Goal: Task Accomplishment & Management: Use online tool/utility

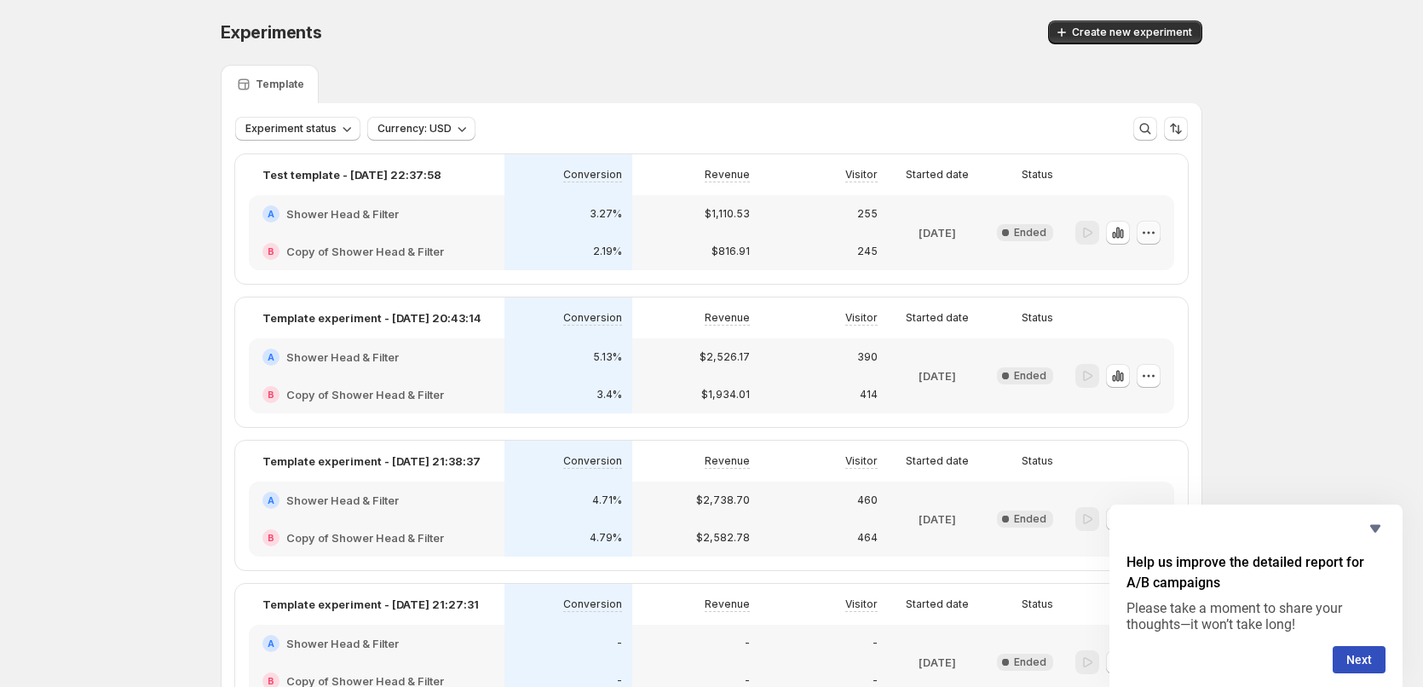
click at [1160, 230] on button "button" at bounding box center [1149, 233] width 24 height 24
click at [1140, 257] on button "Edit" at bounding box center [1153, 267] width 115 height 27
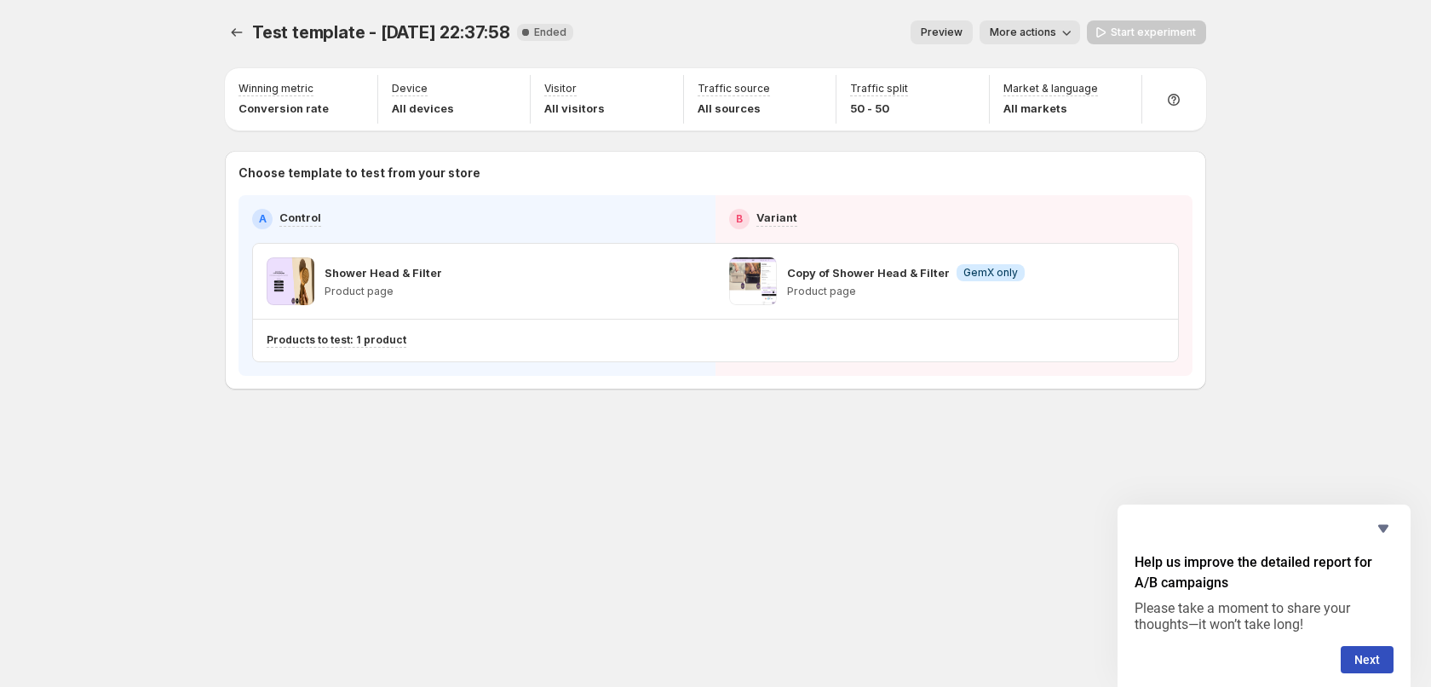
click at [449, 277] on div "Shower Head & Filter Product page" at bounding box center [484, 281] width 435 height 48
click at [855, 274] on p "Copy of Shower Head & Filter" at bounding box center [868, 272] width 163 height 17
click at [762, 274] on span at bounding box center [753, 281] width 48 height 48
click at [1030, 37] on span "More actions" at bounding box center [1023, 33] width 66 height 14
click at [947, 32] on span "Preview" at bounding box center [942, 33] width 42 height 14
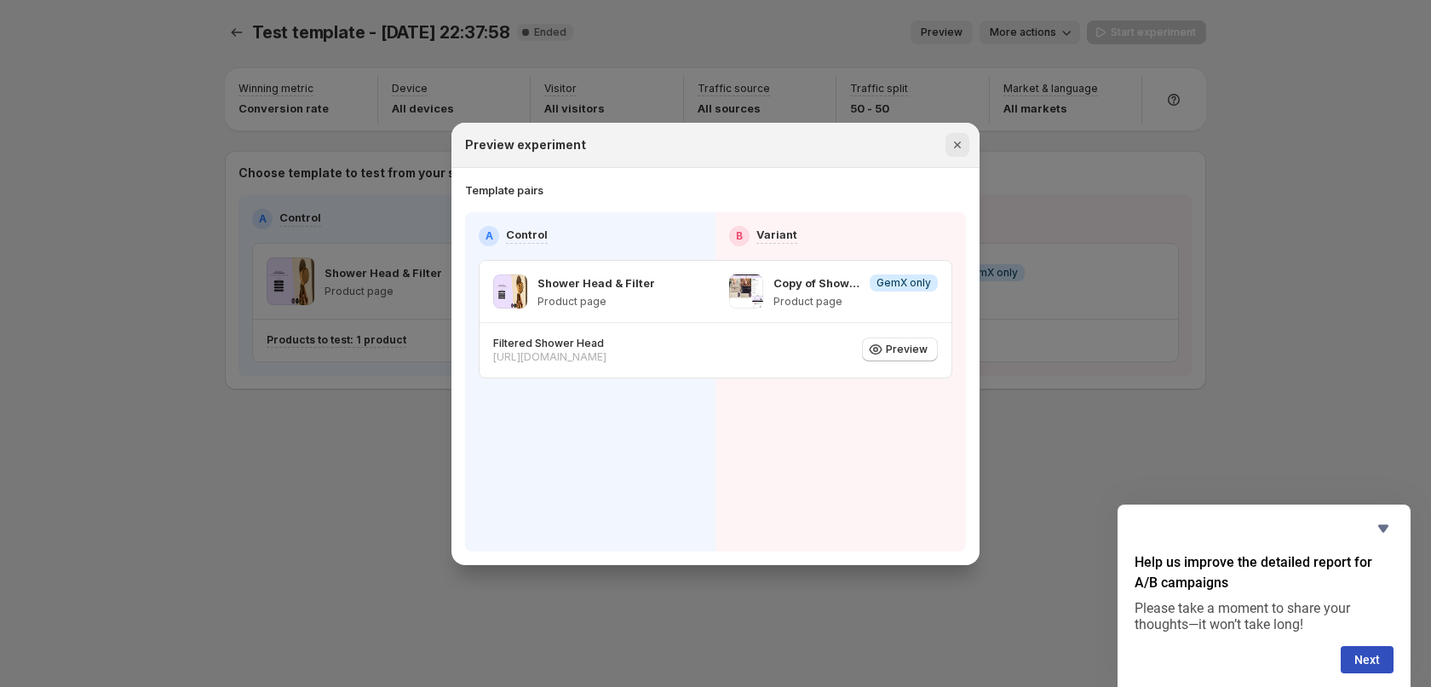
click at [954, 148] on icon "Close" at bounding box center [957, 144] width 17 height 17
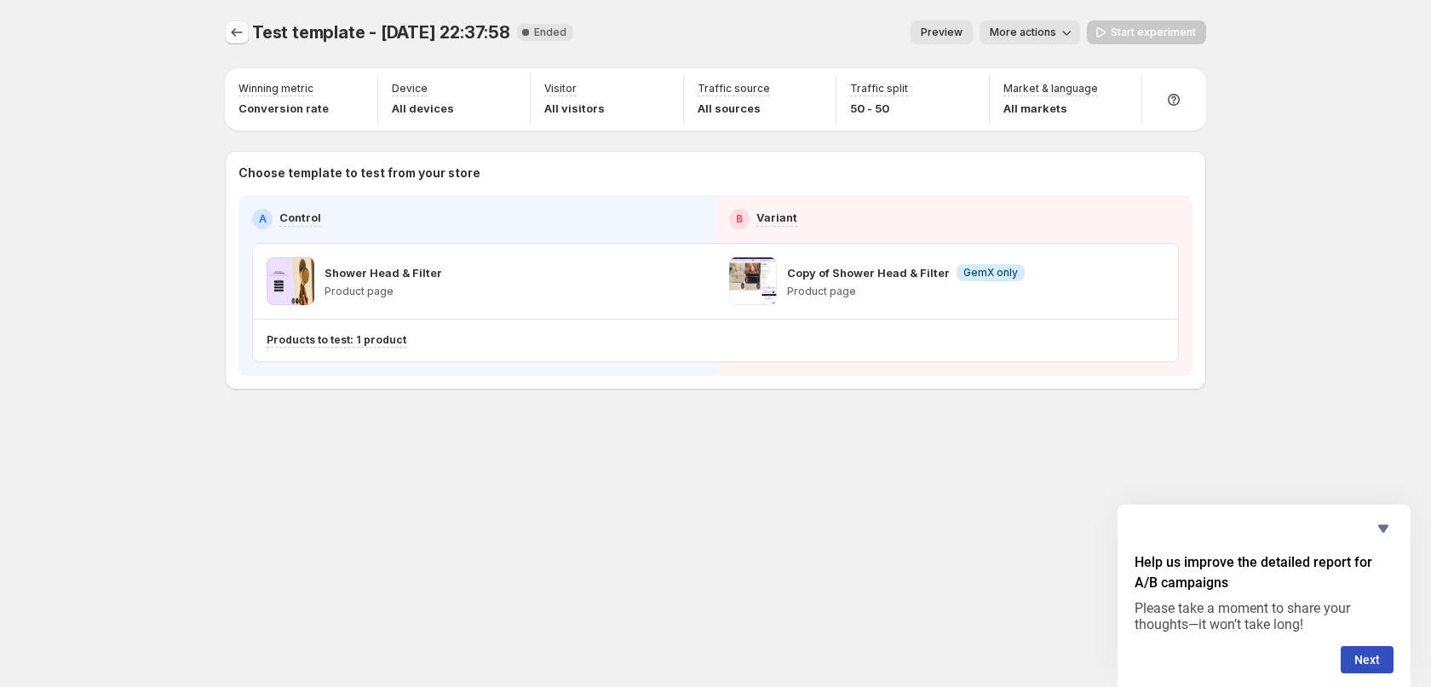
click at [226, 38] on button "Experiments" at bounding box center [237, 32] width 24 height 24
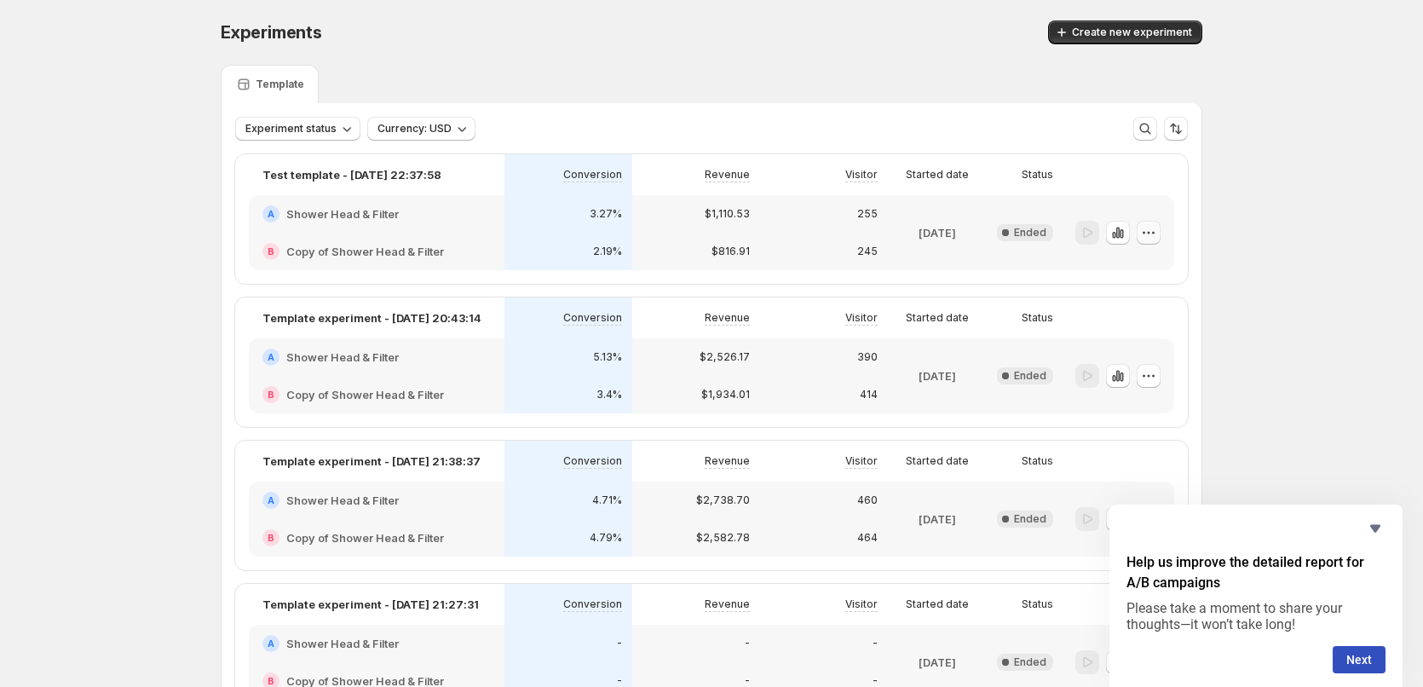
click at [1147, 239] on icon "button" at bounding box center [1148, 232] width 17 height 17
click at [1136, 262] on span "Edit" at bounding box center [1132, 268] width 19 height 14
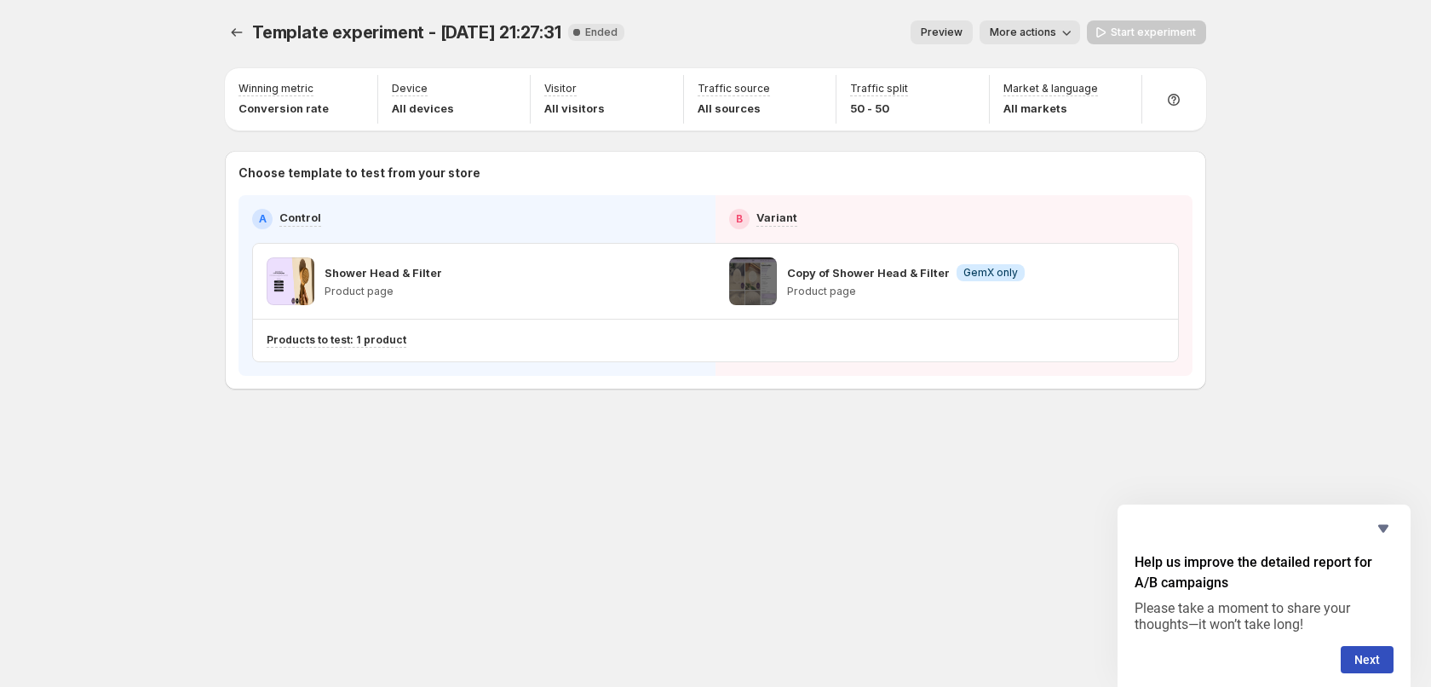
click at [396, 276] on p "Shower Head & Filter" at bounding box center [384, 272] width 118 height 17
click at [1046, 40] on button "More actions" at bounding box center [1030, 32] width 101 height 24
click at [382, 274] on p "Shower Head & Filter" at bounding box center [384, 272] width 118 height 17
click at [500, 290] on div "Shower Head & Filter Product page" at bounding box center [484, 281] width 435 height 48
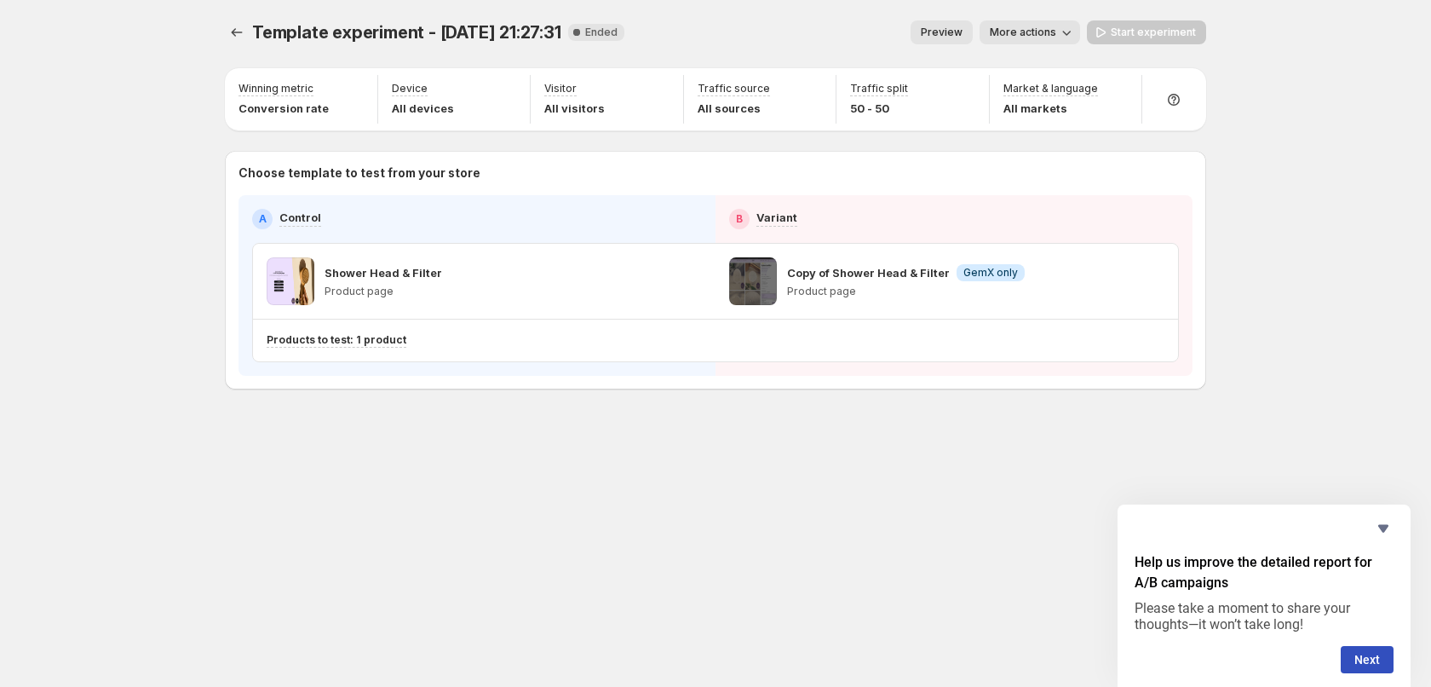
click at [954, 30] on span "Preview" at bounding box center [942, 33] width 42 height 14
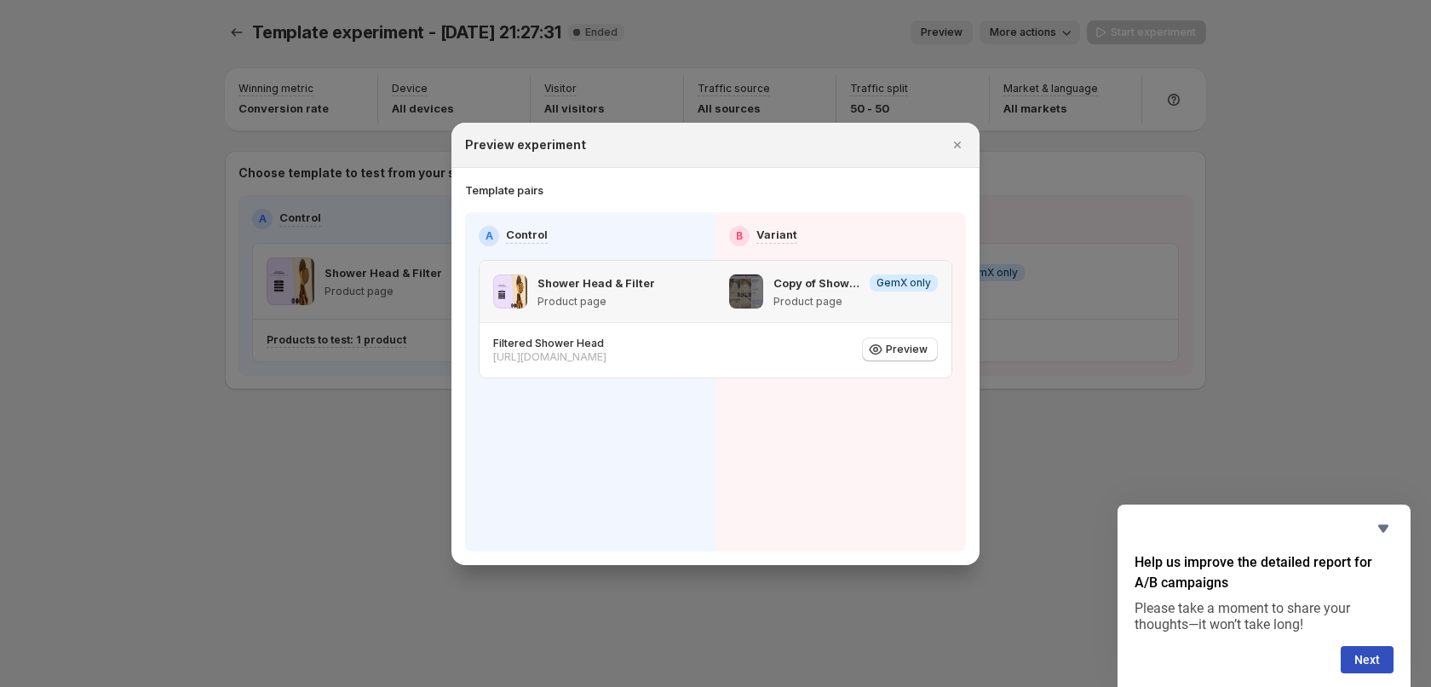
click at [574, 285] on p "Shower Head & Filter" at bounding box center [597, 282] width 118 height 17
click at [955, 146] on icon "Close" at bounding box center [957, 144] width 17 height 17
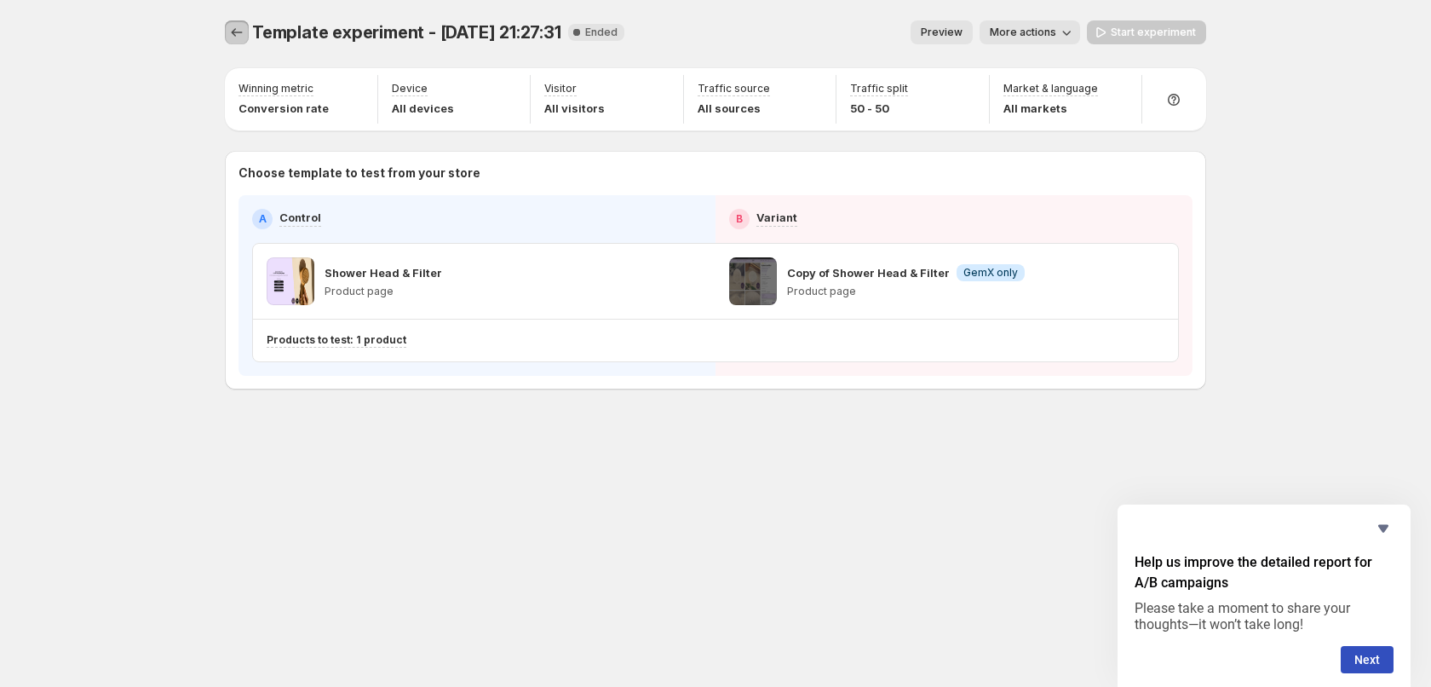
click at [240, 35] on icon "Experiments" at bounding box center [236, 32] width 17 height 17
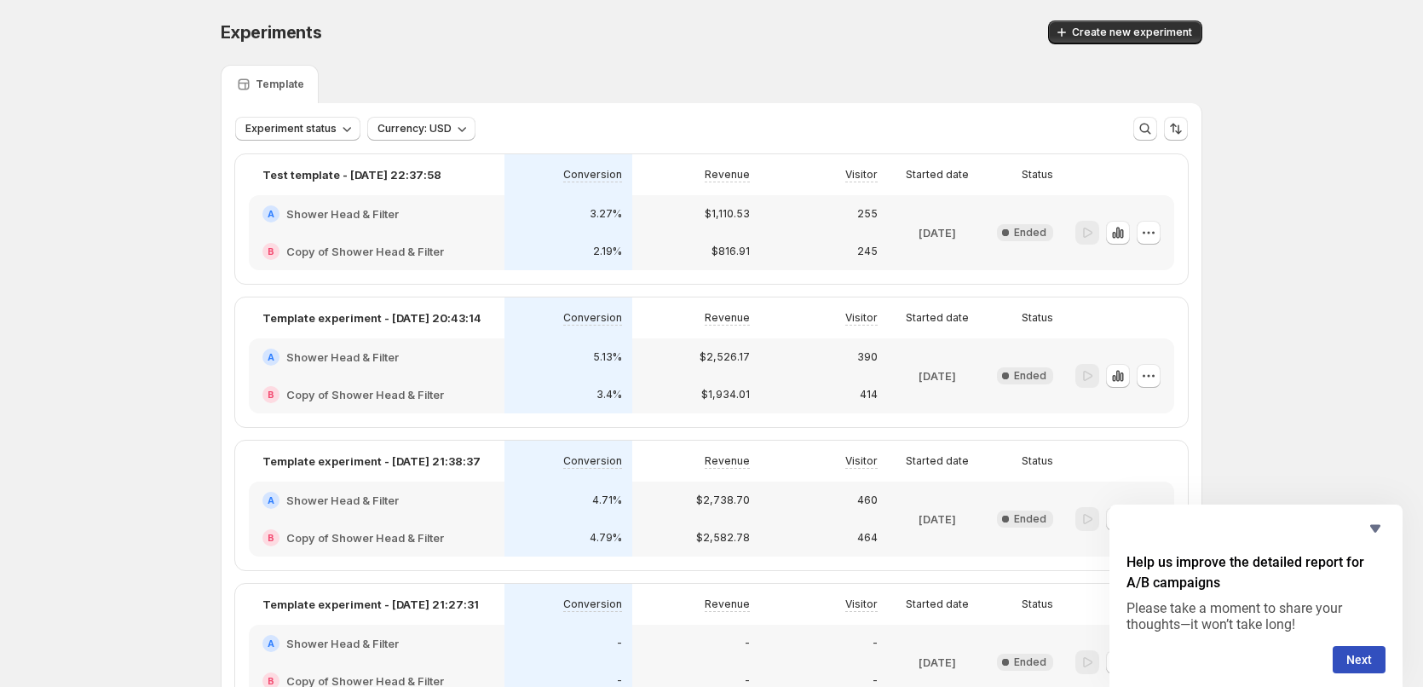
click at [386, 217] on h2 "Shower Head & Filter" at bounding box center [342, 213] width 112 height 17
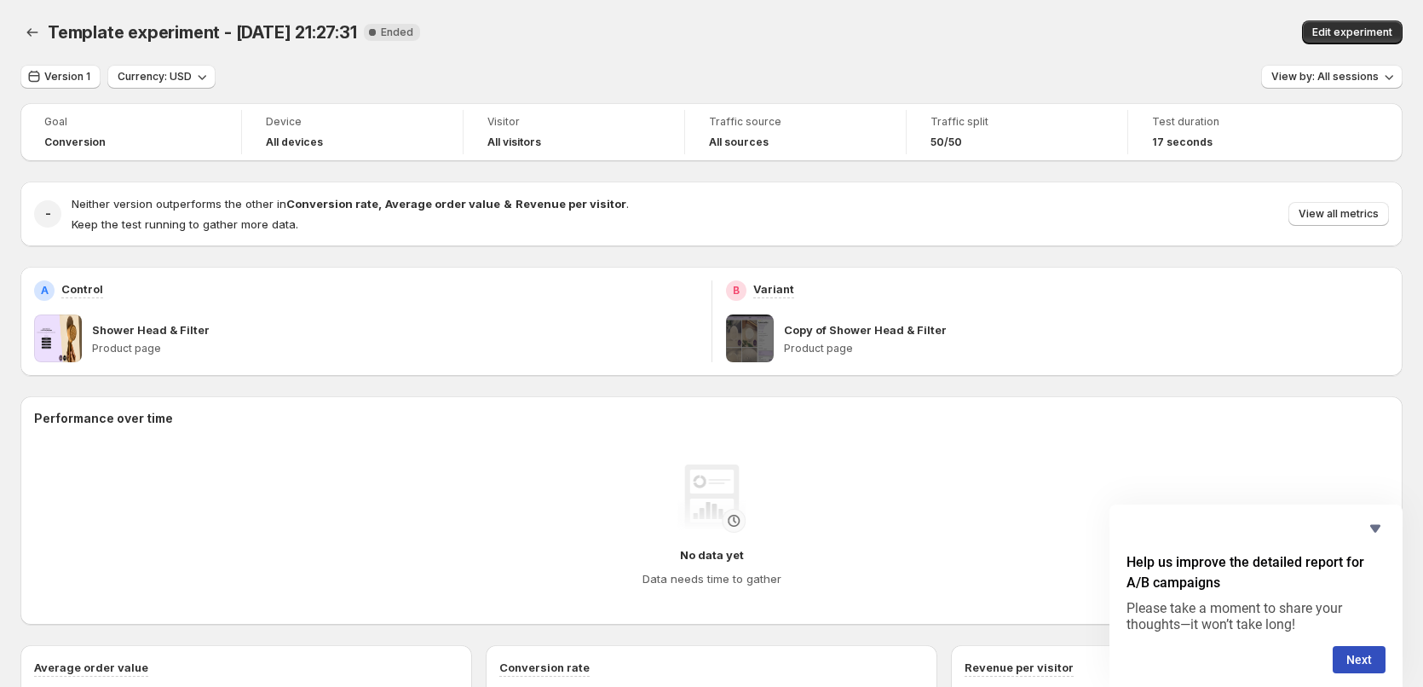
click at [833, 334] on p "Copy of Shower Head & Filter" at bounding box center [865, 329] width 163 height 17
click at [23, 32] on button "Back" at bounding box center [32, 32] width 24 height 24
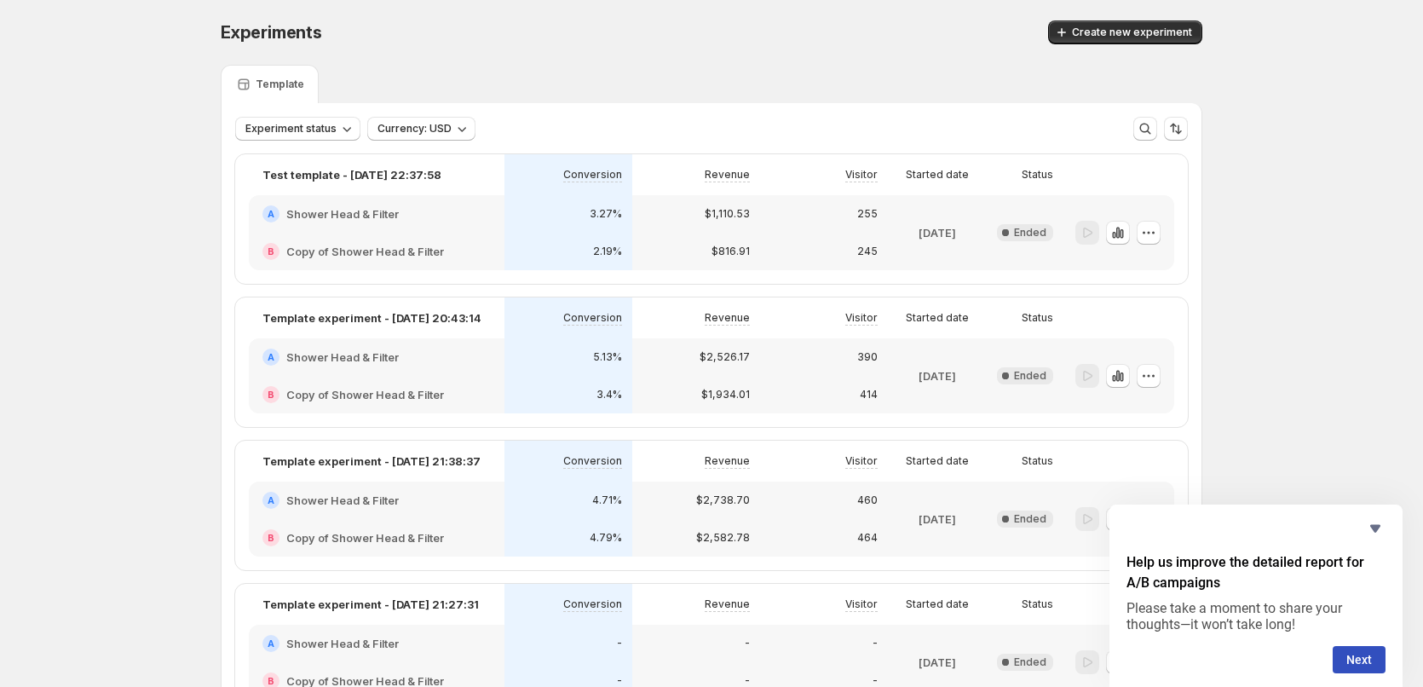
scroll to position [133, 0]
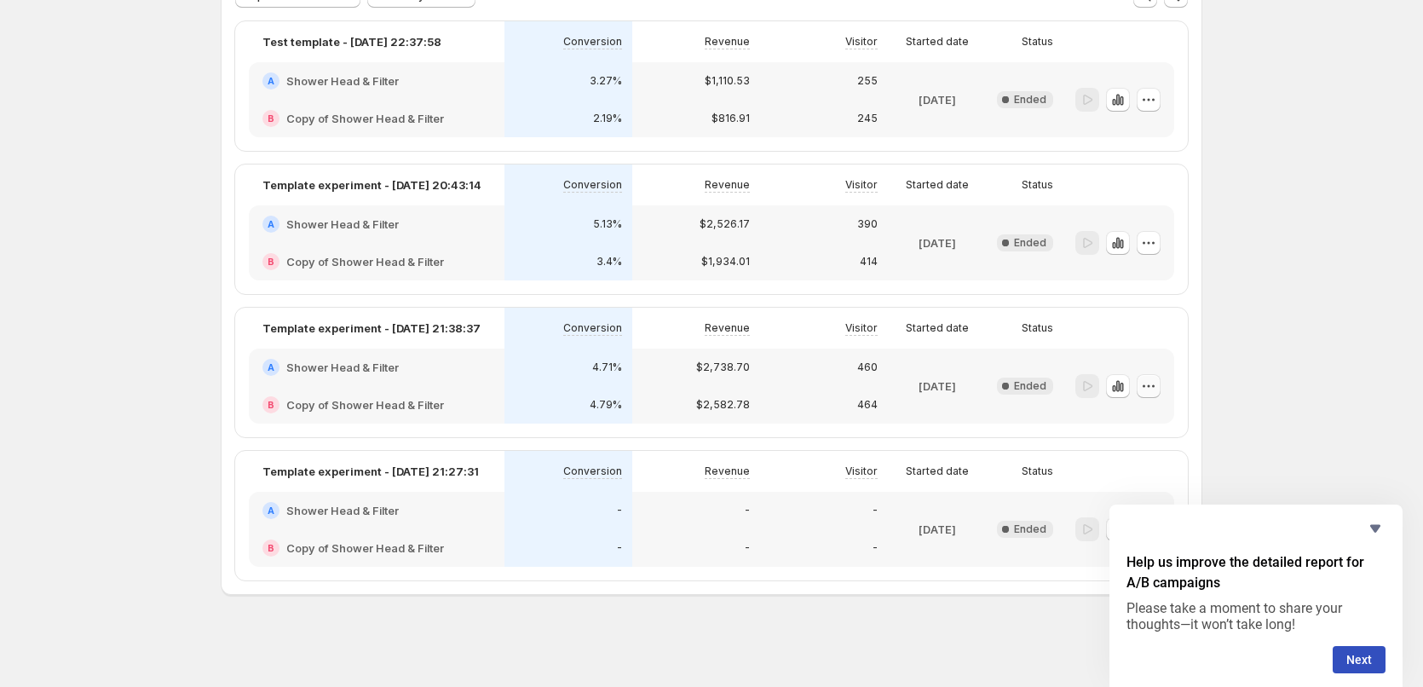
click at [1154, 384] on icon "button" at bounding box center [1148, 385] width 17 height 17
click at [1143, 420] on span "Edit" at bounding box center [1164, 420] width 83 height 17
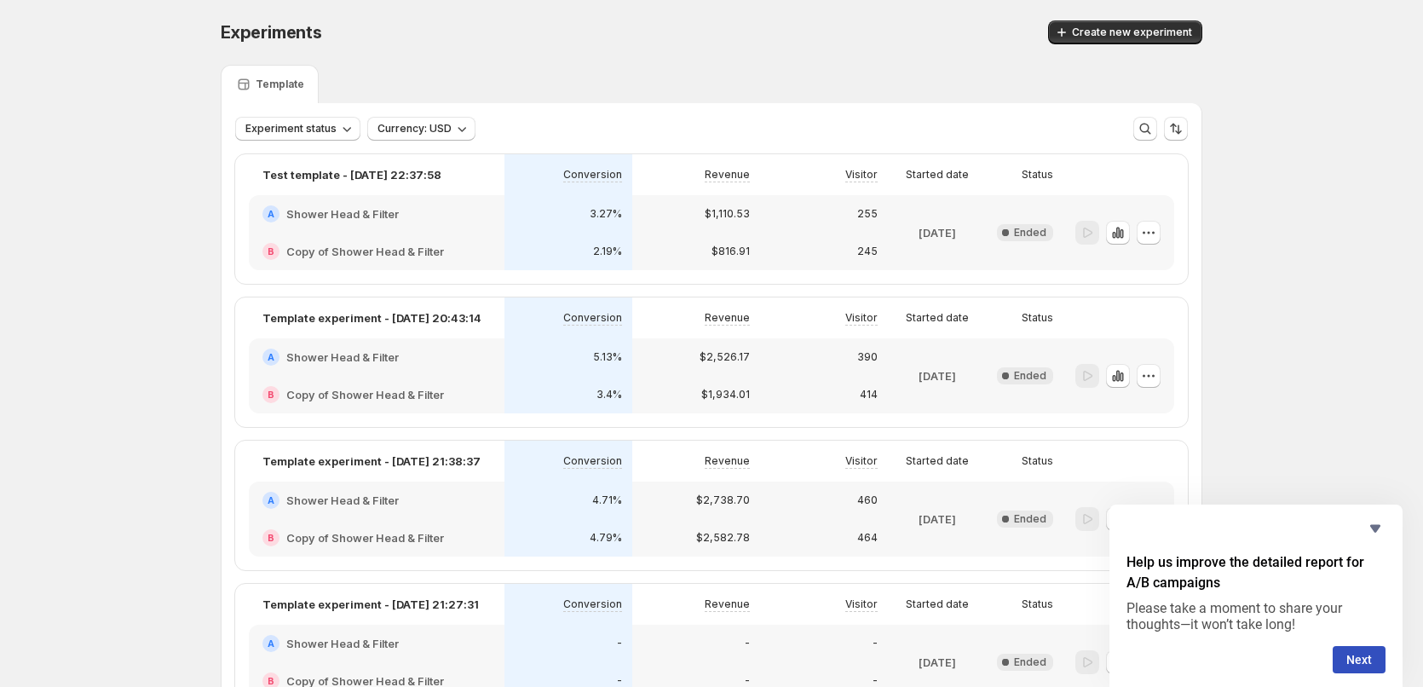
scroll to position [85, 0]
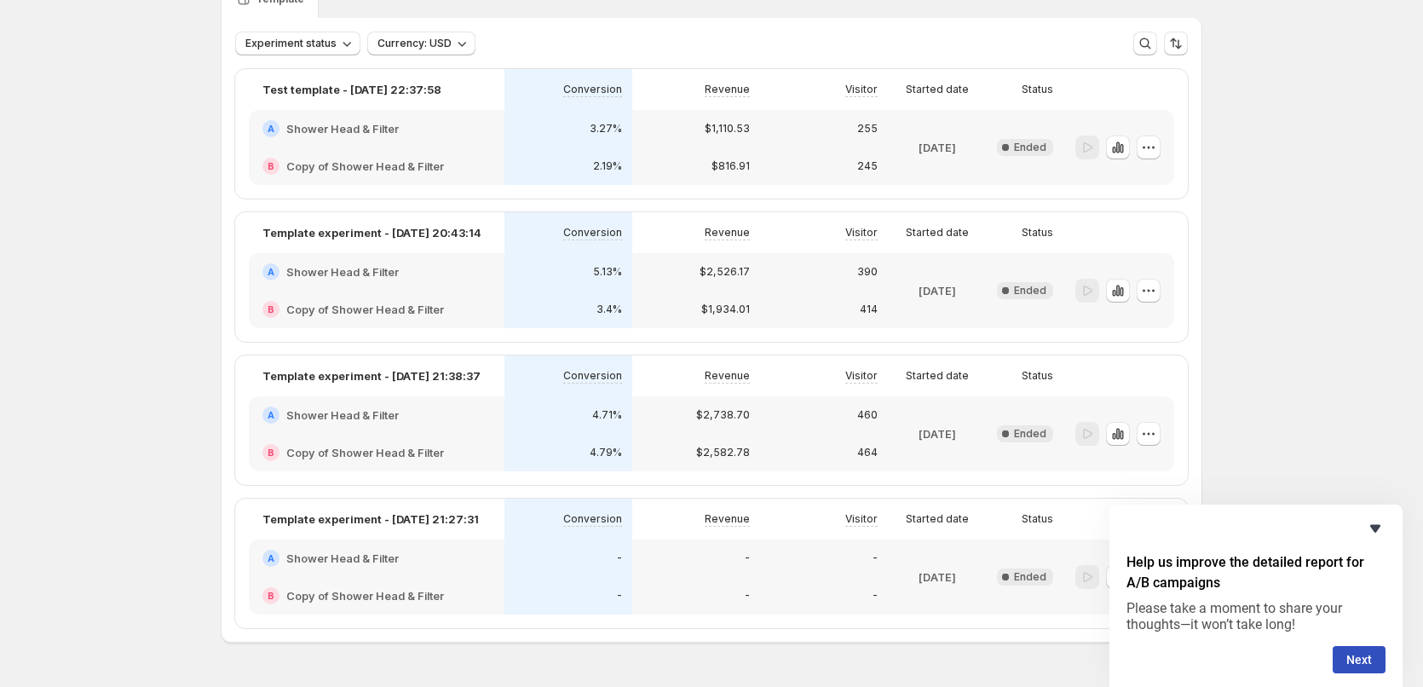
click at [1368, 519] on icon "Hide survey" at bounding box center [1375, 528] width 20 height 20
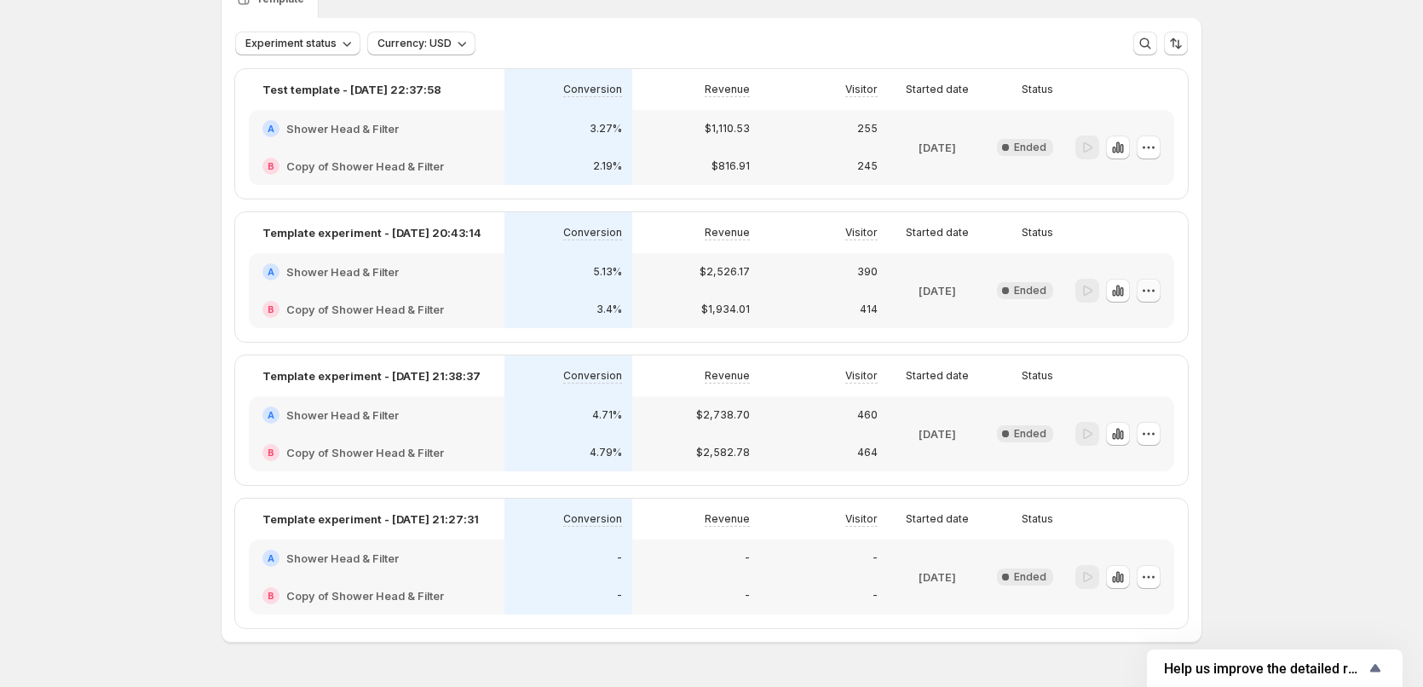
click at [1149, 293] on icon "button" at bounding box center [1148, 290] width 17 height 17
click at [1143, 330] on span "Edit" at bounding box center [1164, 325] width 83 height 17
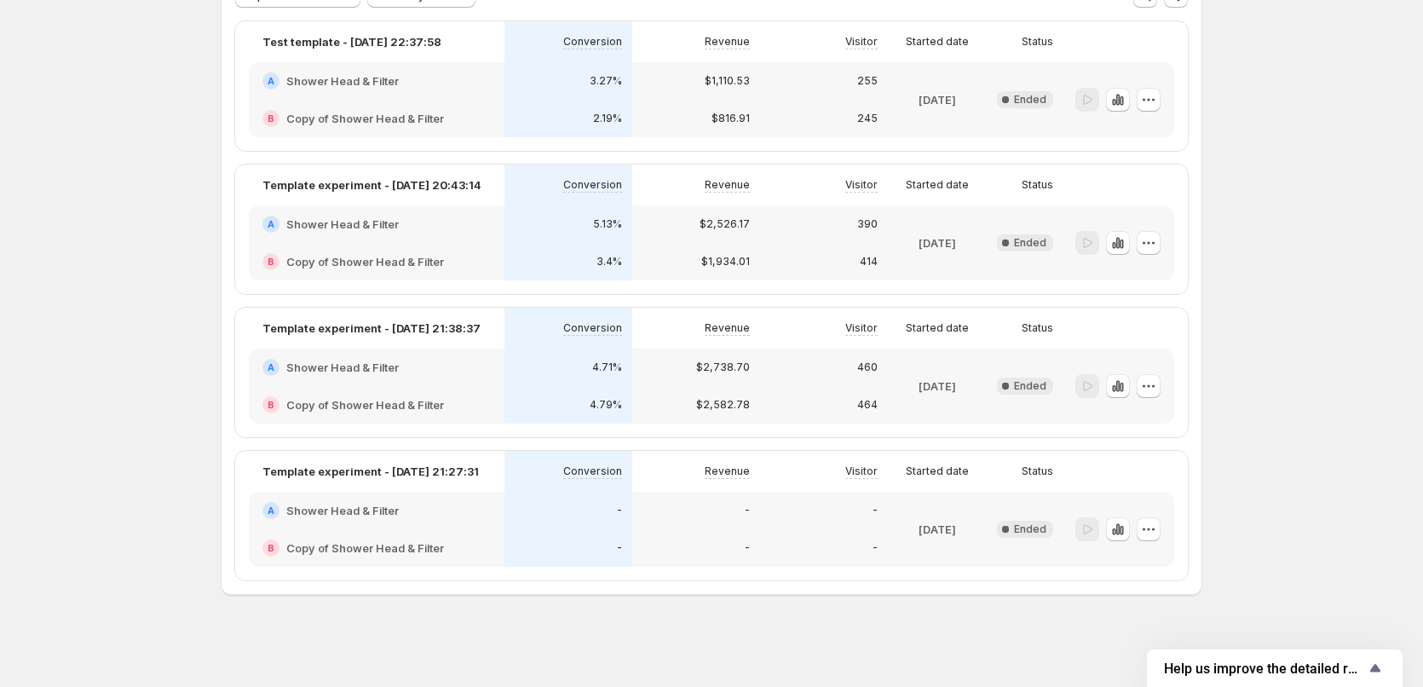
scroll to position [48, 0]
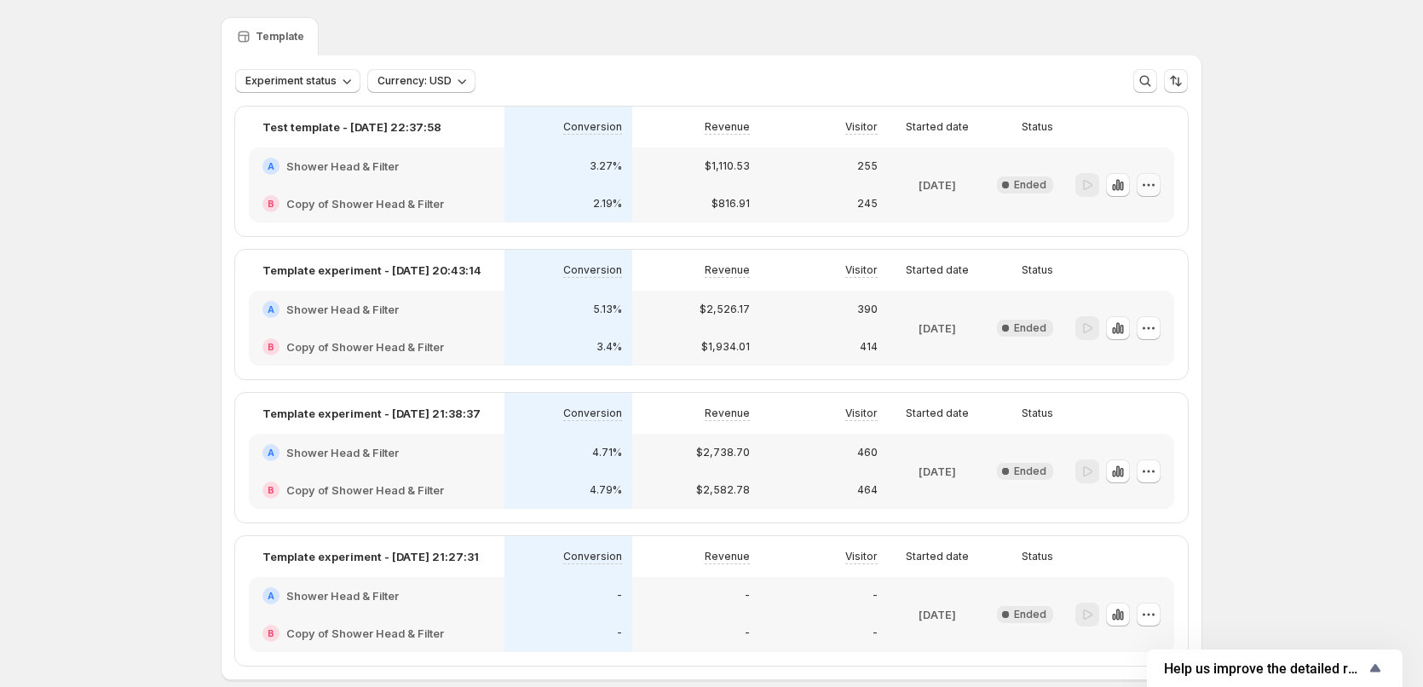
click at [1150, 182] on icon "button" at bounding box center [1148, 184] width 17 height 17
click at [1142, 227] on span "Edit" at bounding box center [1164, 219] width 83 height 17
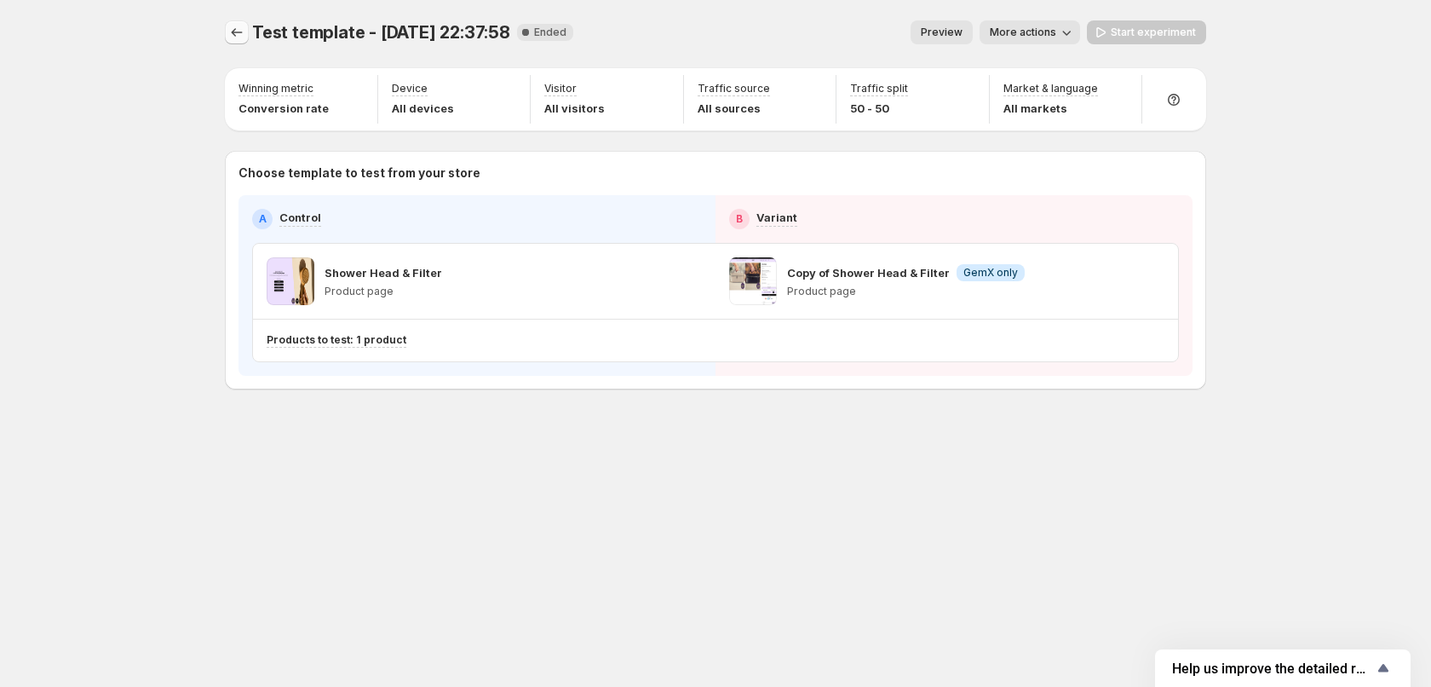
click at [238, 32] on icon "Experiments" at bounding box center [236, 32] width 17 height 17
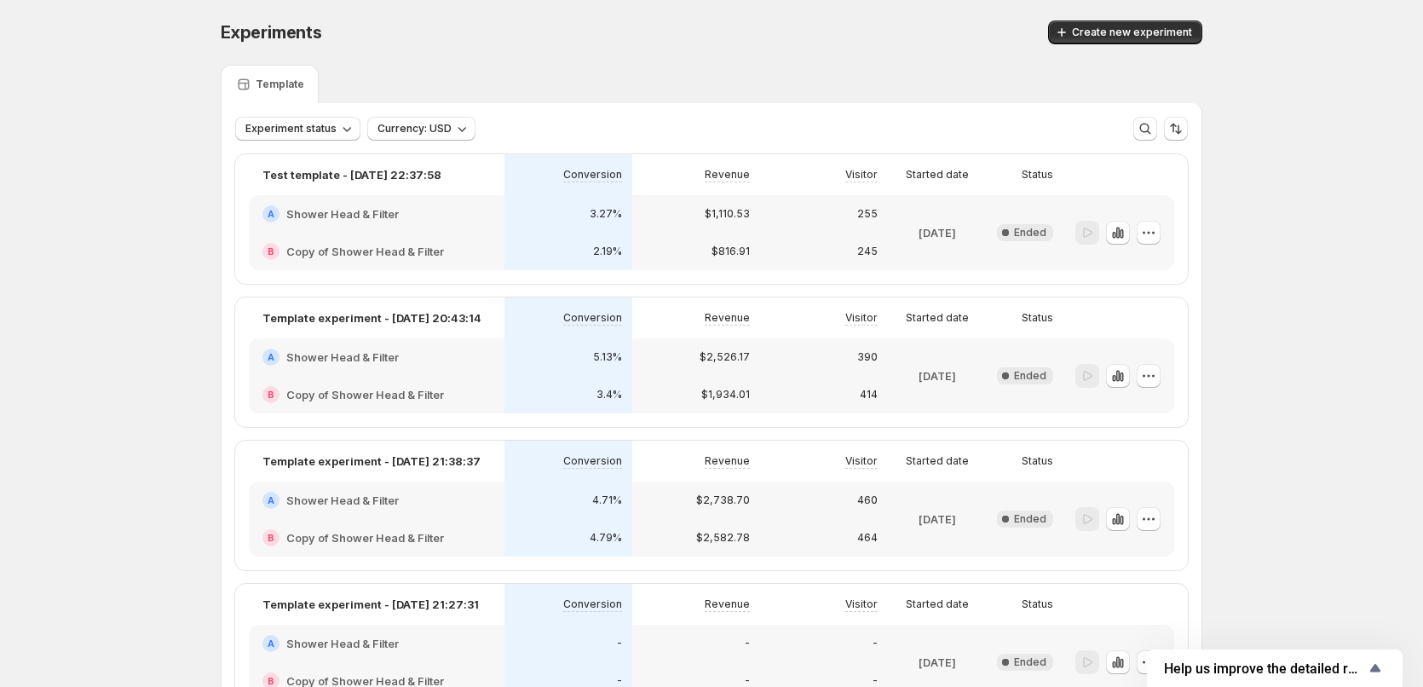
scroll to position [133, 0]
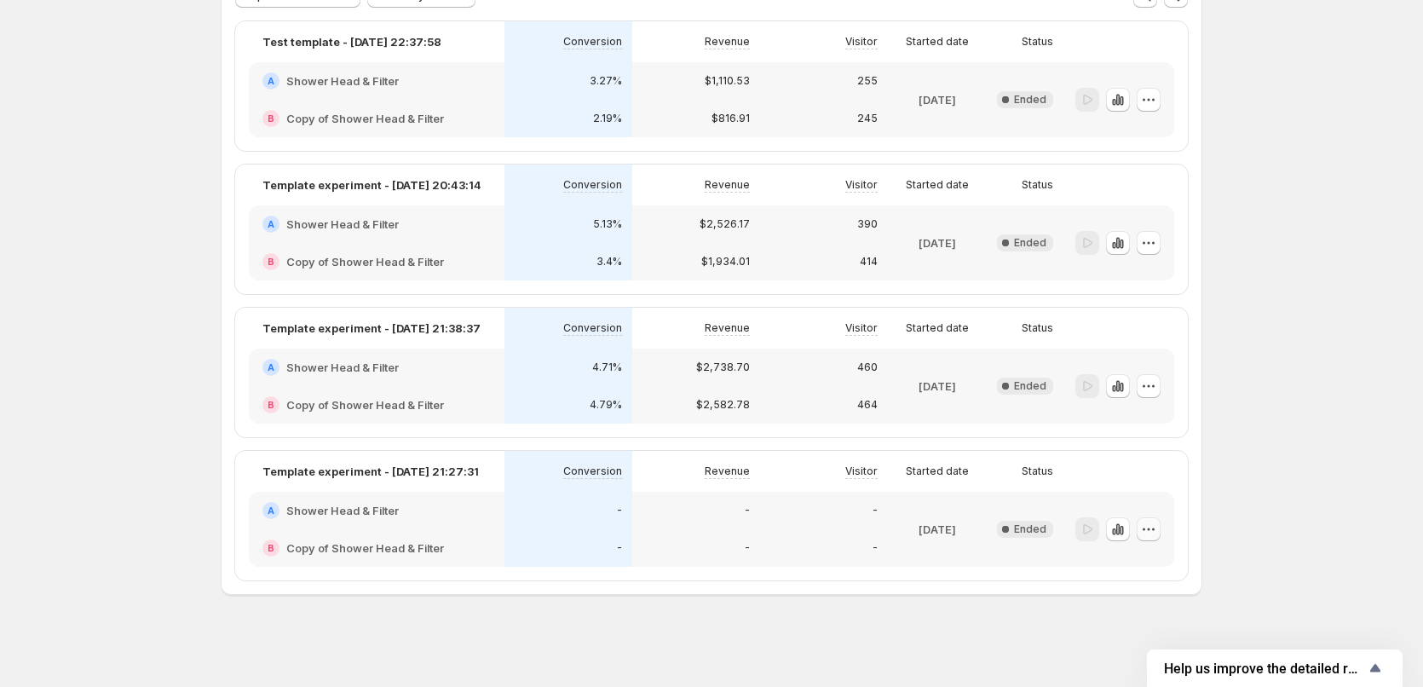
click at [1154, 531] on icon "button" at bounding box center [1148, 529] width 17 height 17
click at [1138, 558] on span "Edit" at bounding box center [1132, 564] width 19 height 14
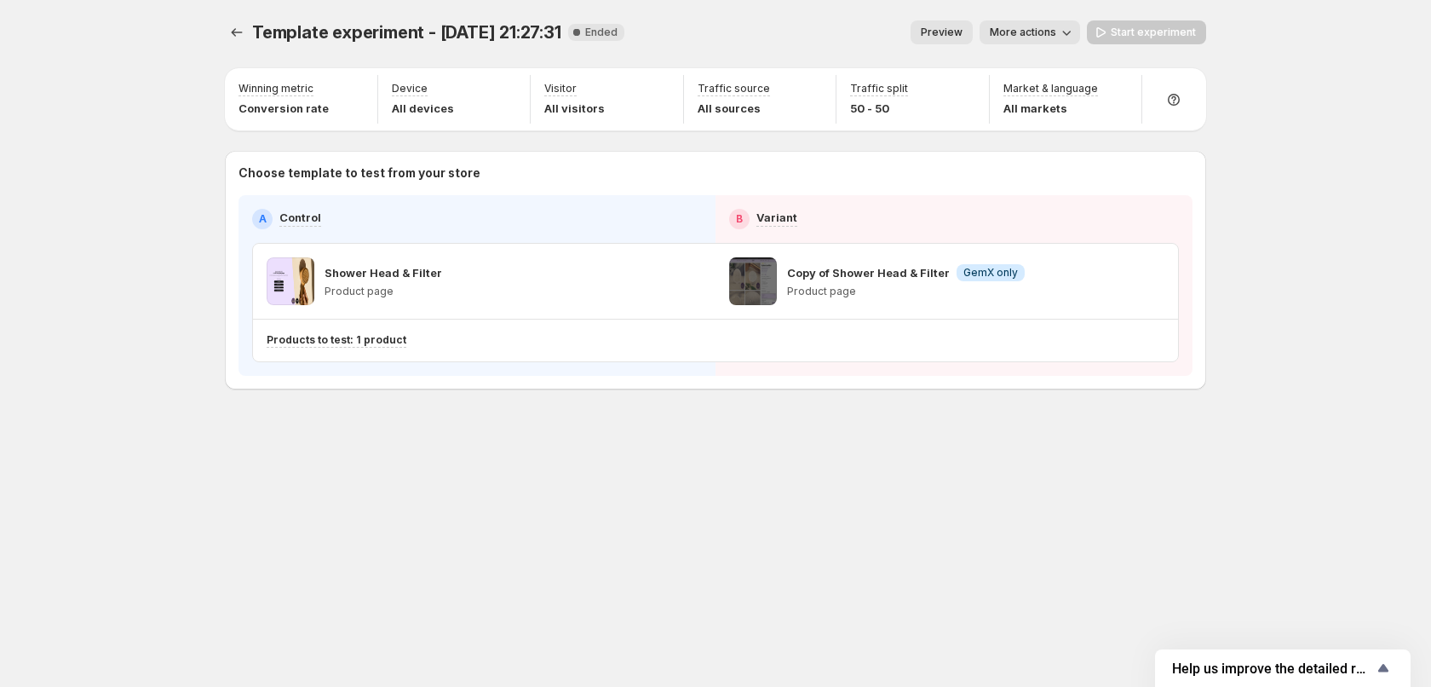
click at [261, 221] on h2 "A" at bounding box center [263, 219] width 8 height 14
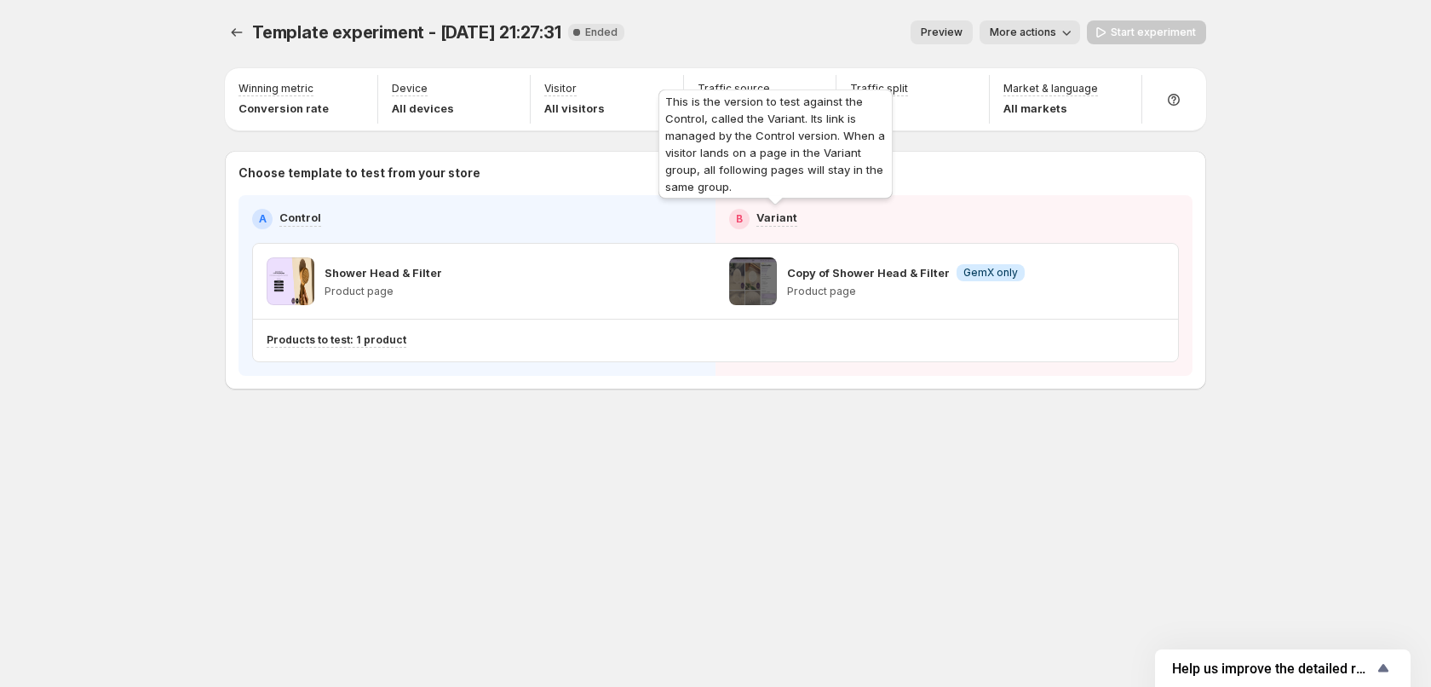
click at [762, 211] on p "Variant" at bounding box center [777, 217] width 41 height 17
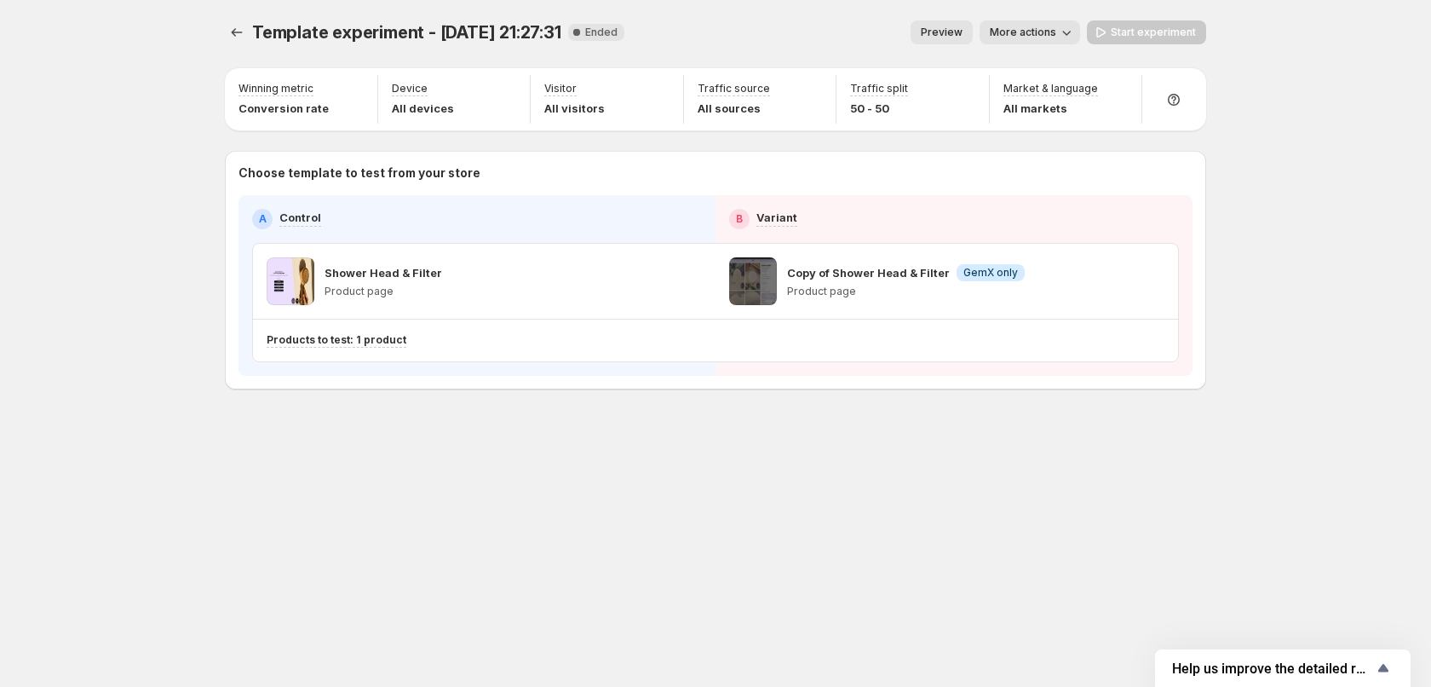
click at [1021, 37] on span "More actions" at bounding box center [1023, 33] width 66 height 14
click at [1295, 270] on div "Template experiment - Oct 1, 21:27:31. This page is ready Template experiment -…" at bounding box center [715, 343] width 1431 height 687
click at [233, 32] on icon "Experiments" at bounding box center [237, 32] width 11 height 9
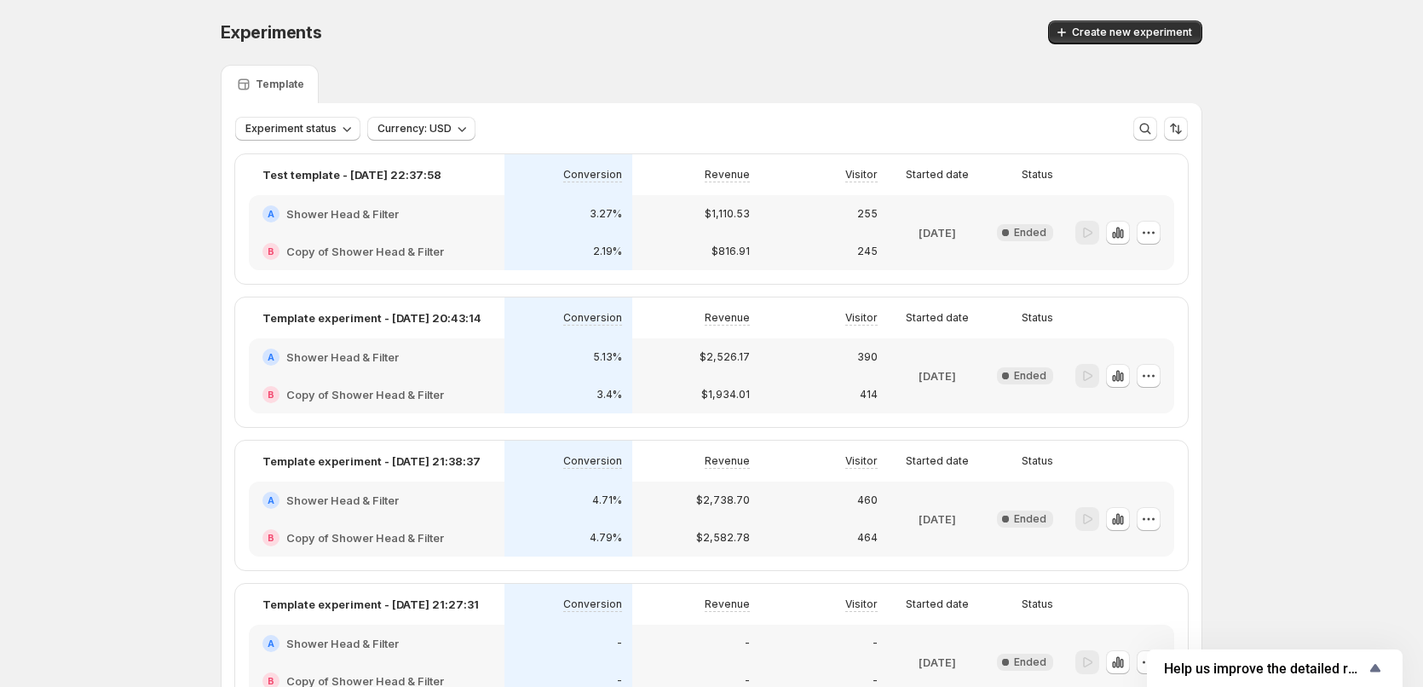
scroll to position [133, 0]
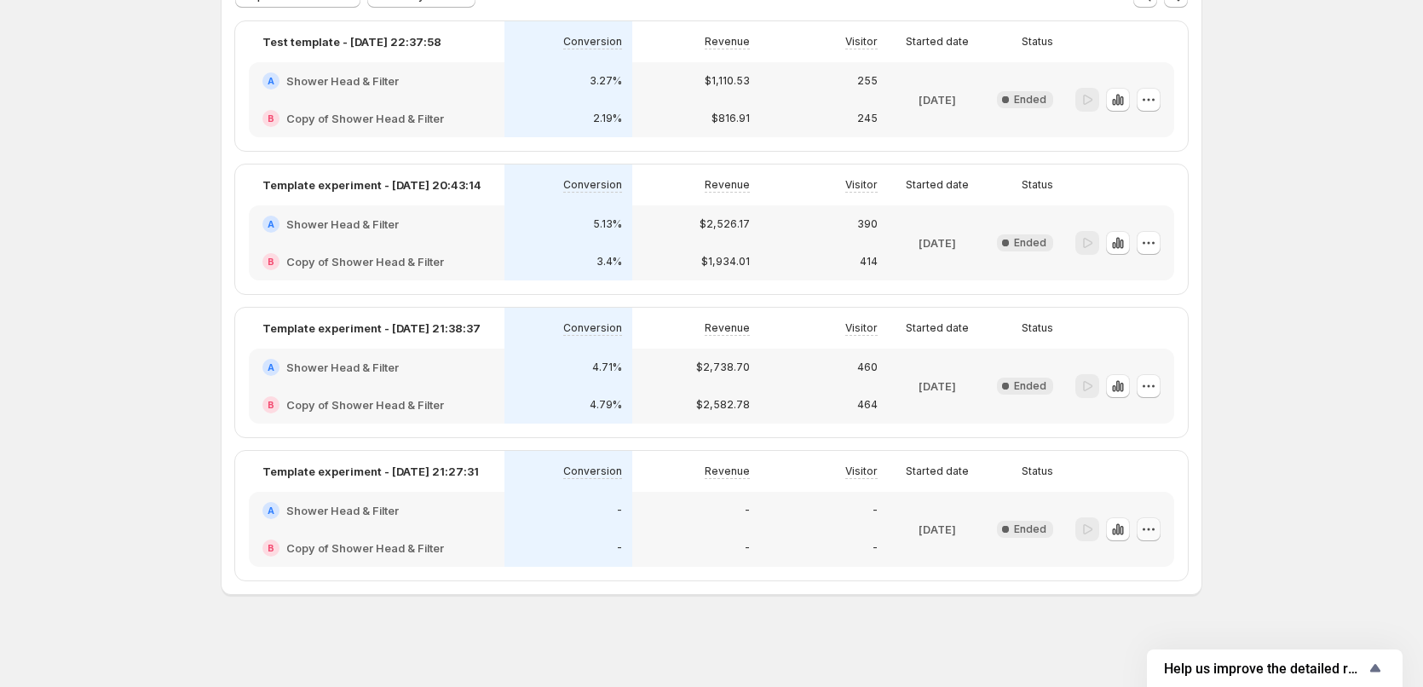
click at [1149, 531] on icon "button" at bounding box center [1148, 529] width 17 height 17
click at [1137, 562] on span "Edit" at bounding box center [1132, 564] width 19 height 14
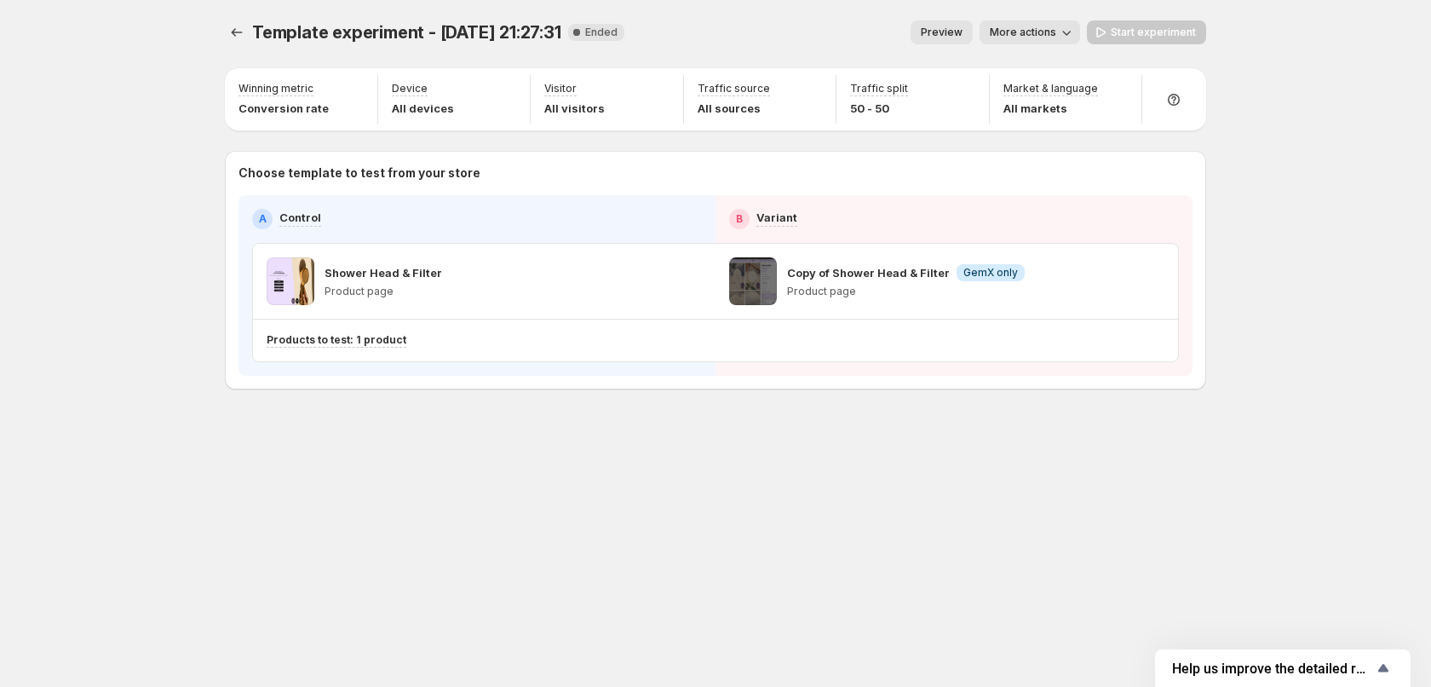
click at [1182, 432] on div "Template experiment - [DATE] 21:27:31. This page is ready Template experiment -…" at bounding box center [715, 240] width 1022 height 481
click at [242, 32] on icon "Experiments" at bounding box center [236, 32] width 17 height 17
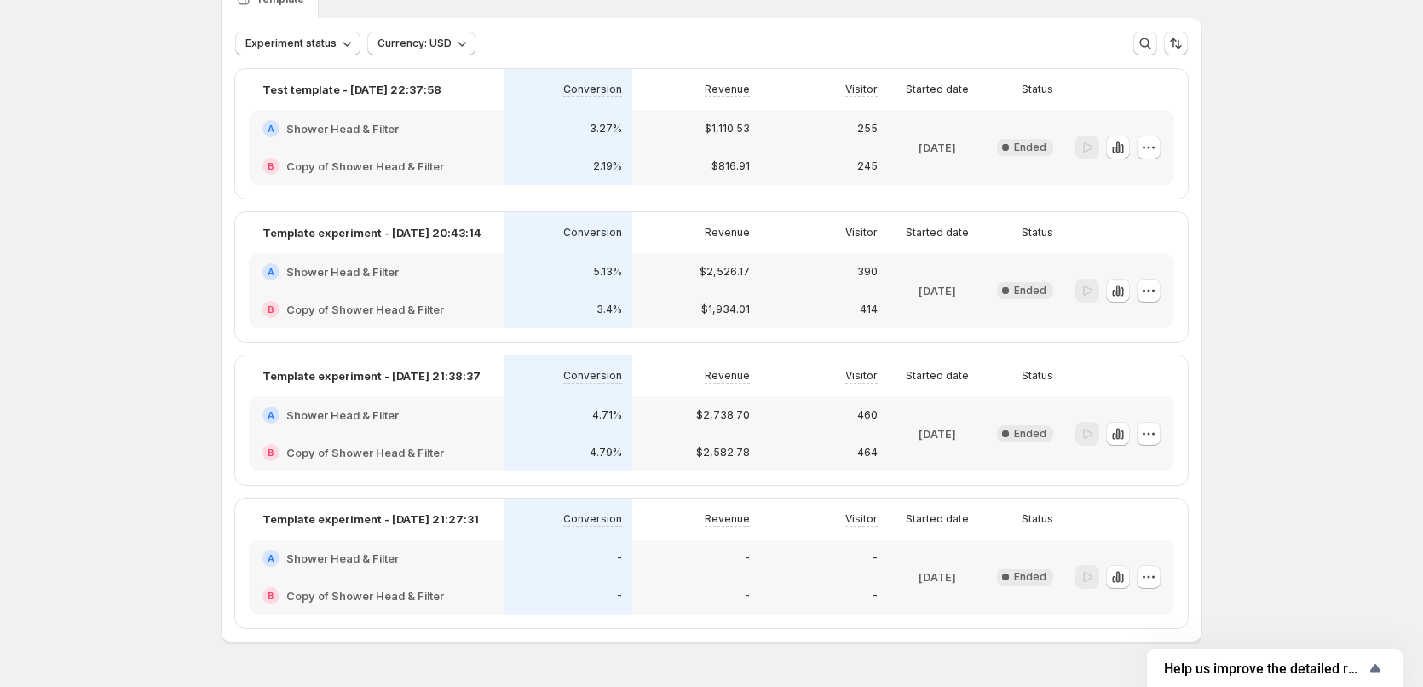
scroll to position [133, 0]
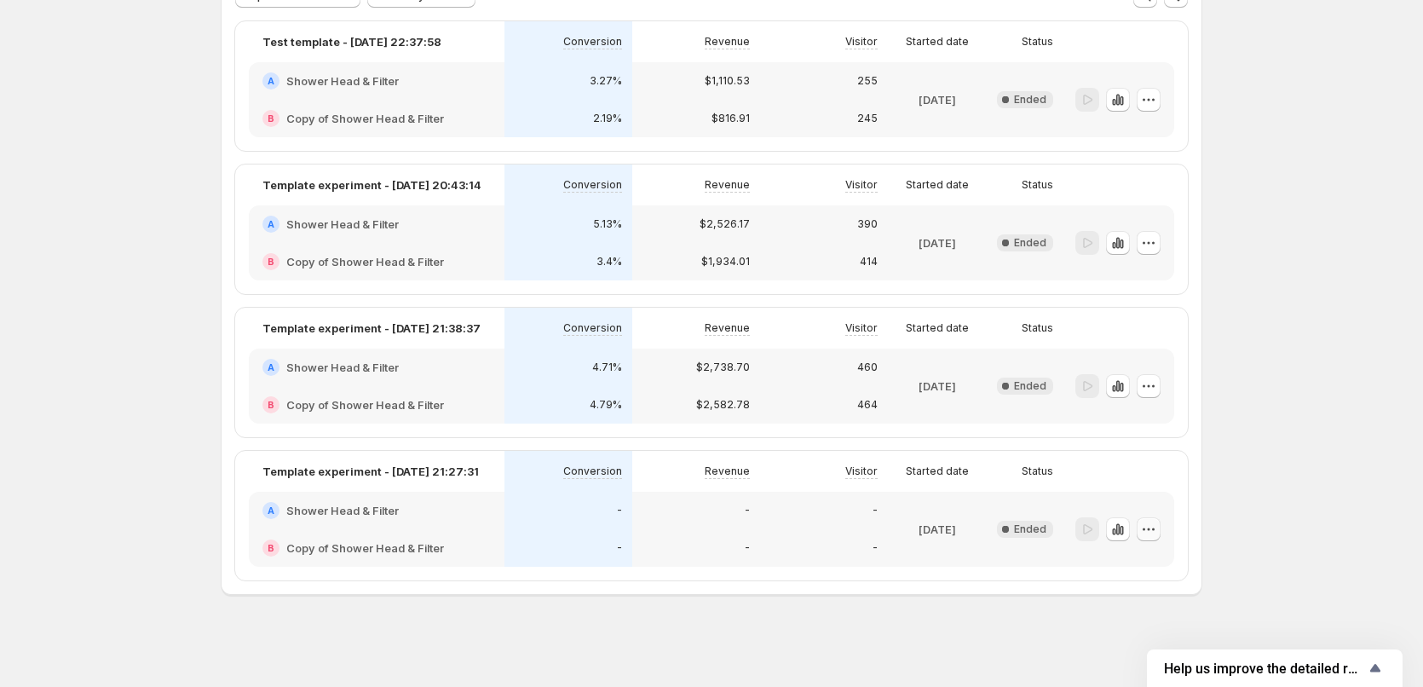
click at [1160, 530] on button "button" at bounding box center [1149, 529] width 24 height 24
click at [1144, 567] on span "Edit" at bounding box center [1164, 564] width 83 height 17
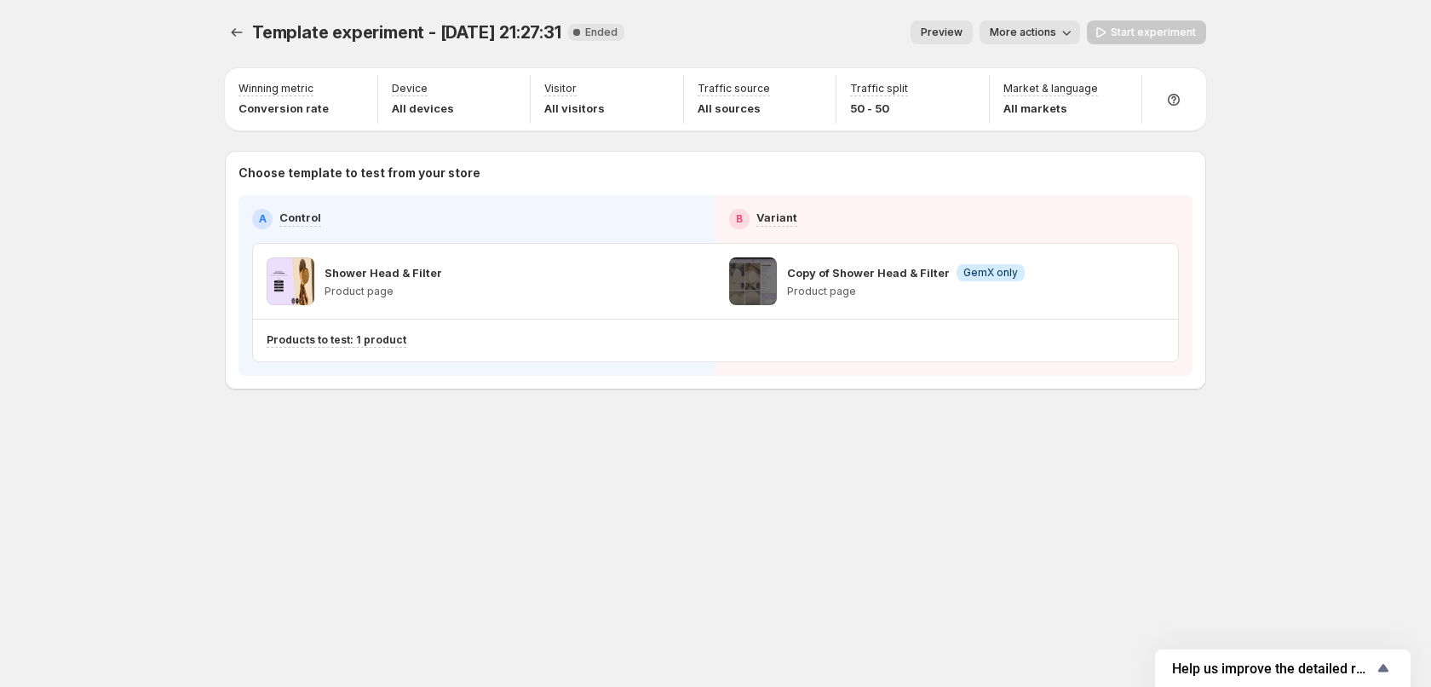
drag, startPoint x: 688, startPoint y: 297, endPoint x: 744, endPoint y: 295, distance: 56.3
click at [688, 296] on div "Shower Head & Filter Product page" at bounding box center [484, 281] width 435 height 48
click at [831, 274] on p "Copy of Shower Head & Filter" at bounding box center [868, 272] width 163 height 17
click at [864, 267] on p "Copy of Shower Head & Filter" at bounding box center [868, 272] width 163 height 17
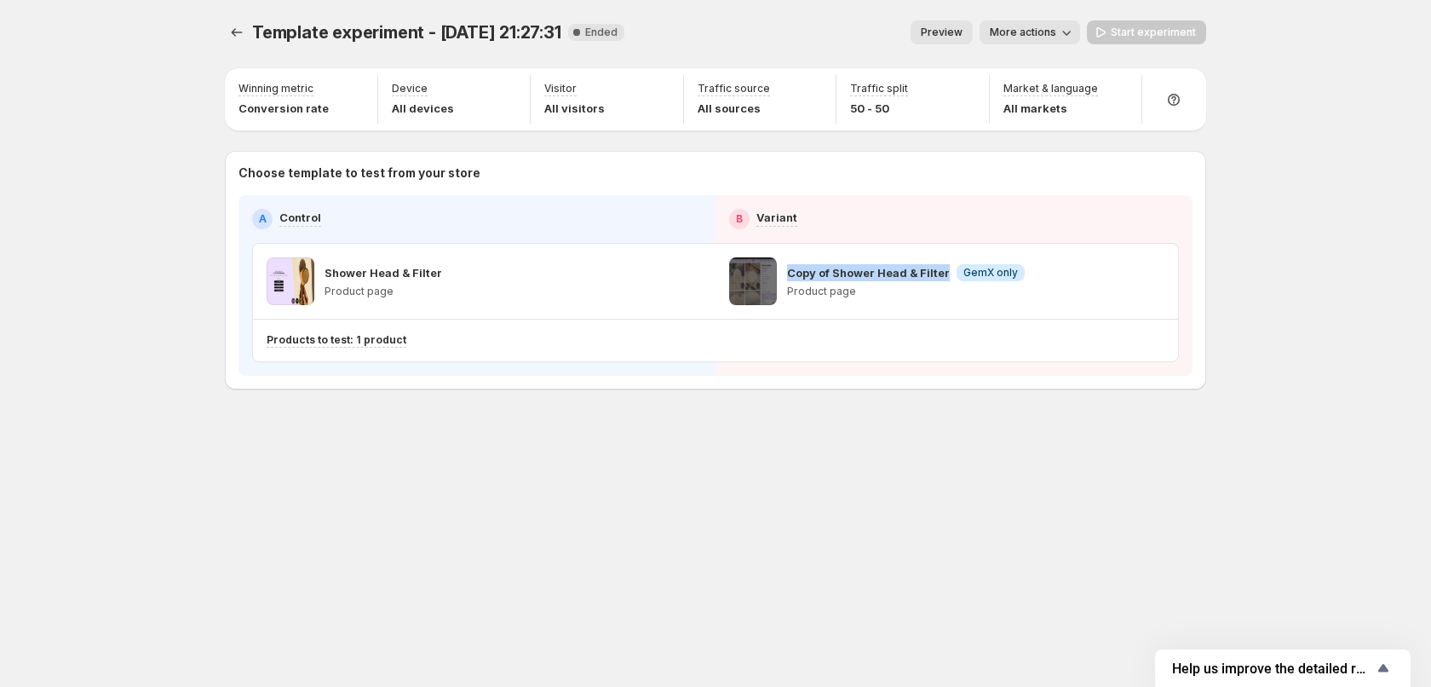
click at [864, 267] on p "Copy of Shower Head & Filter" at bounding box center [868, 272] width 163 height 17
copy p "Copy of Shower Head & Filter"
click at [710, 431] on div "Template experiment - [DATE] 21:27:31. This page is ready Template experiment -…" at bounding box center [715, 240] width 1022 height 481
click at [243, 26] on icon "Experiments" at bounding box center [236, 32] width 17 height 17
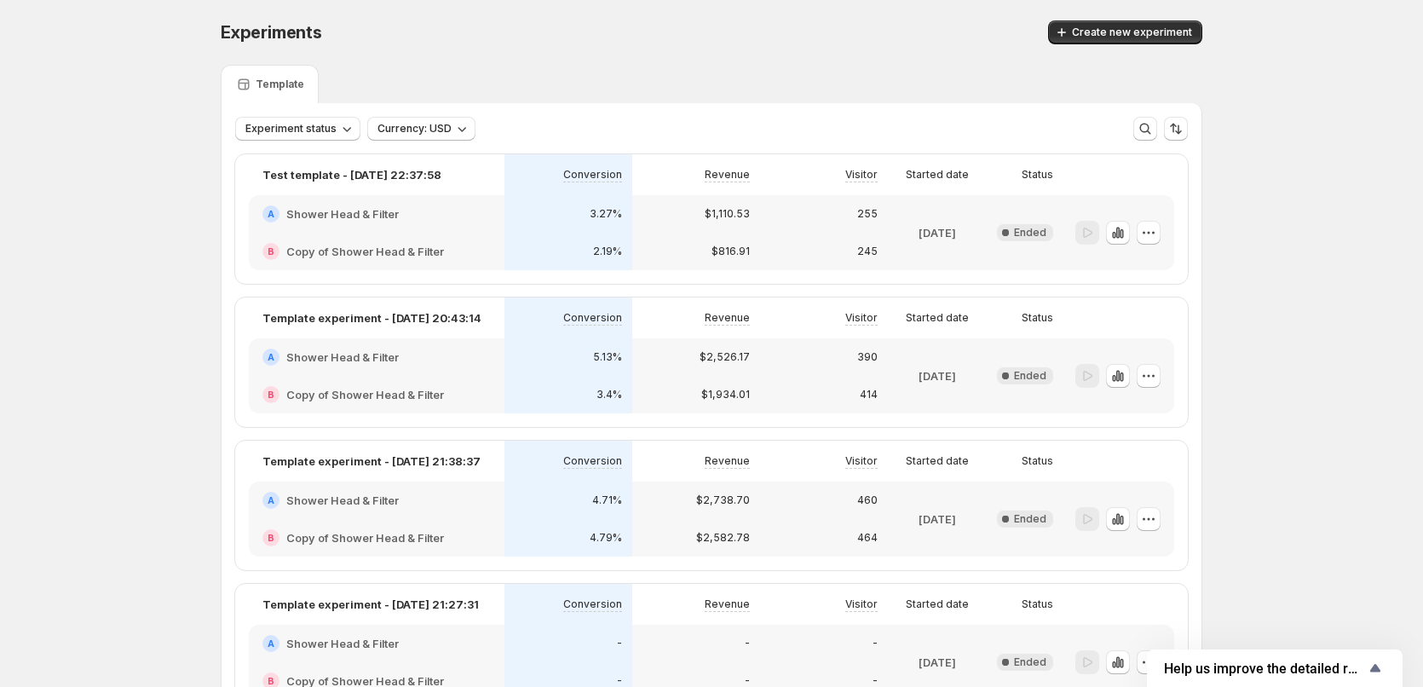
scroll to position [133, 0]
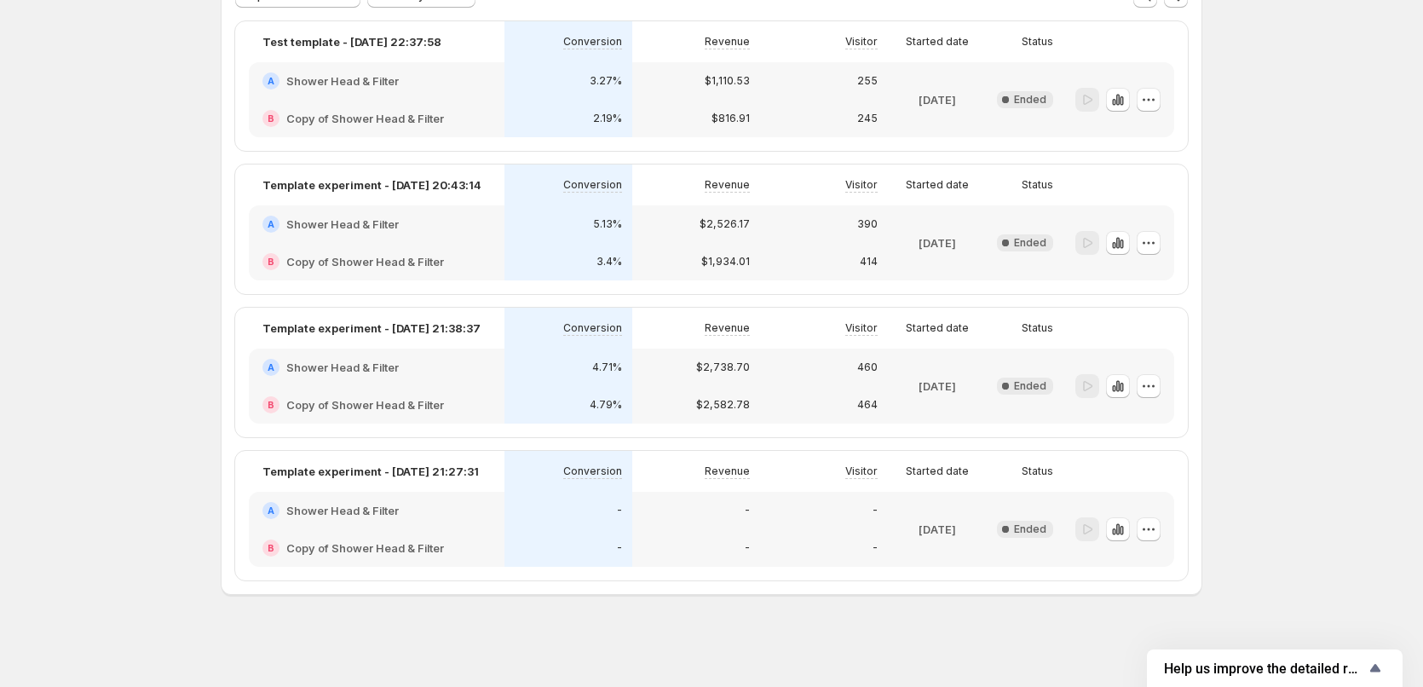
click at [838, 530] on div "-" at bounding box center [824, 547] width 128 height 37
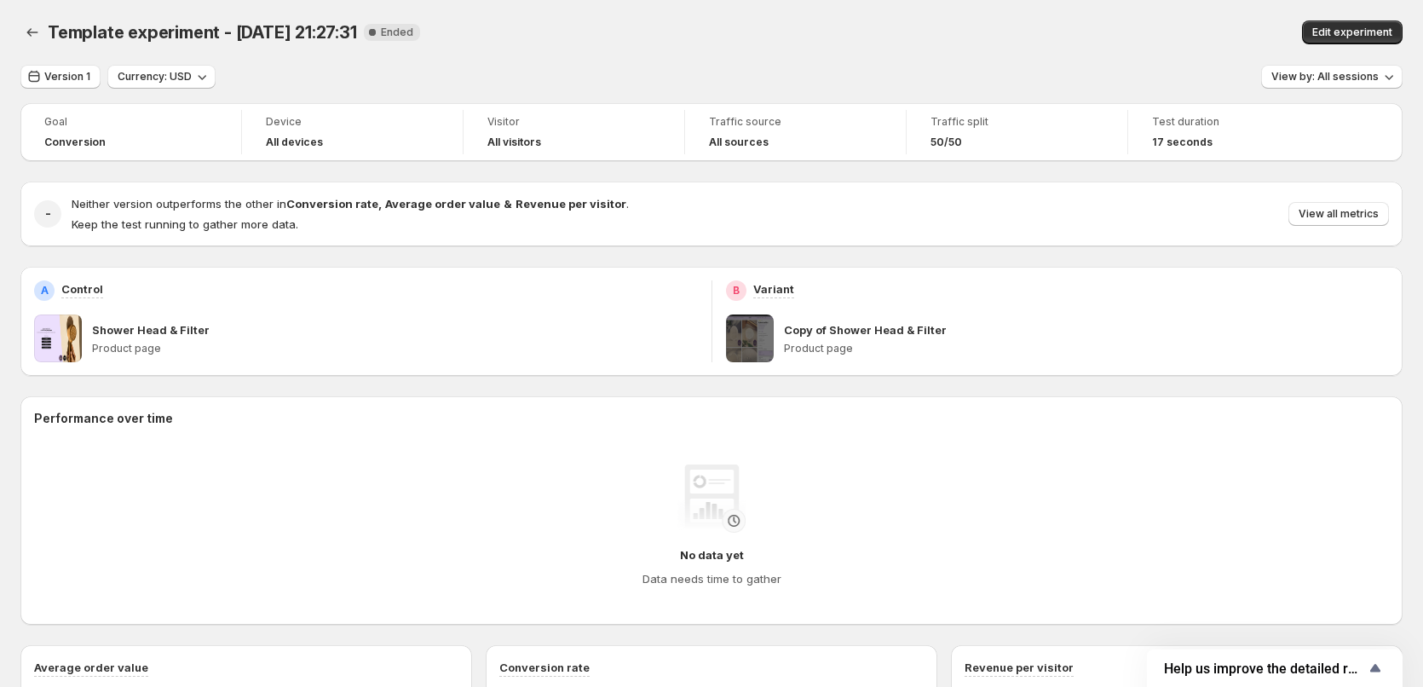
click at [806, 338] on div "Copy of Shower Head & Filter Product page" at bounding box center [1087, 338] width 606 height 48
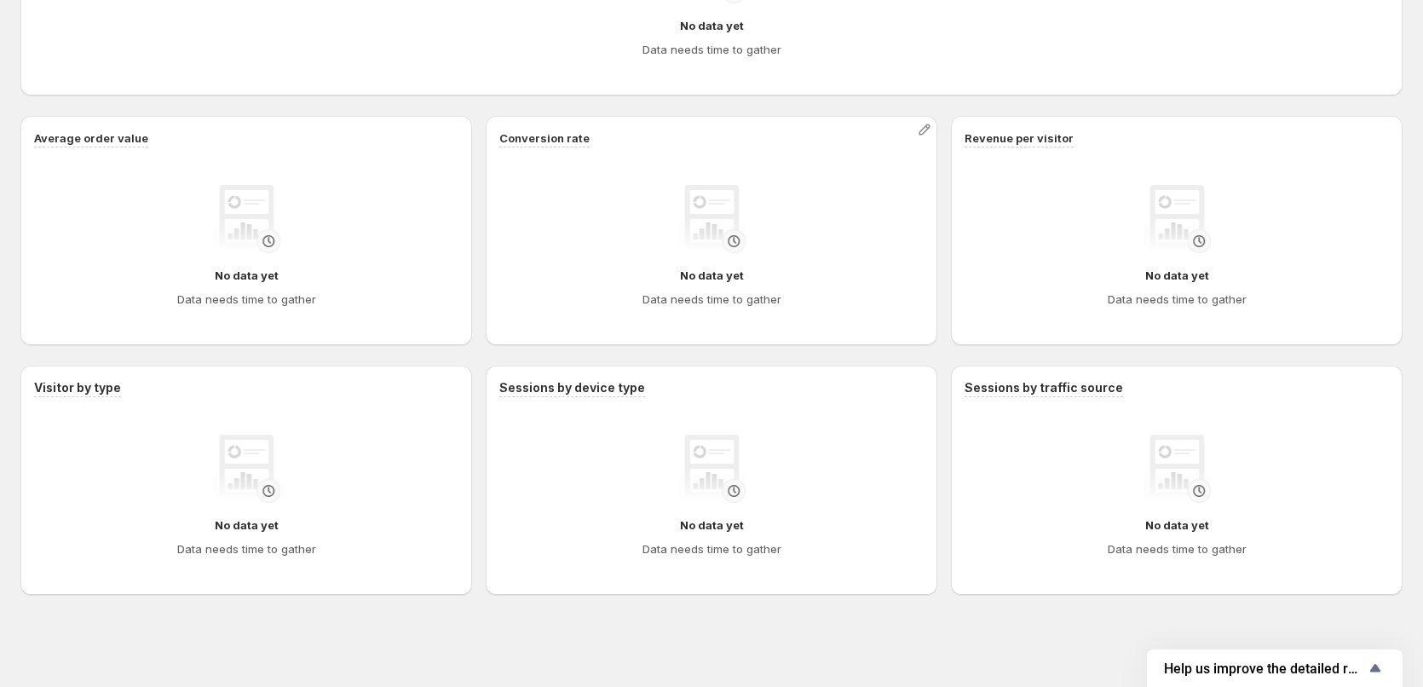
scroll to position [188, 0]
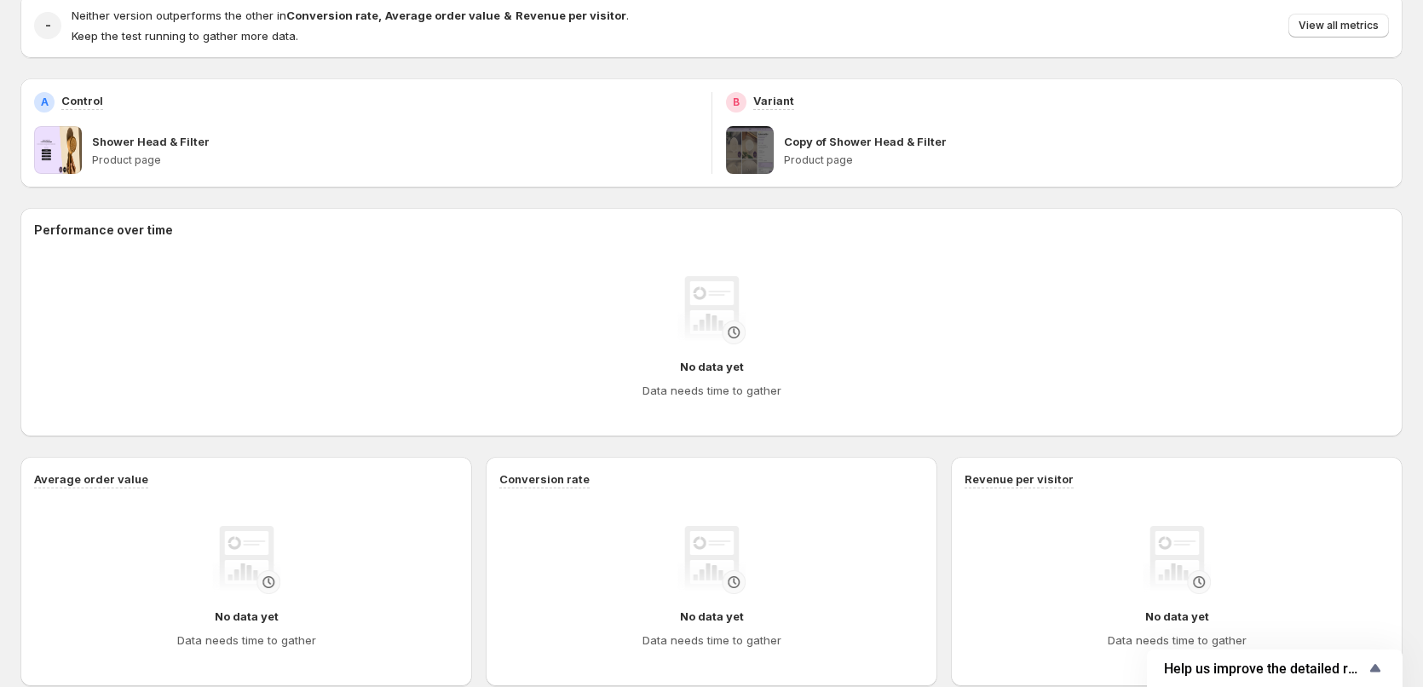
click at [788, 147] on p "Copy of Shower Head & Filter" at bounding box center [865, 141] width 163 height 17
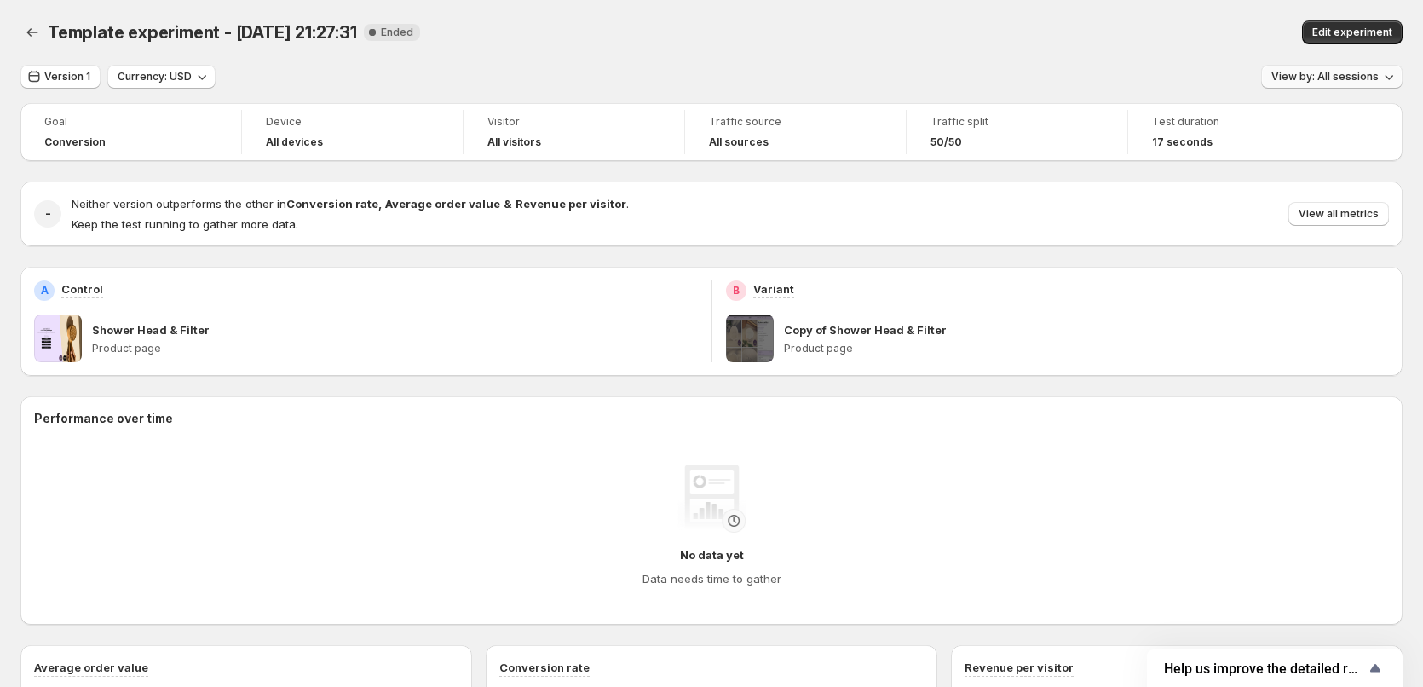
click at [1322, 78] on span "View by: All sessions" at bounding box center [1324, 77] width 107 height 14
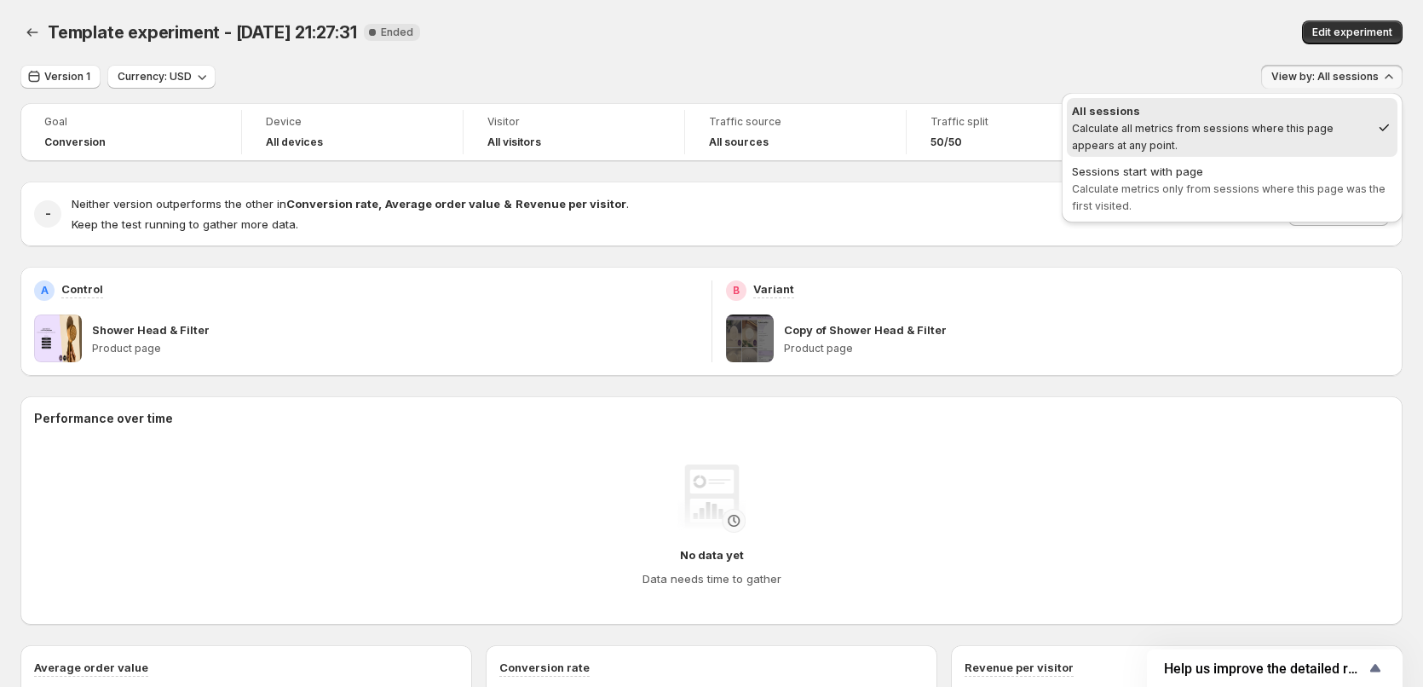
click at [1146, 69] on div "Version 1 Currency: USD View by: All sessions" at bounding box center [711, 77] width 1382 height 25
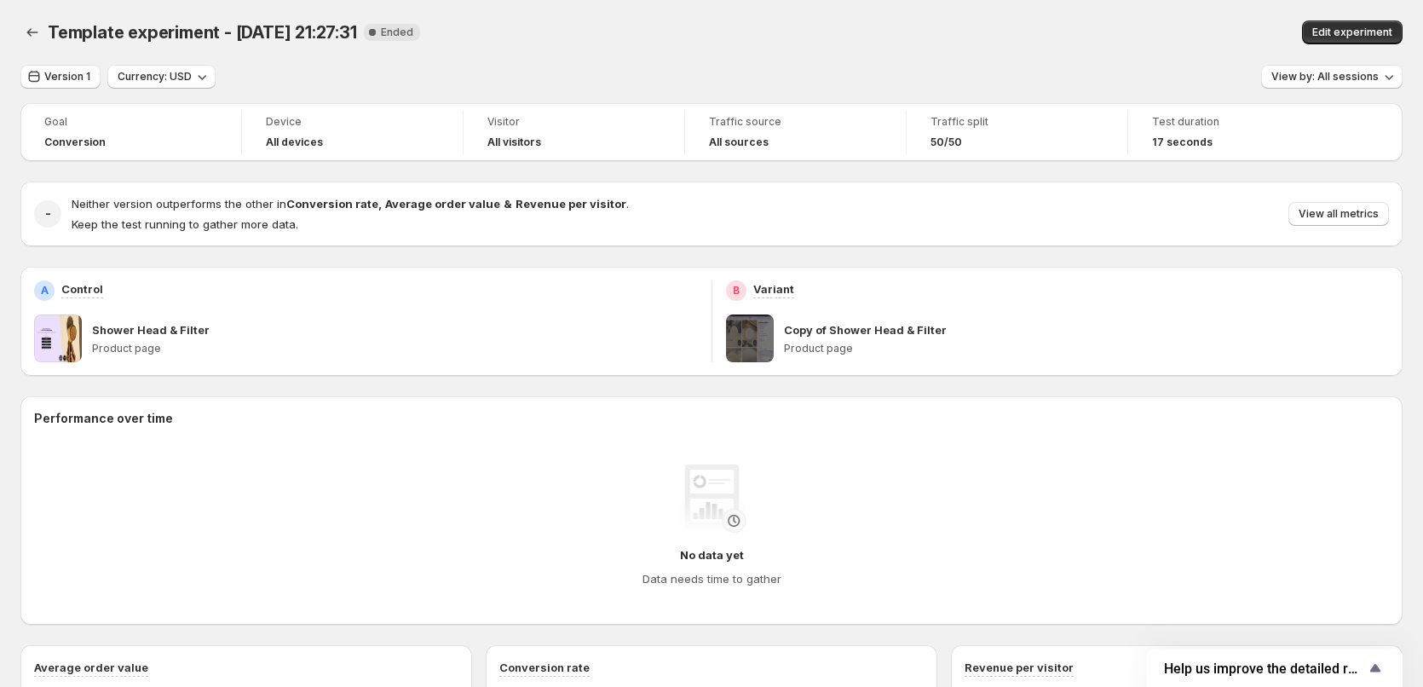
click at [747, 332] on span at bounding box center [750, 338] width 48 height 48
click at [761, 342] on span at bounding box center [750, 338] width 48 height 48
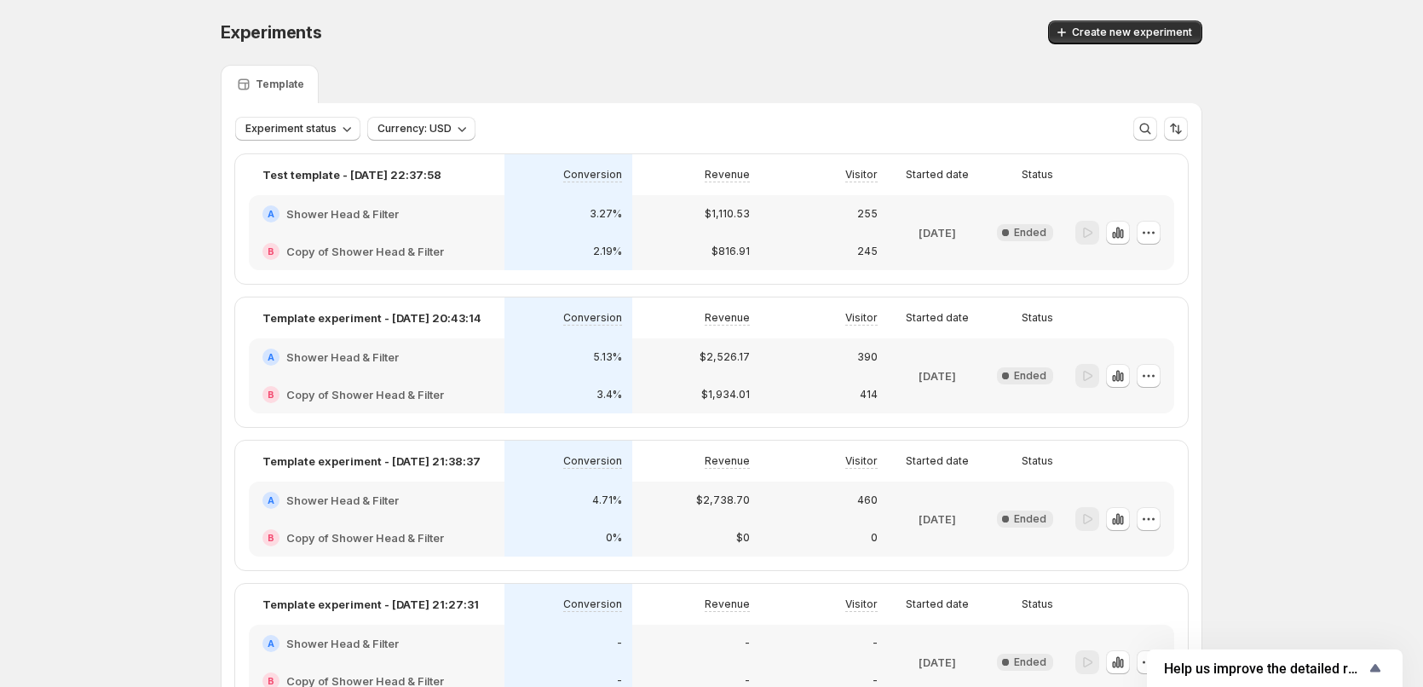
scroll to position [133, 0]
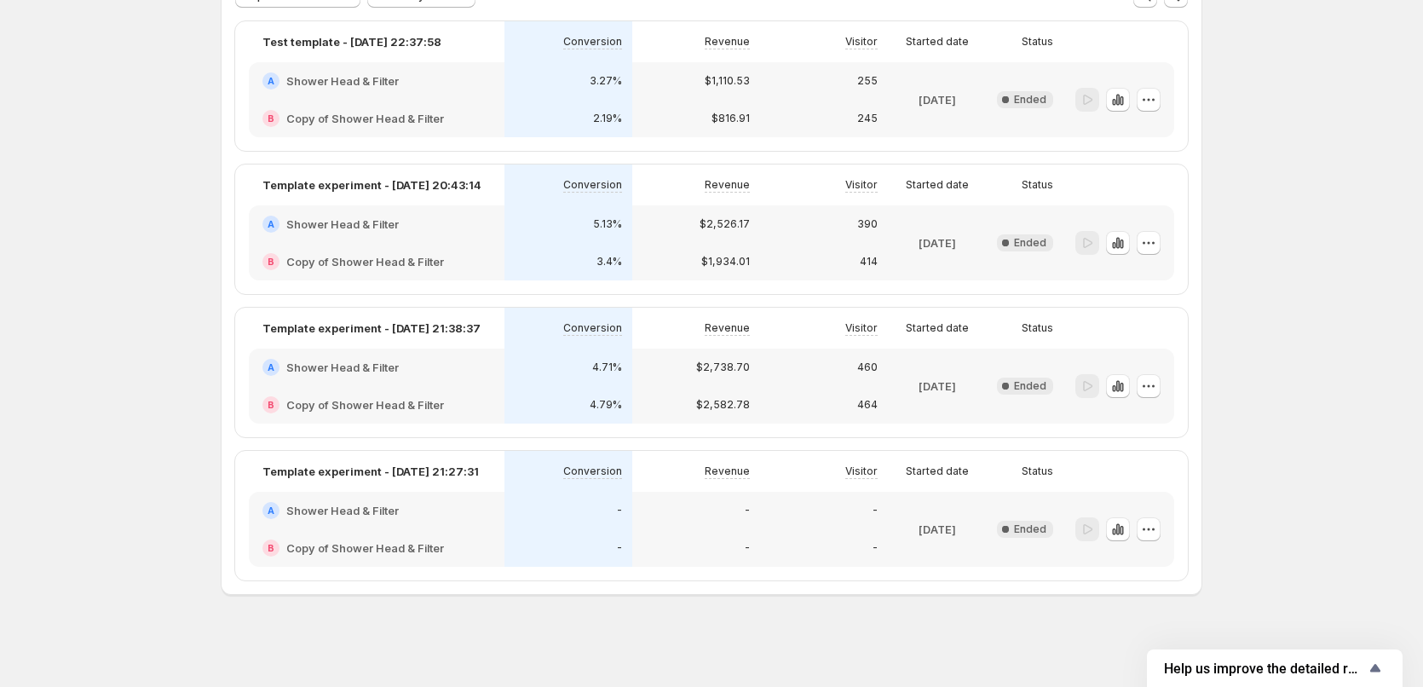
click at [674, 522] on div "-" at bounding box center [696, 510] width 128 height 37
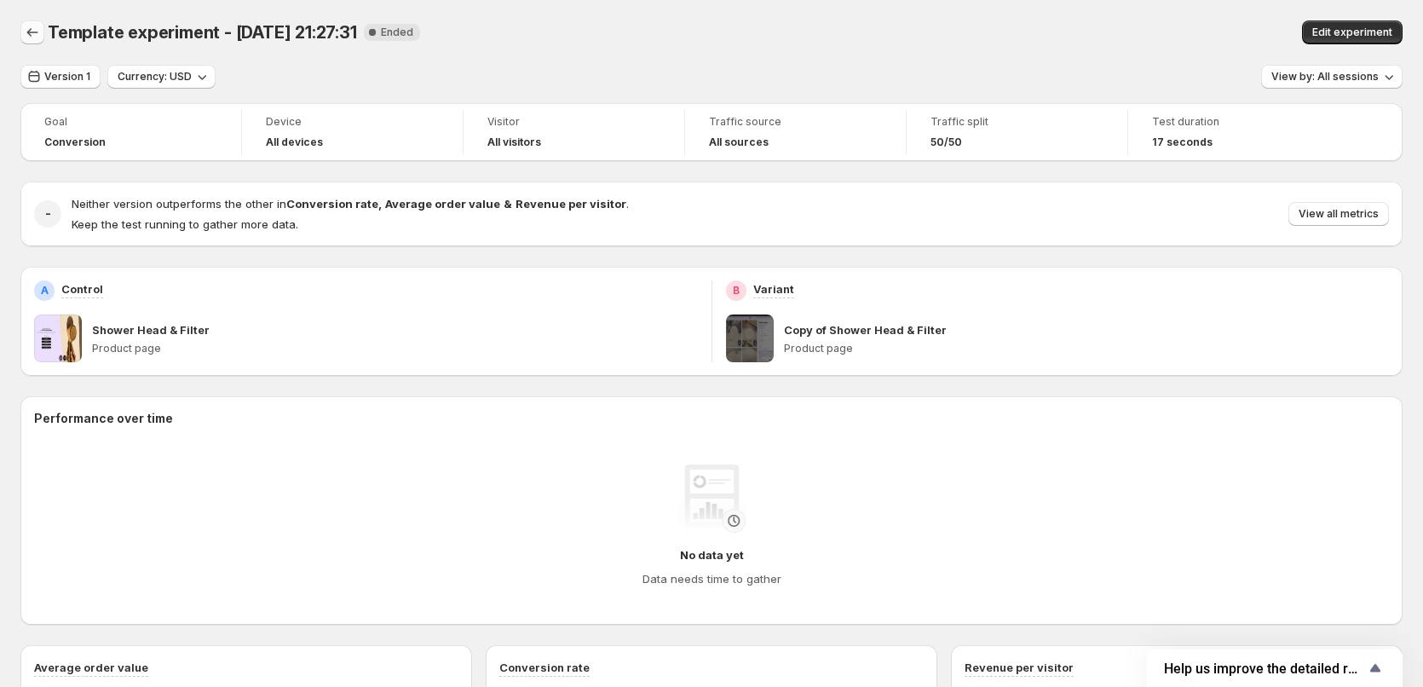
click at [32, 32] on icon "Back" at bounding box center [32, 32] width 17 height 17
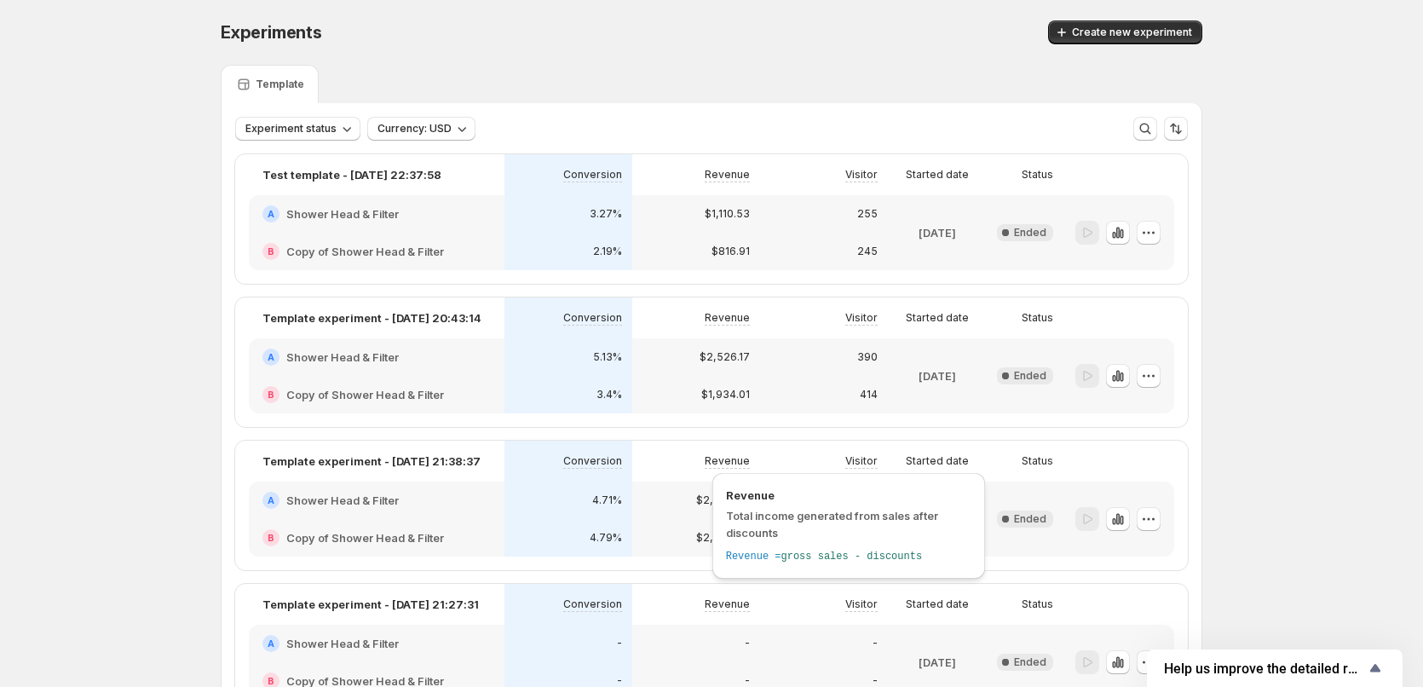
scroll to position [133, 0]
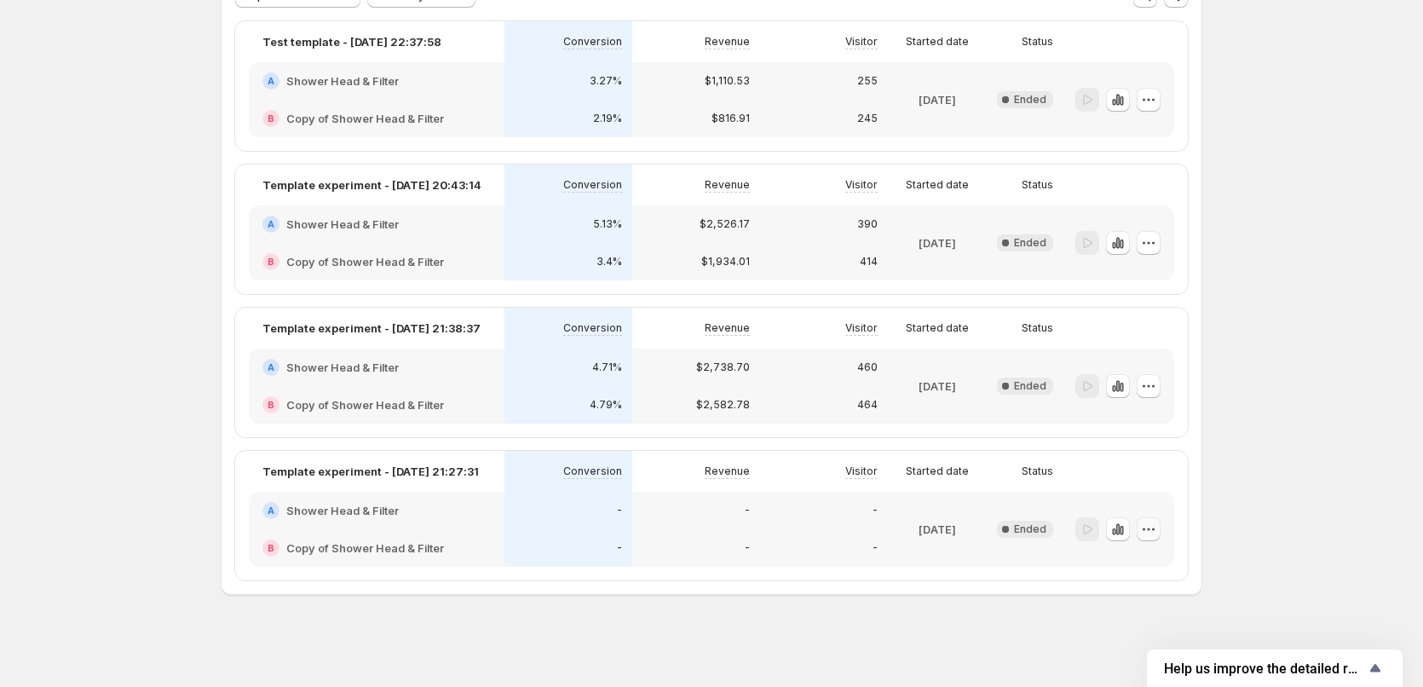
click at [1145, 527] on icon "button" at bounding box center [1148, 529] width 17 height 17
click at [1141, 566] on span "Edit" at bounding box center [1132, 564] width 19 height 14
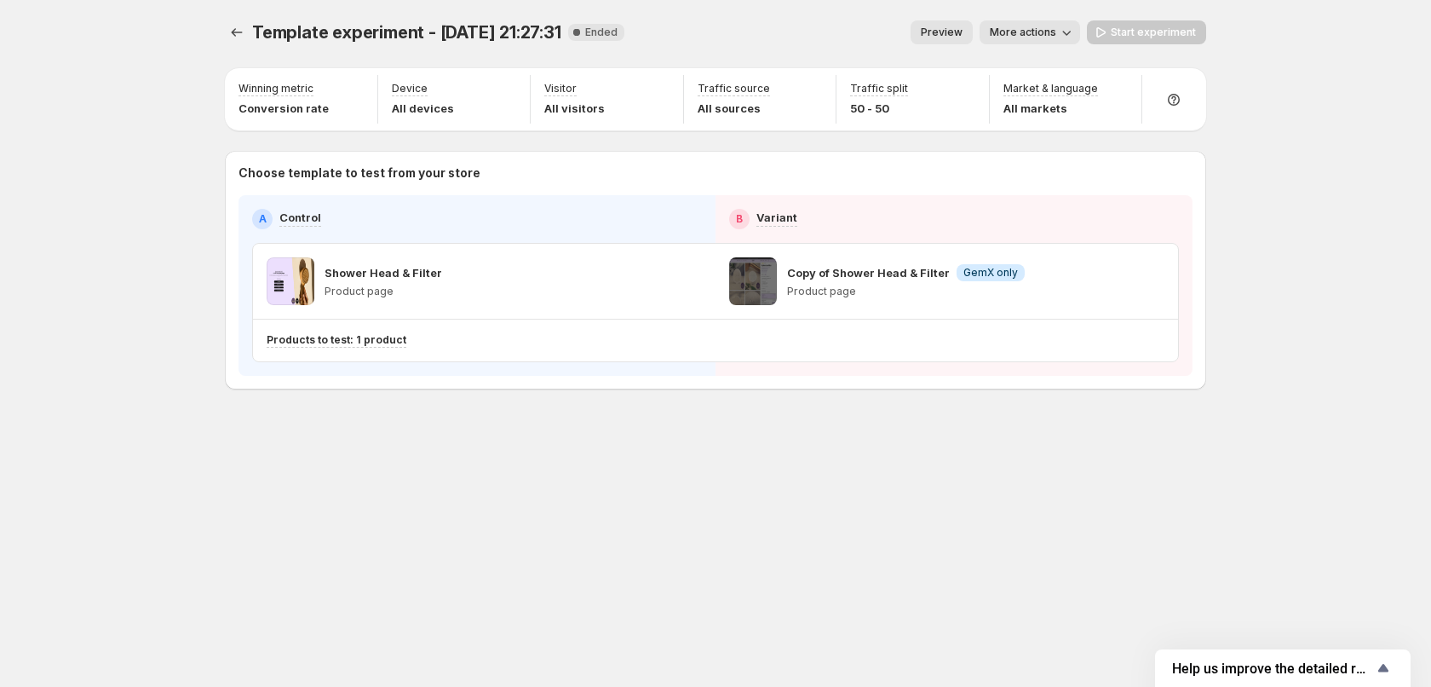
click at [1028, 32] on span "More actions" at bounding box center [1023, 33] width 66 height 14
click at [870, 283] on div "Copy of Shower Head & Filter Info GemX only Product page" at bounding box center [906, 281] width 238 height 48
click at [997, 33] on span "More actions" at bounding box center [1023, 33] width 66 height 14
click at [1063, 127] on span "Copy live page link" at bounding box center [1068, 126] width 101 height 14
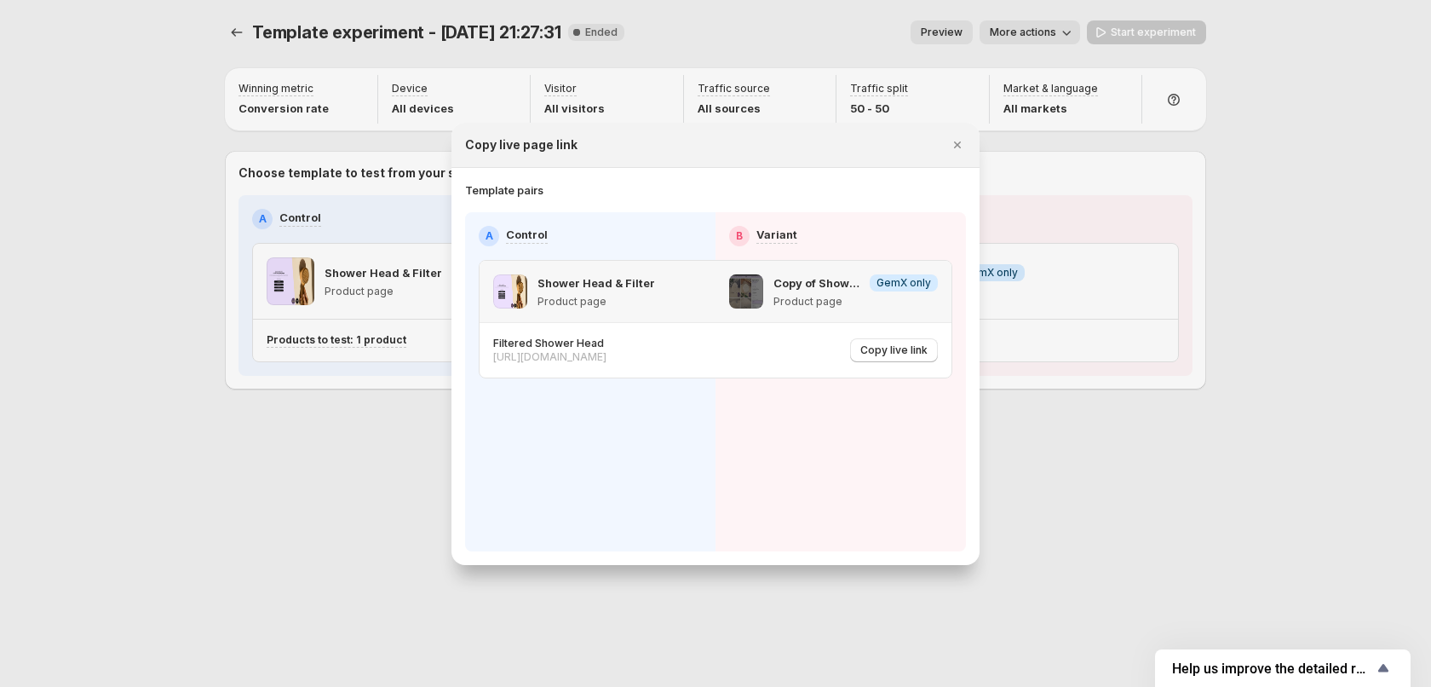
click at [832, 286] on p "Copy of Shower Head & Filter" at bounding box center [818, 282] width 89 height 17
click at [628, 283] on p "Shower Head & Filter" at bounding box center [597, 282] width 118 height 17
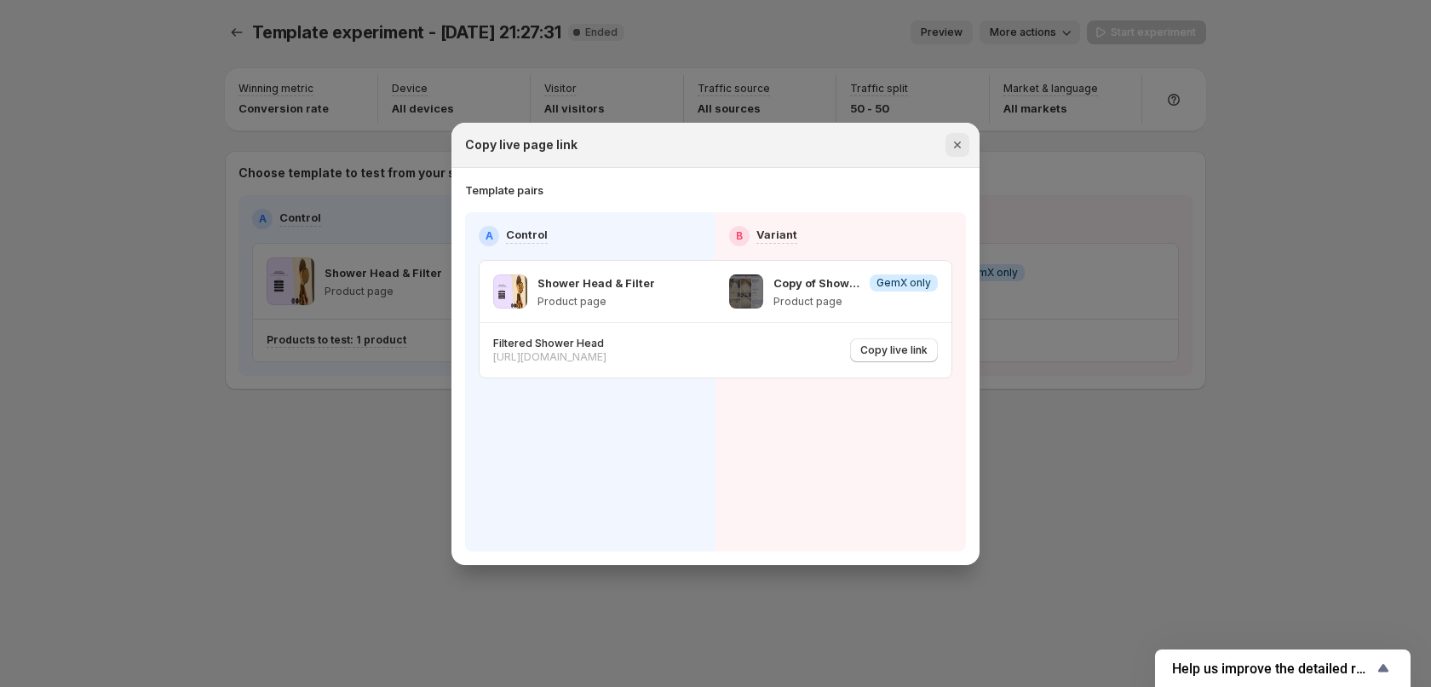
click at [962, 147] on icon "Close" at bounding box center [957, 144] width 17 height 17
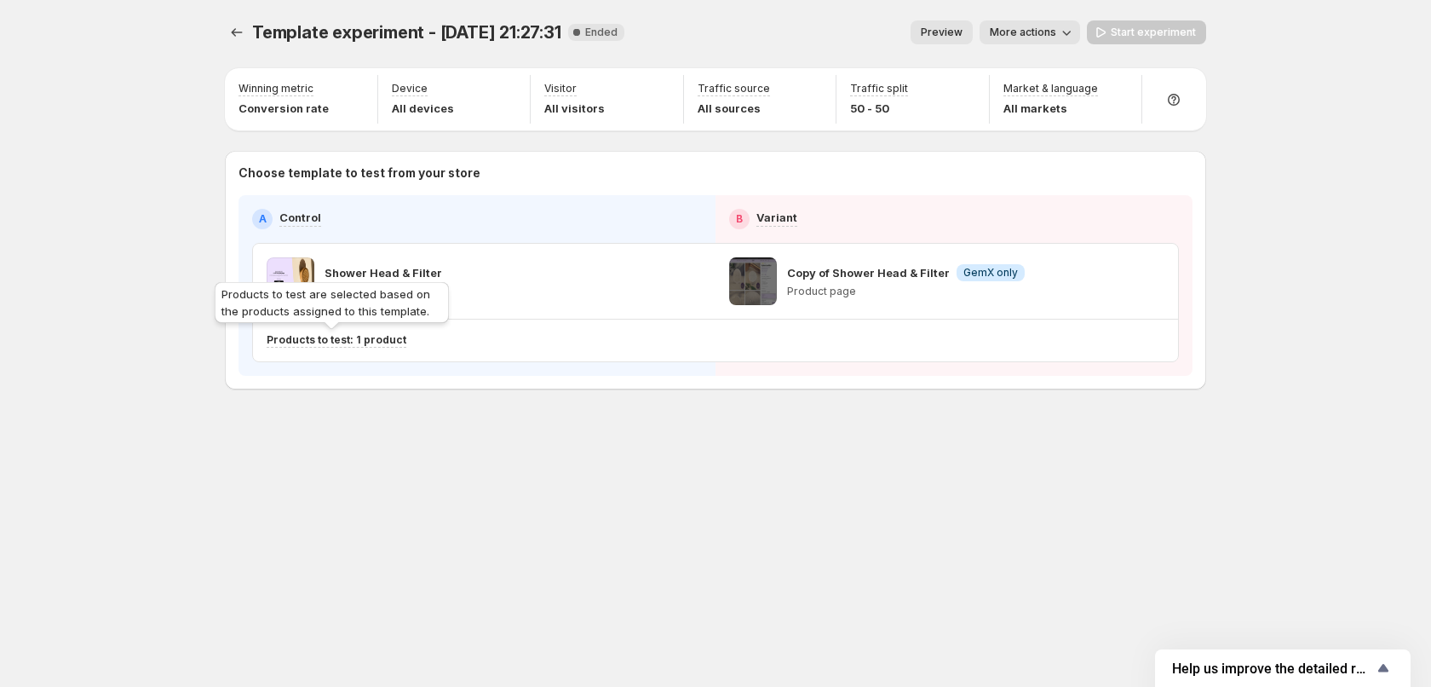
click at [360, 338] on p "Products to test: 1 product" at bounding box center [337, 340] width 140 height 14
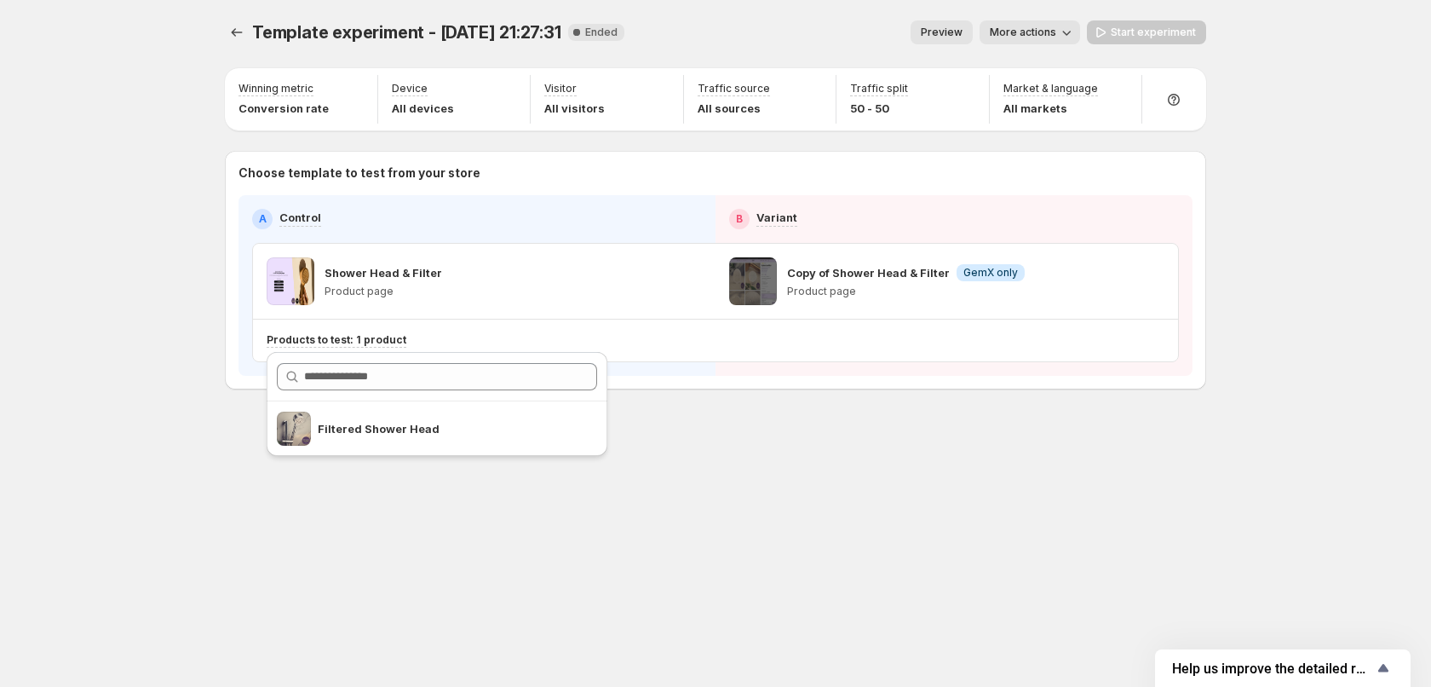
click at [788, 331] on div "Products to test: 1 product" at bounding box center [712, 340] width 891 height 28
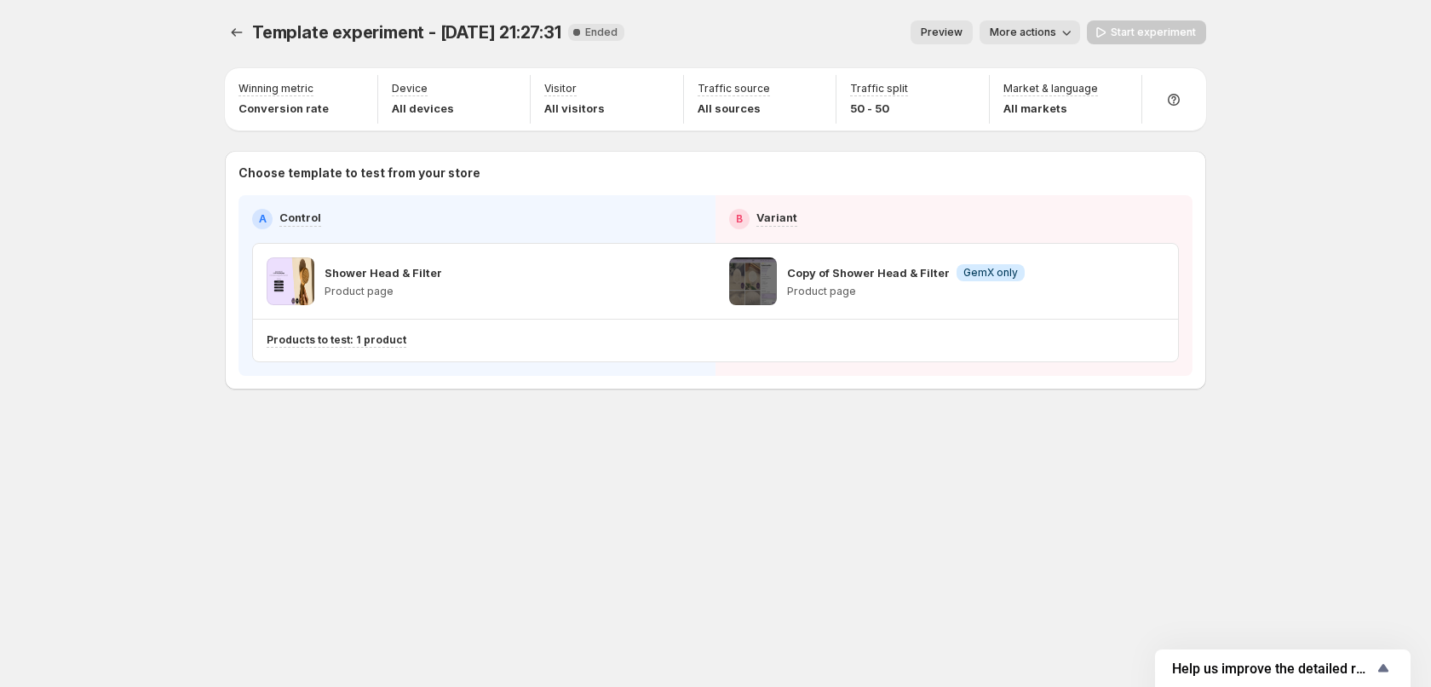
click at [902, 273] on p "Copy of Shower Head & Filter" at bounding box center [868, 272] width 163 height 17
click at [620, 279] on div "Shower Head & Filter Product page" at bounding box center [484, 281] width 435 height 48
click at [226, 31] on button "Experiments" at bounding box center [237, 32] width 24 height 24
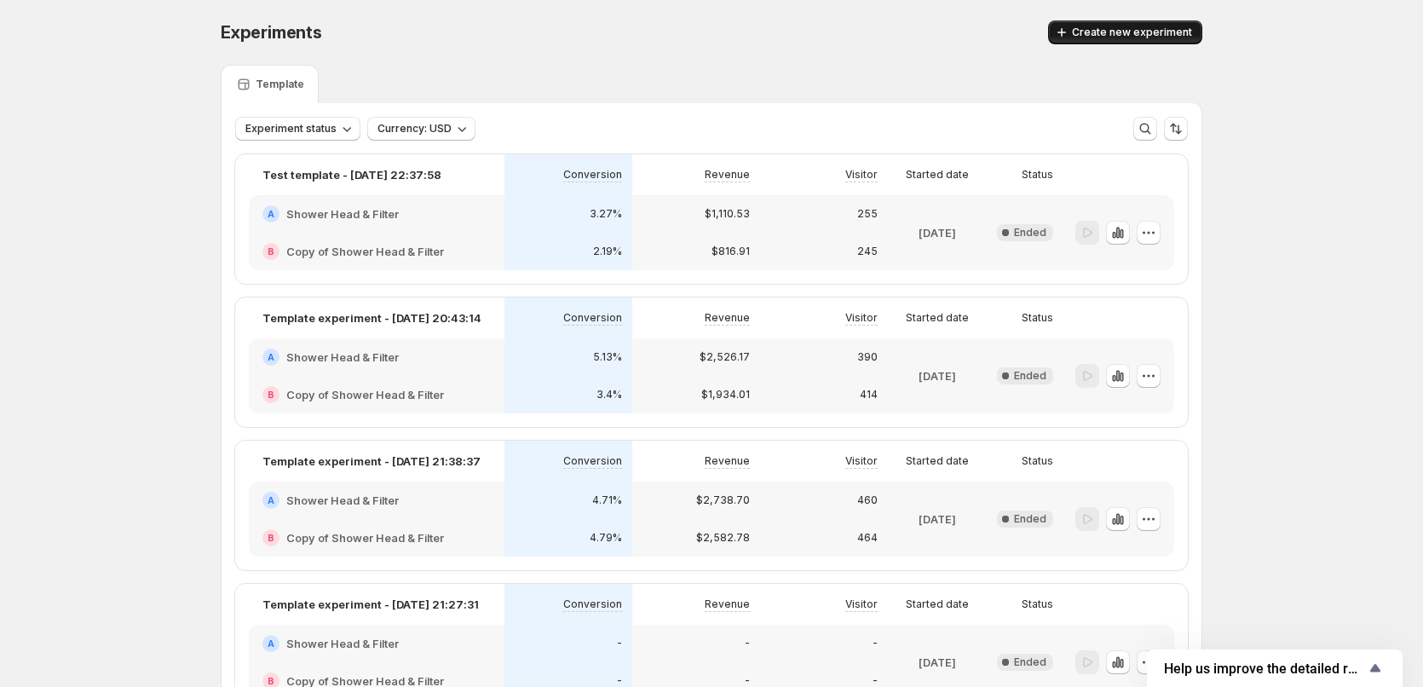
click at [1100, 38] on span "Create new experiment" at bounding box center [1132, 33] width 120 height 14
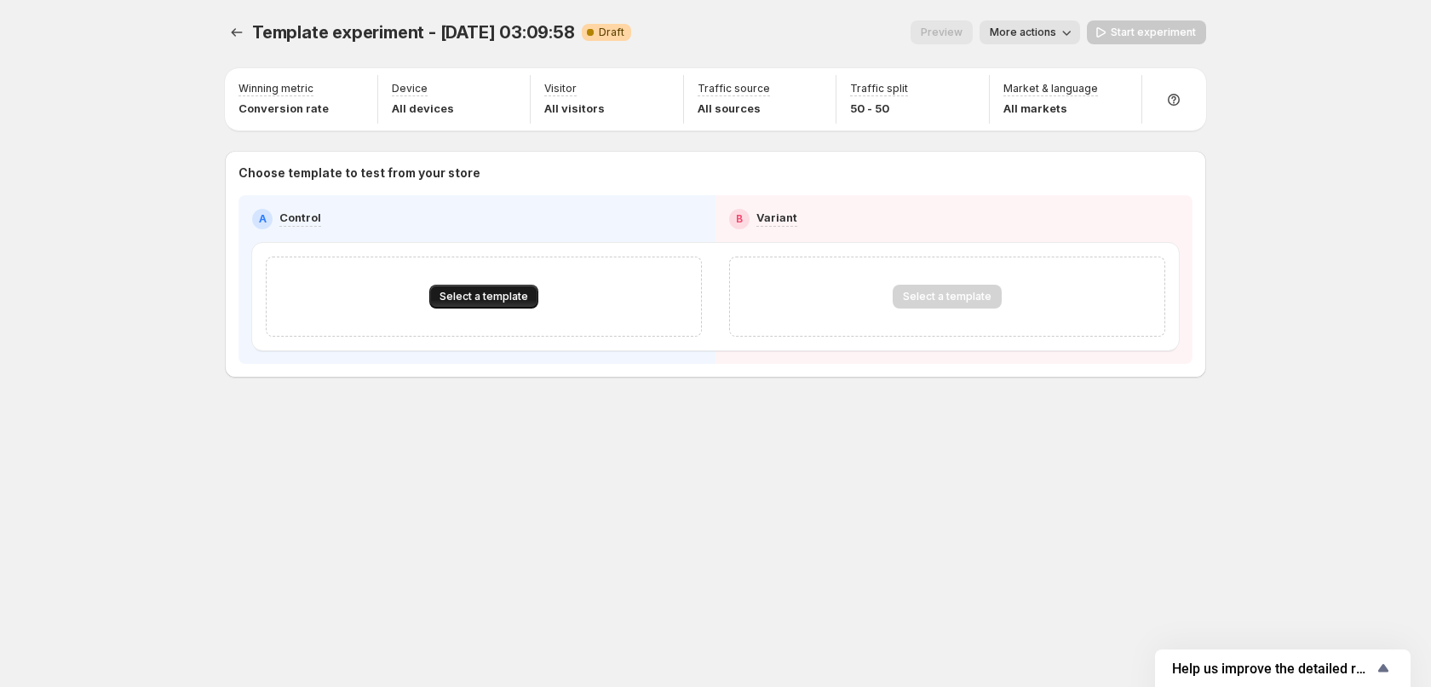
click at [517, 297] on span "Select a template" at bounding box center [484, 297] width 89 height 14
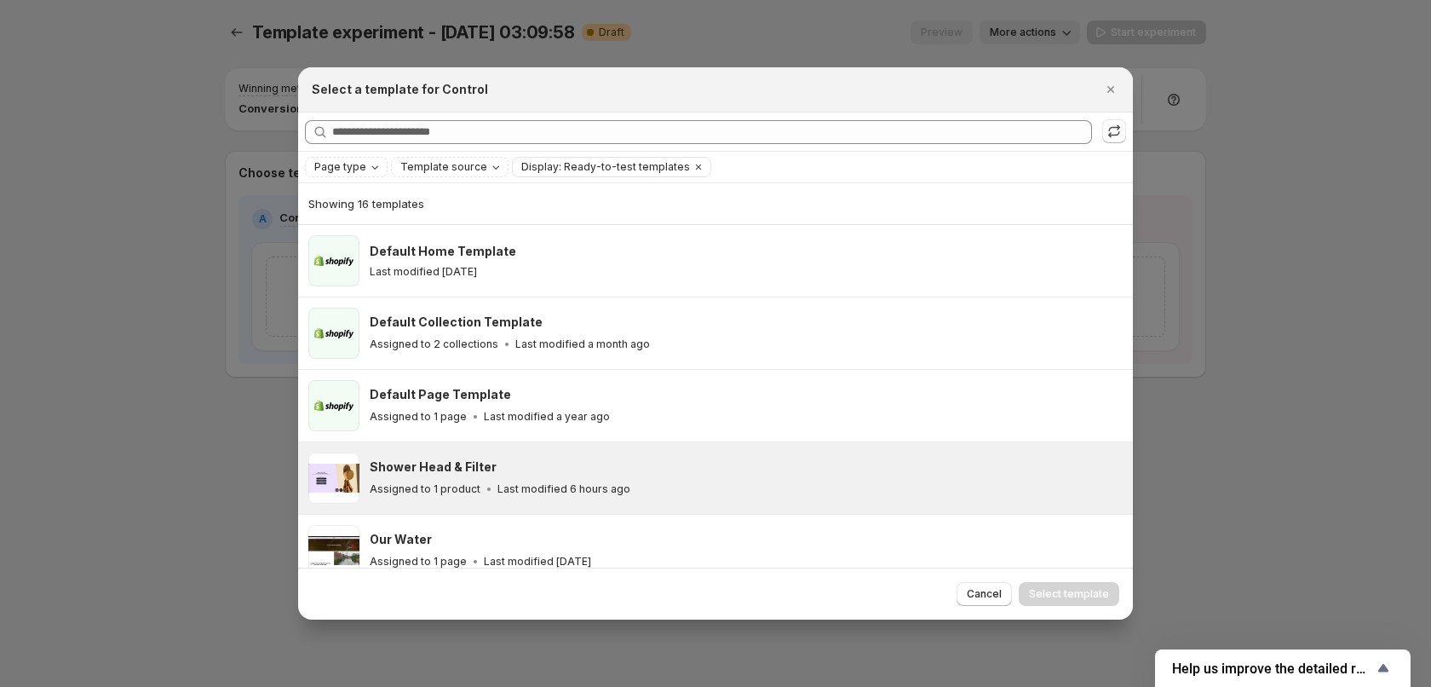
click at [575, 472] on div "Shower Head & Filter" at bounding box center [744, 466] width 748 height 17
click at [1053, 595] on span "Select template" at bounding box center [1069, 594] width 80 height 14
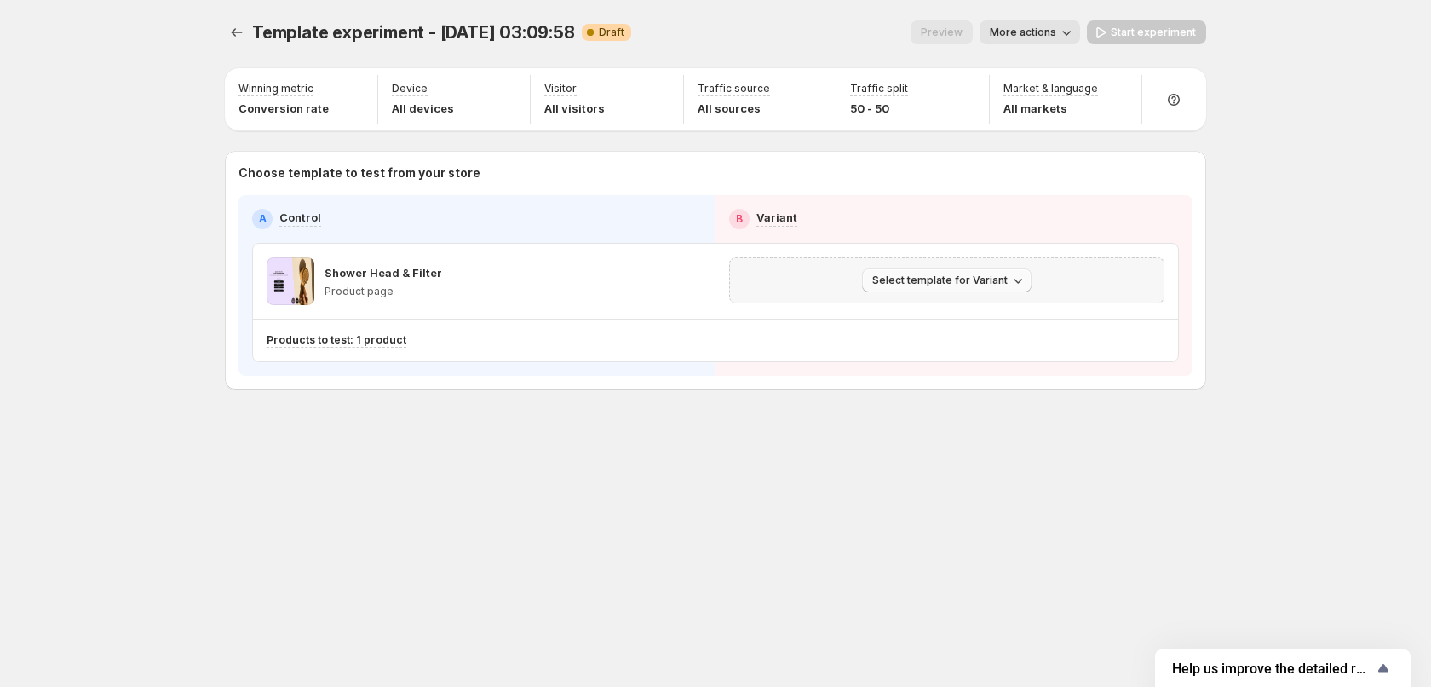
click at [894, 278] on span "Select template for Variant" at bounding box center [939, 281] width 135 height 14
click at [235, 30] on icon "Experiments" at bounding box center [237, 32] width 11 height 9
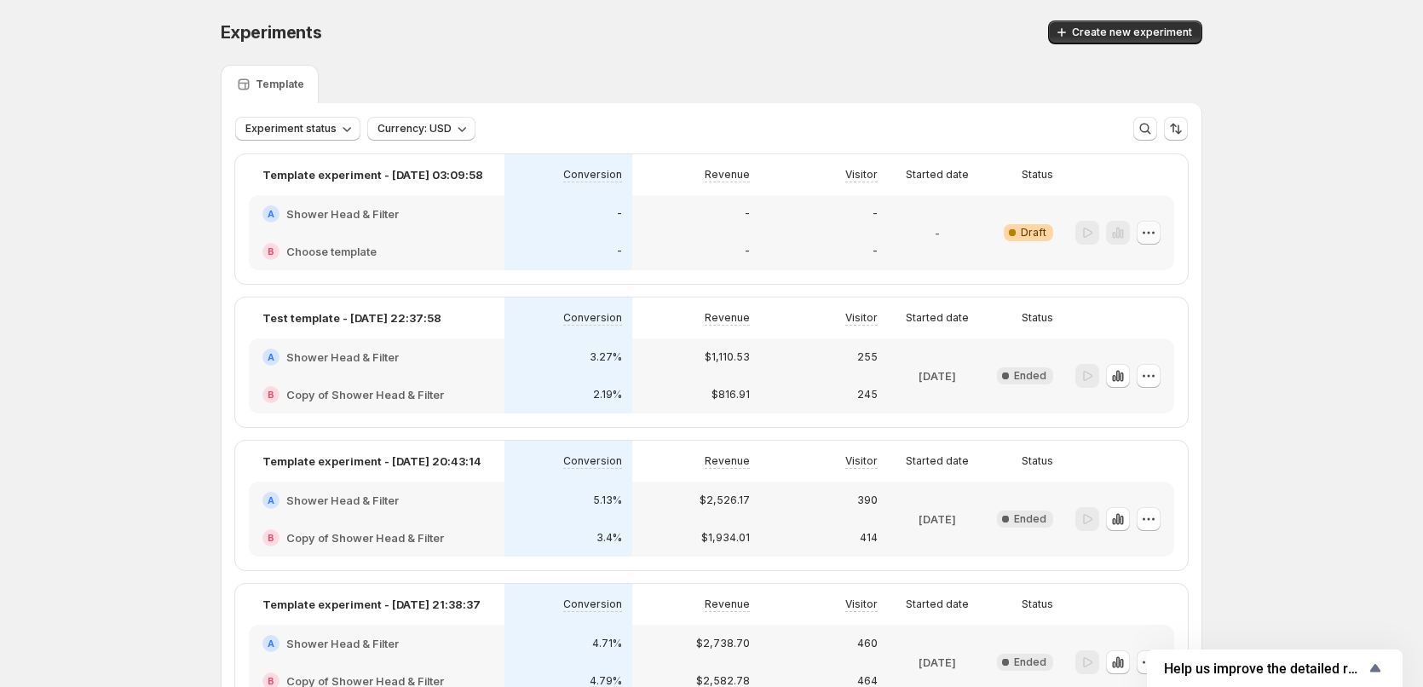
click at [1142, 235] on button "button" at bounding box center [1149, 233] width 24 height 24
click at [1287, 343] on div "Experiments. This page is ready Experiments Create new experiment Template Expe…" at bounding box center [711, 481] width 1423 height 963
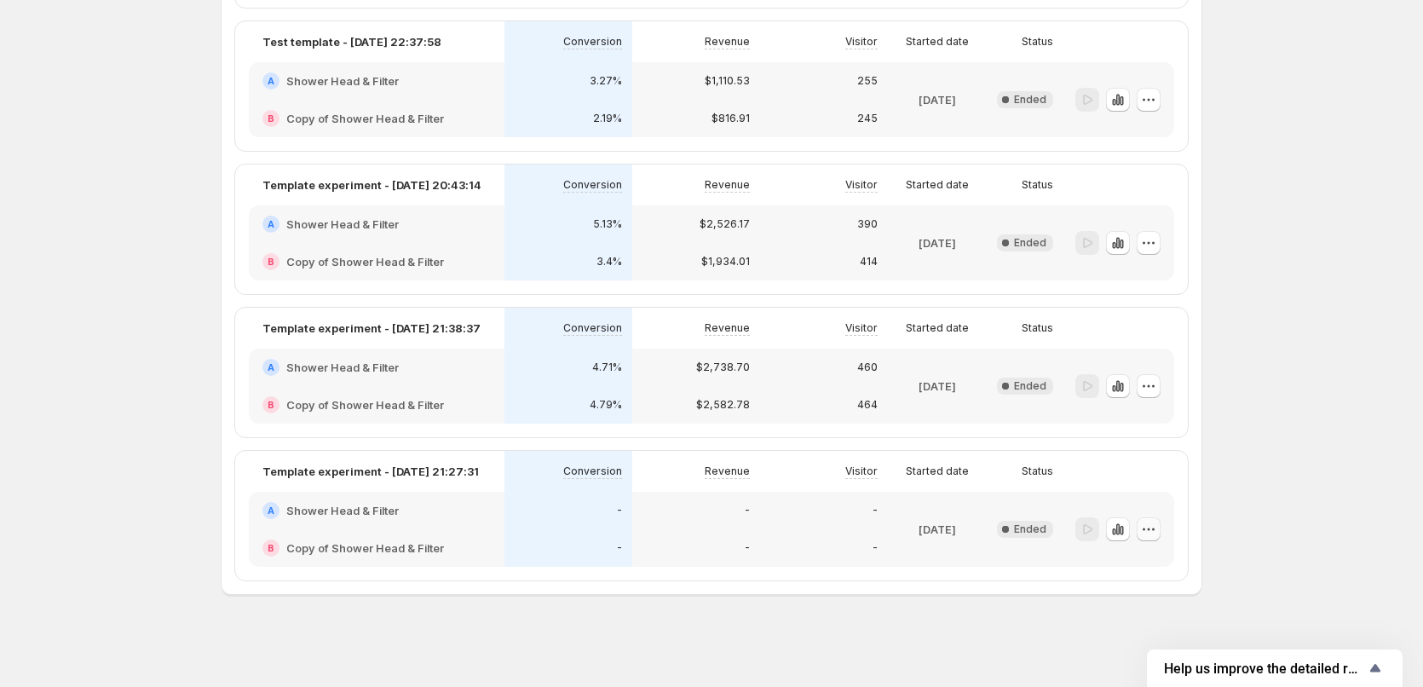
click at [1152, 532] on icon "button" at bounding box center [1148, 529] width 17 height 17
click at [1144, 564] on span "Edit" at bounding box center [1164, 564] width 83 height 17
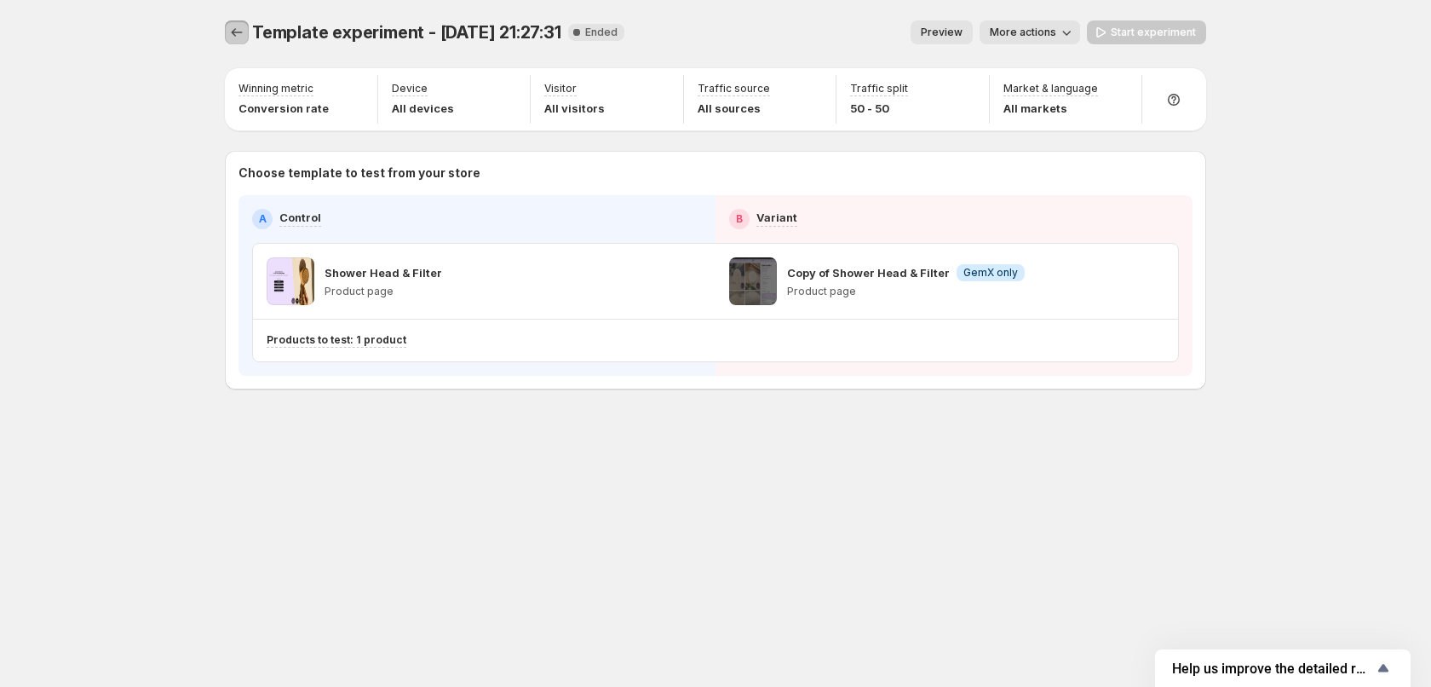
click at [235, 28] on icon "Experiments" at bounding box center [236, 32] width 17 height 17
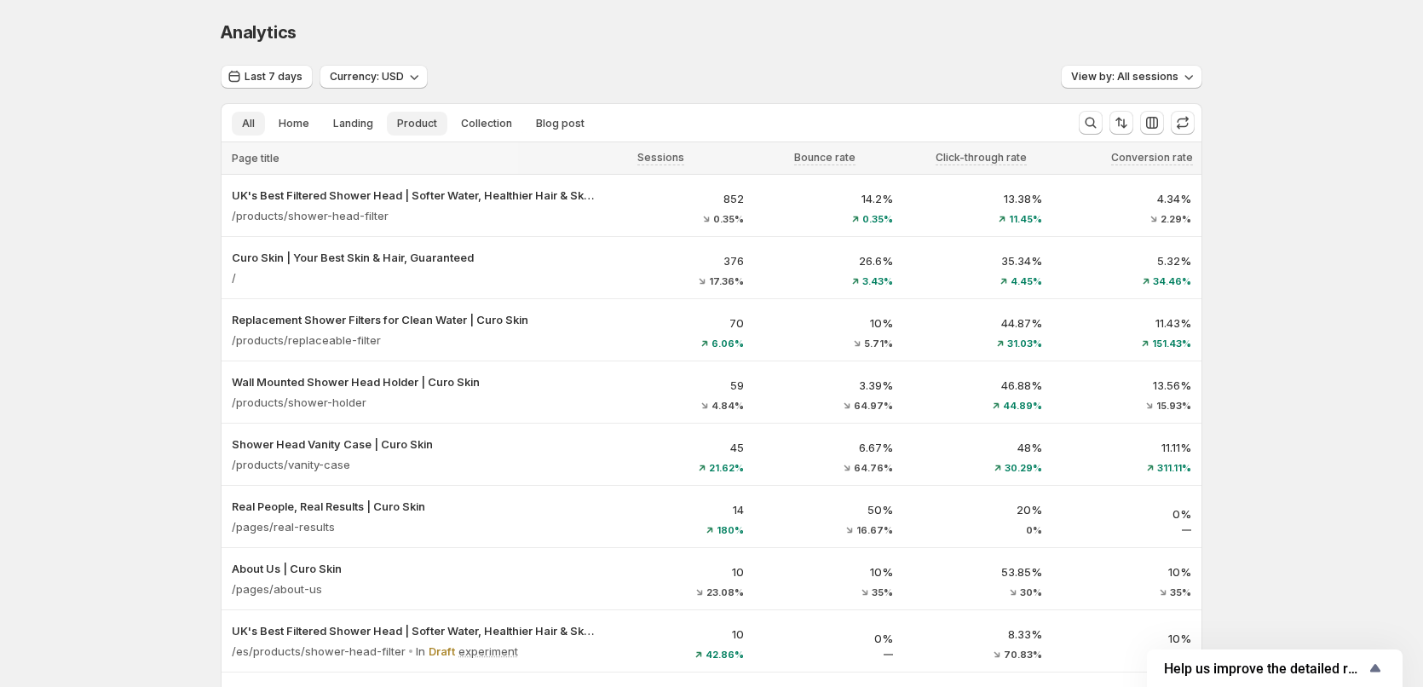
click at [417, 125] on span "Product" at bounding box center [417, 124] width 40 height 14
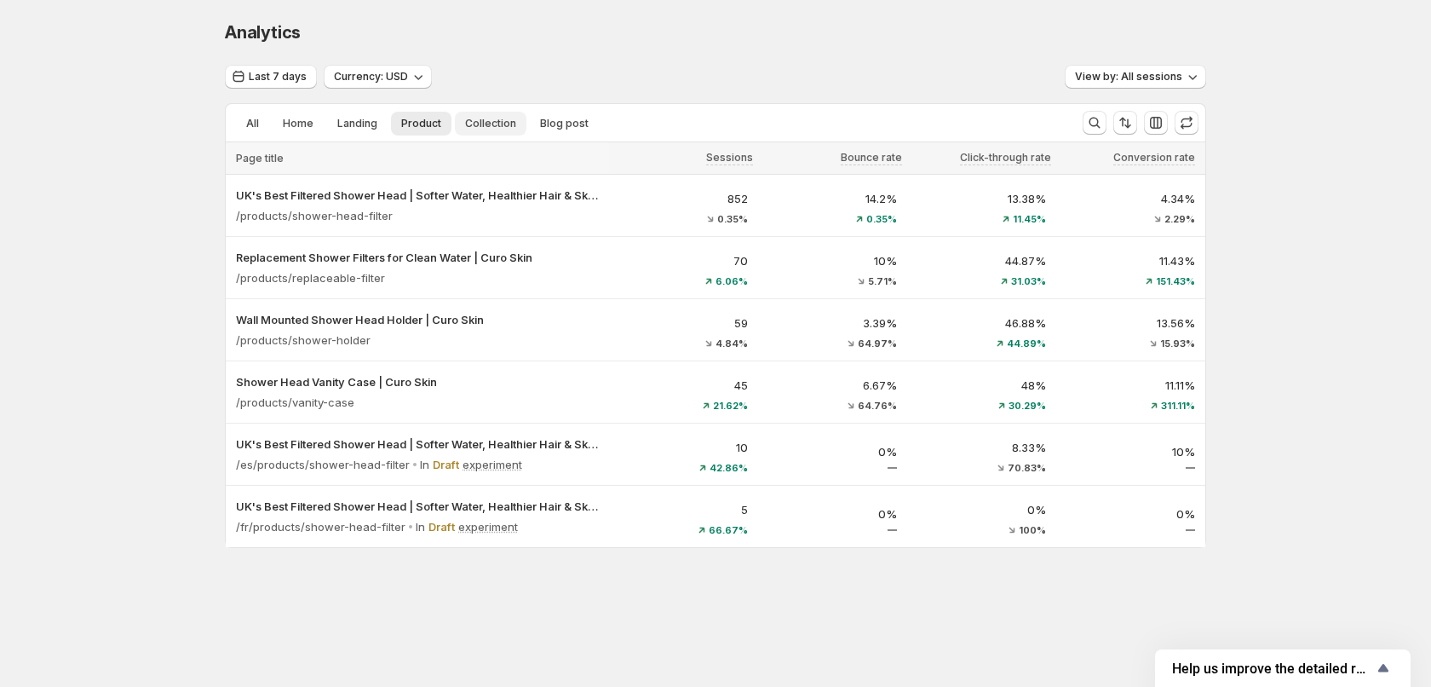
click at [493, 126] on span "Collection" at bounding box center [490, 124] width 51 height 14
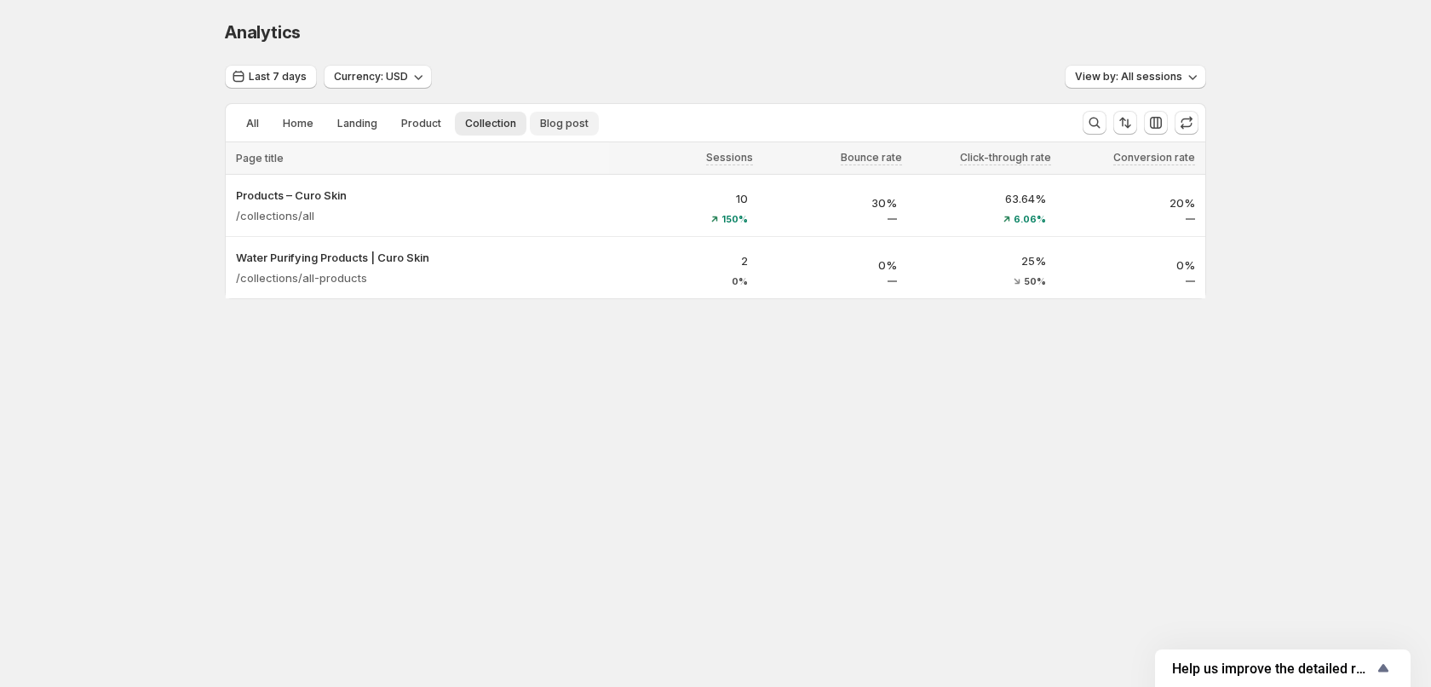
click at [560, 123] on span "Blog post" at bounding box center [564, 124] width 49 height 14
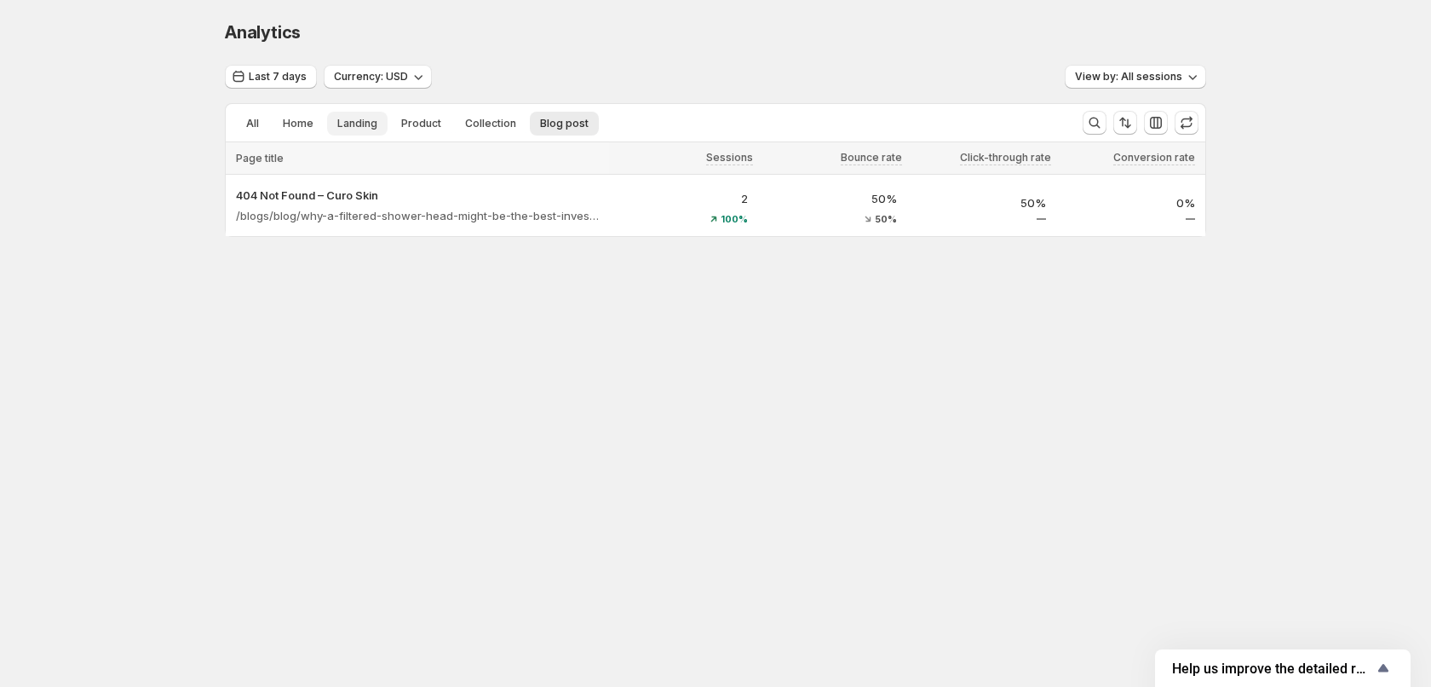
click at [375, 123] on span "Landing" at bounding box center [357, 124] width 40 height 14
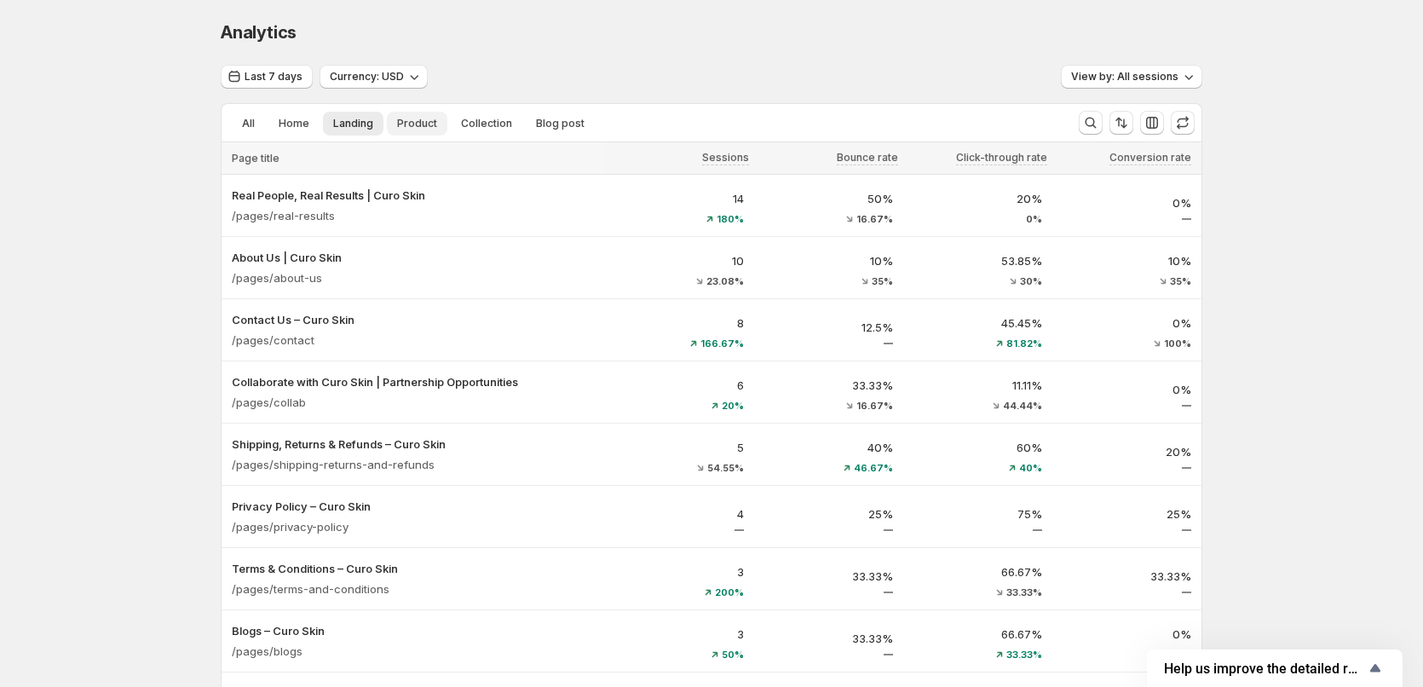
click at [432, 128] on span "Product" at bounding box center [417, 124] width 40 height 14
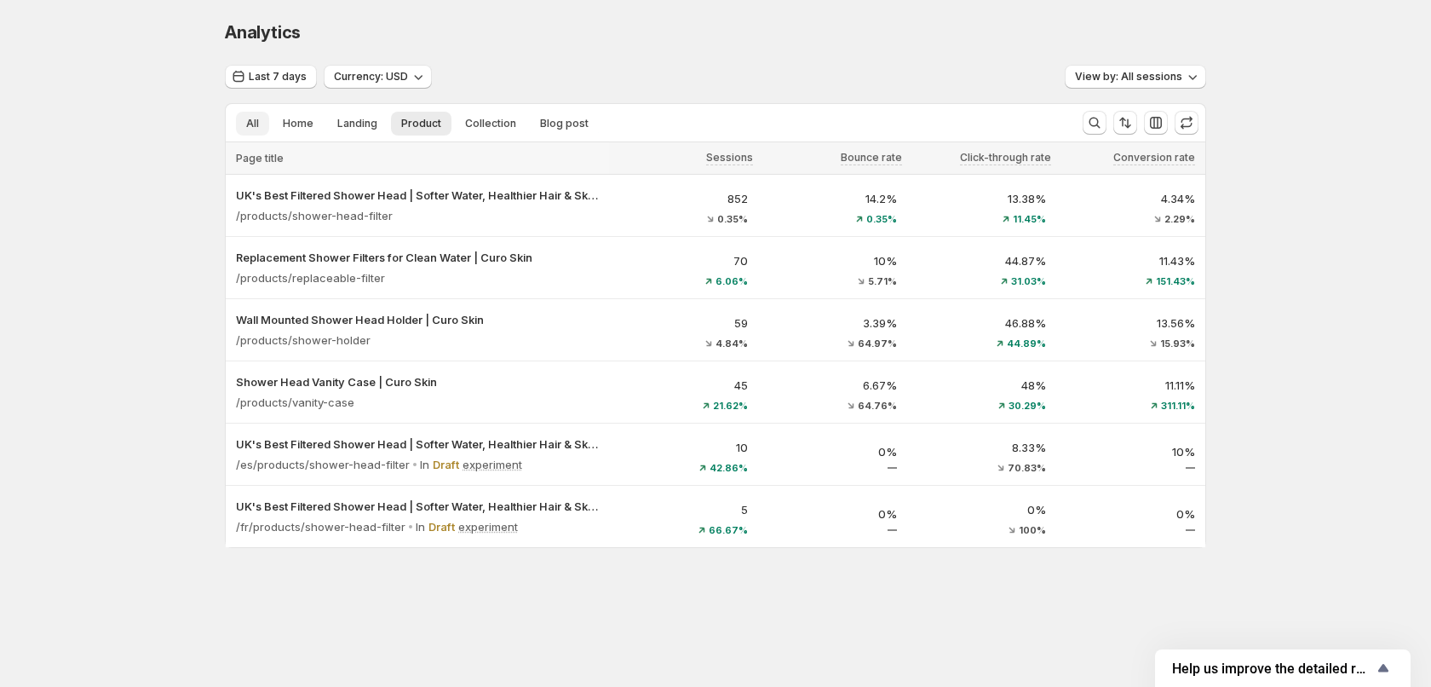
click at [250, 115] on button "All" at bounding box center [252, 124] width 33 height 24
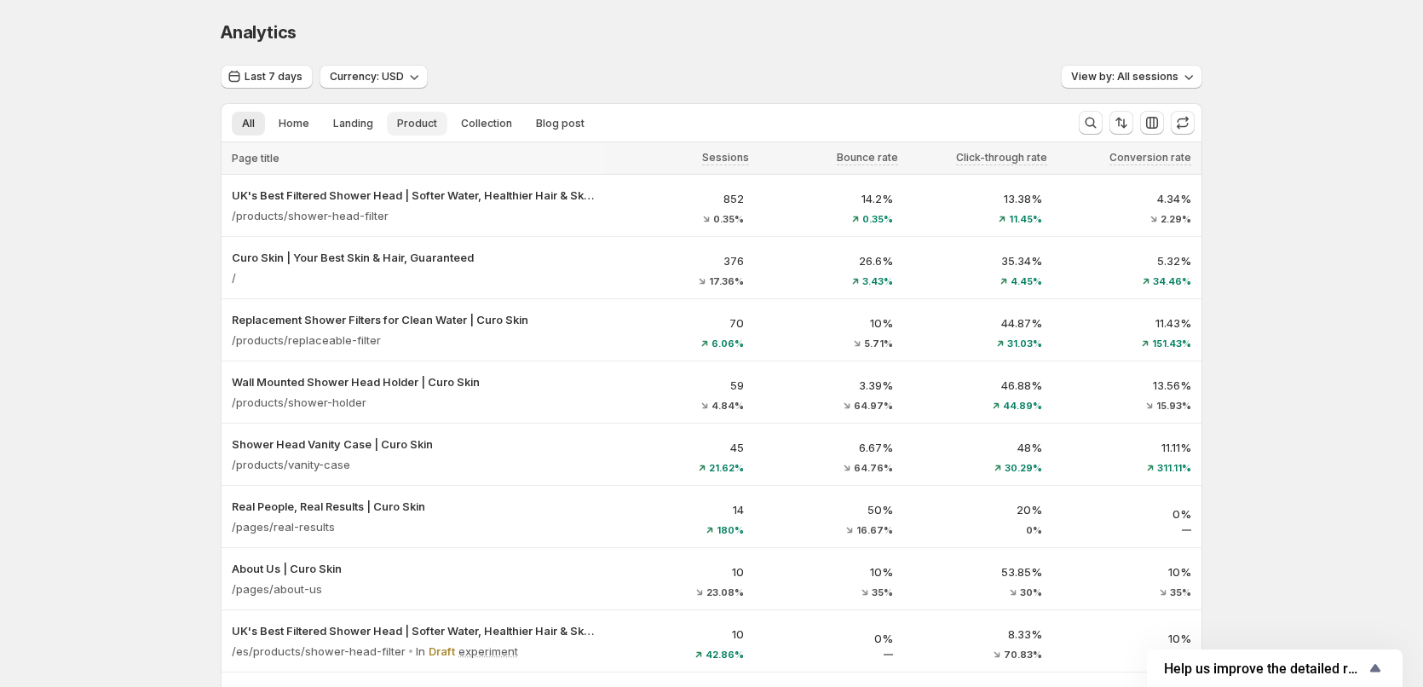
click at [398, 124] on button "Product" at bounding box center [417, 124] width 60 height 24
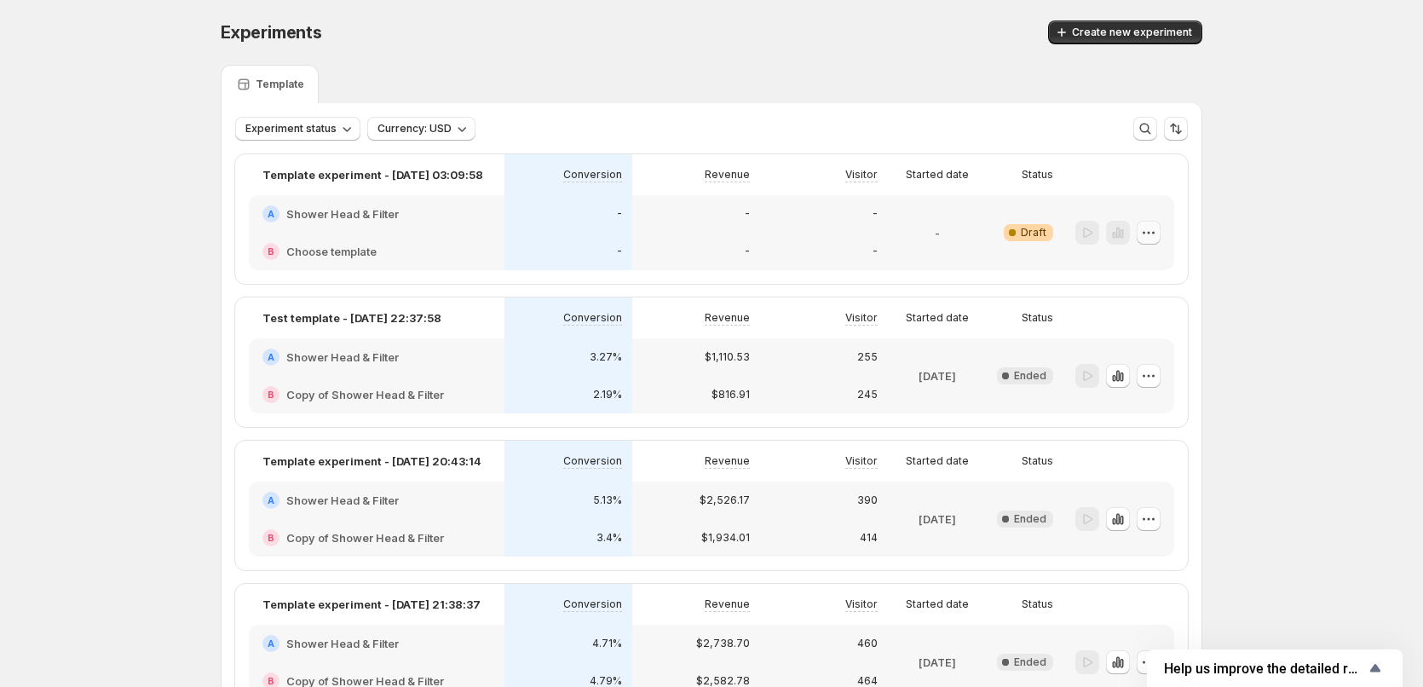
click at [1149, 239] on icon "button" at bounding box center [1148, 232] width 17 height 17
click at [1320, 463] on div "Experiments. This page is ready Experiments Create new experiment Template Expe…" at bounding box center [711, 481] width 1423 height 963
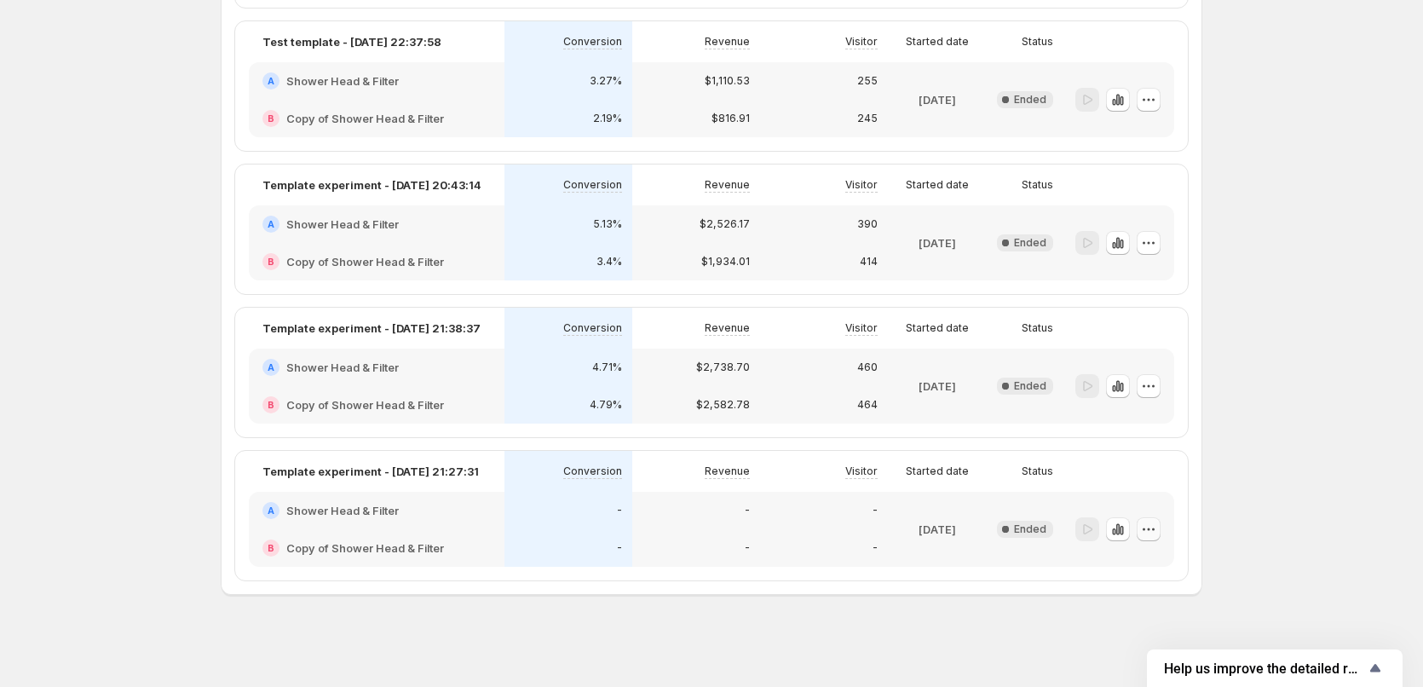
click at [1157, 533] on icon "button" at bounding box center [1148, 529] width 17 height 17
click at [1141, 561] on span "Edit" at bounding box center [1132, 564] width 19 height 14
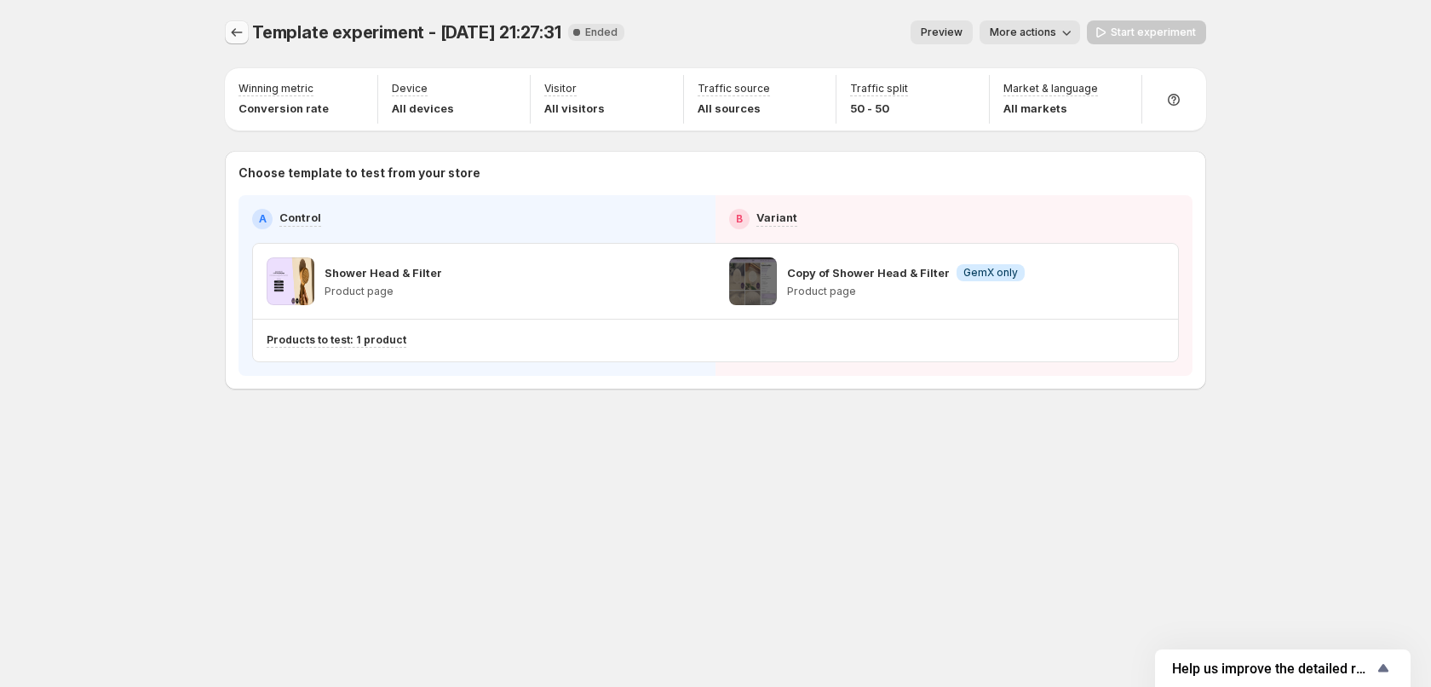
click at [236, 39] on icon "Experiments" at bounding box center [236, 32] width 17 height 17
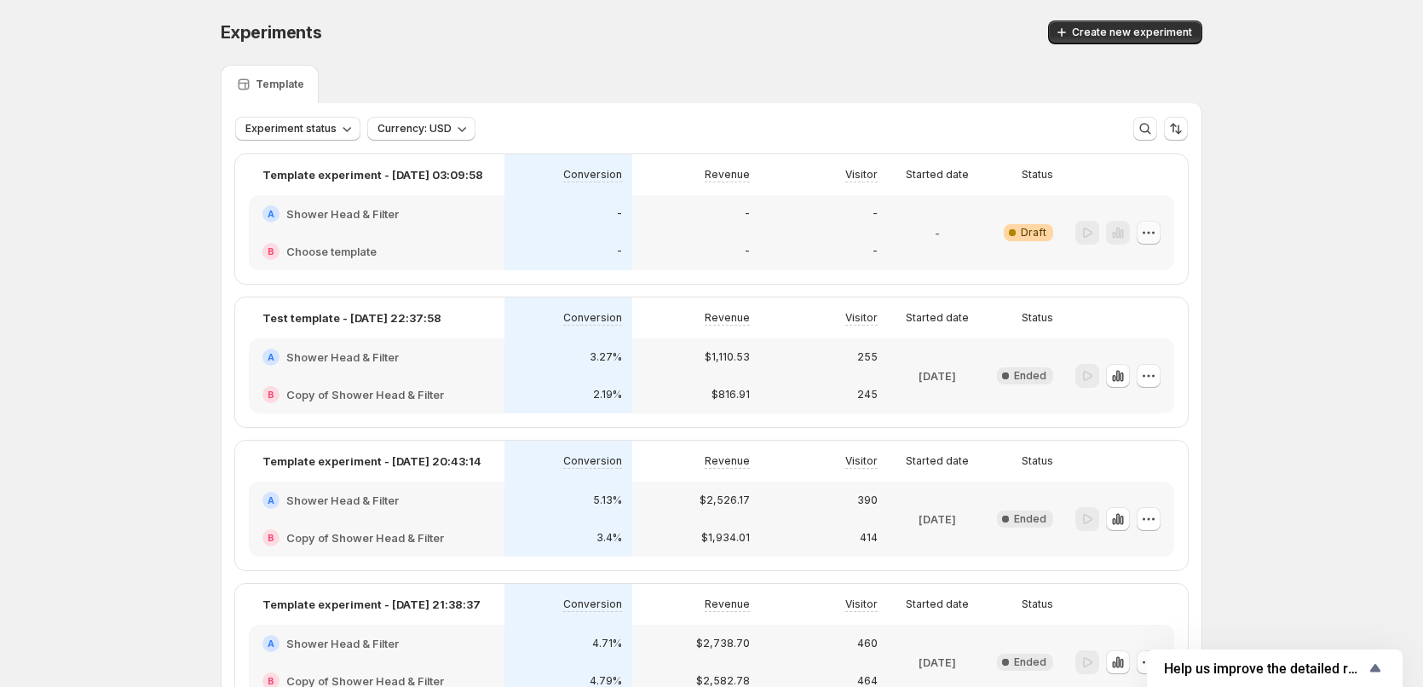
click at [1157, 231] on icon "button" at bounding box center [1148, 232] width 17 height 17
click at [1140, 263] on span "Edit" at bounding box center [1132, 268] width 19 height 14
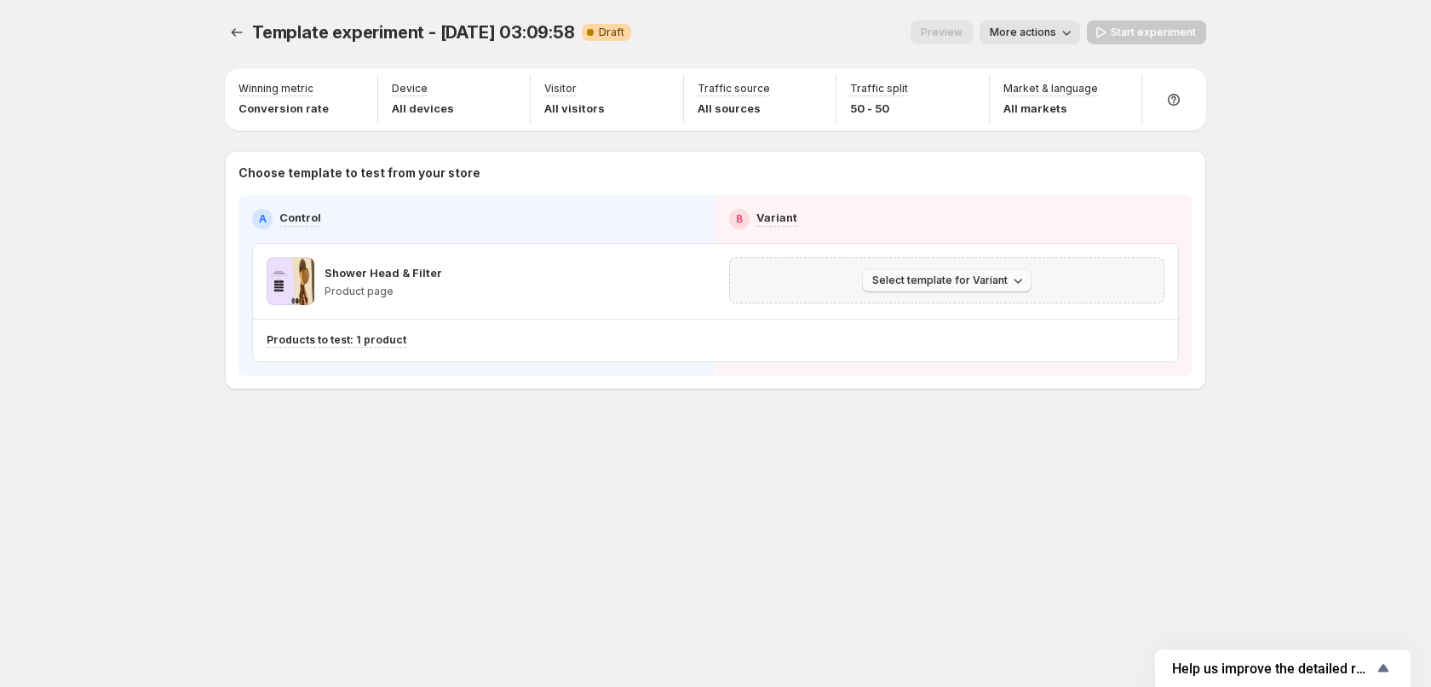
click at [872, 279] on button "Select template for Variant" at bounding box center [947, 280] width 170 height 24
click at [922, 318] on span "Select an existing template" at bounding box center [935, 316] width 144 height 14
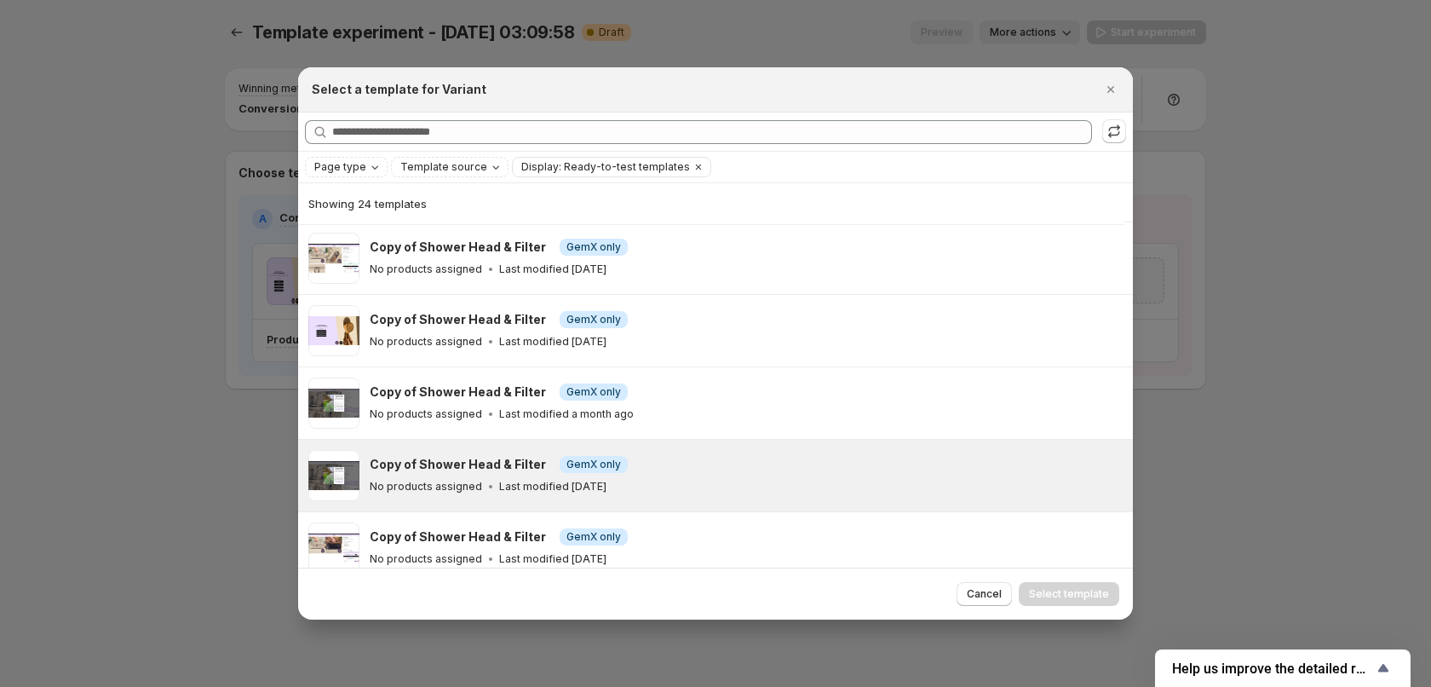
scroll to position [1149, 0]
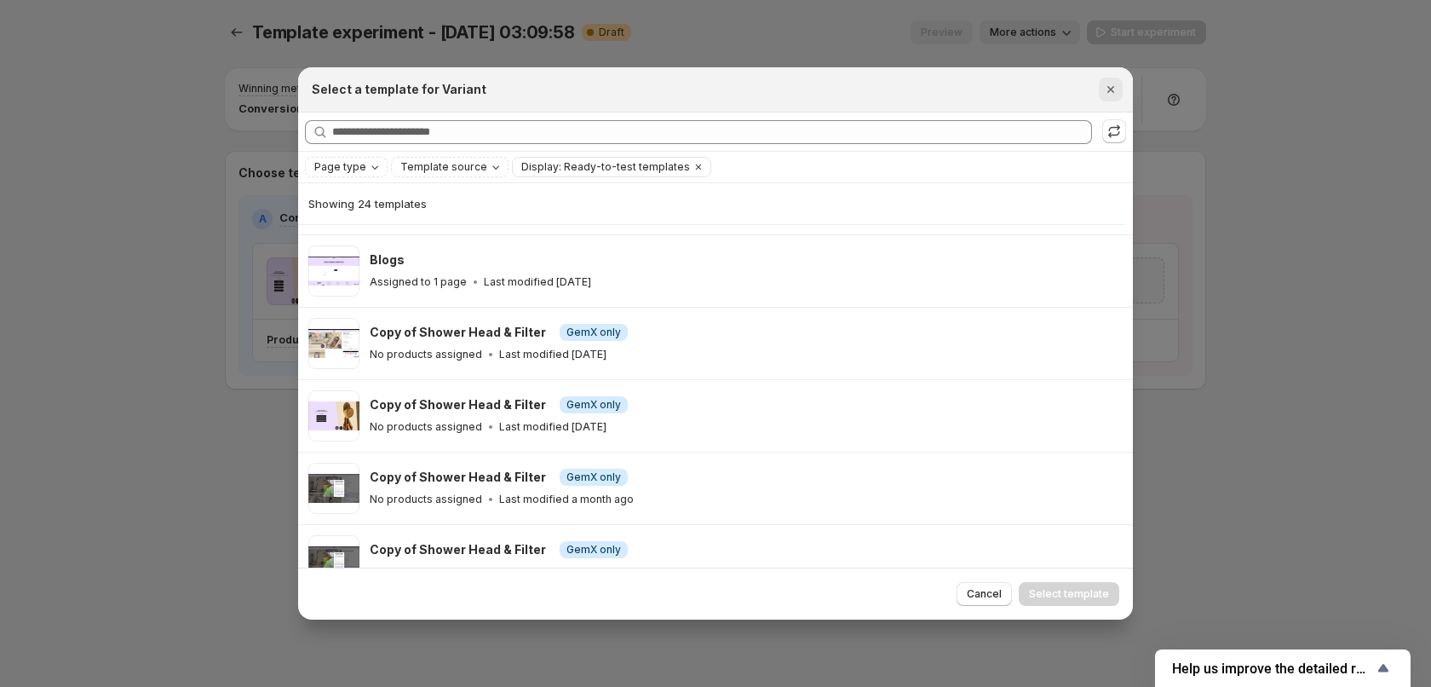
click at [1105, 91] on icon "Close" at bounding box center [1111, 89] width 17 height 17
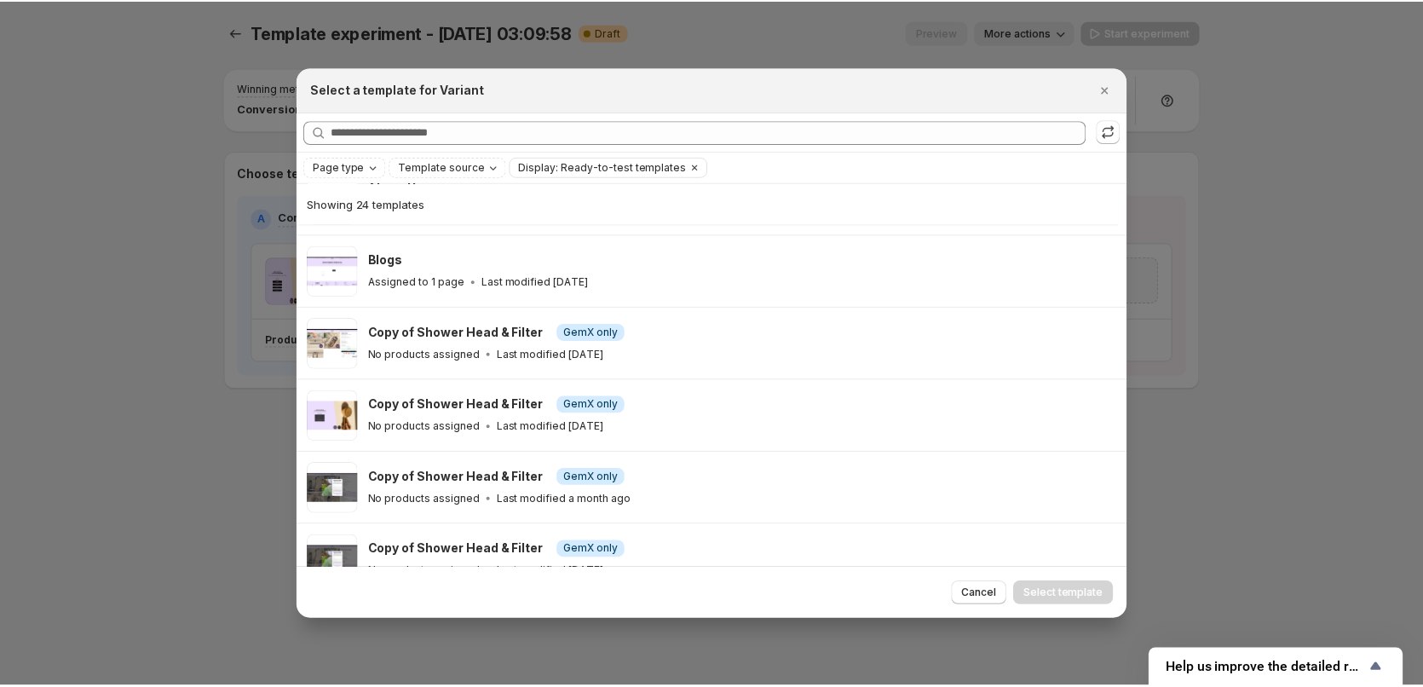
scroll to position [744, 0]
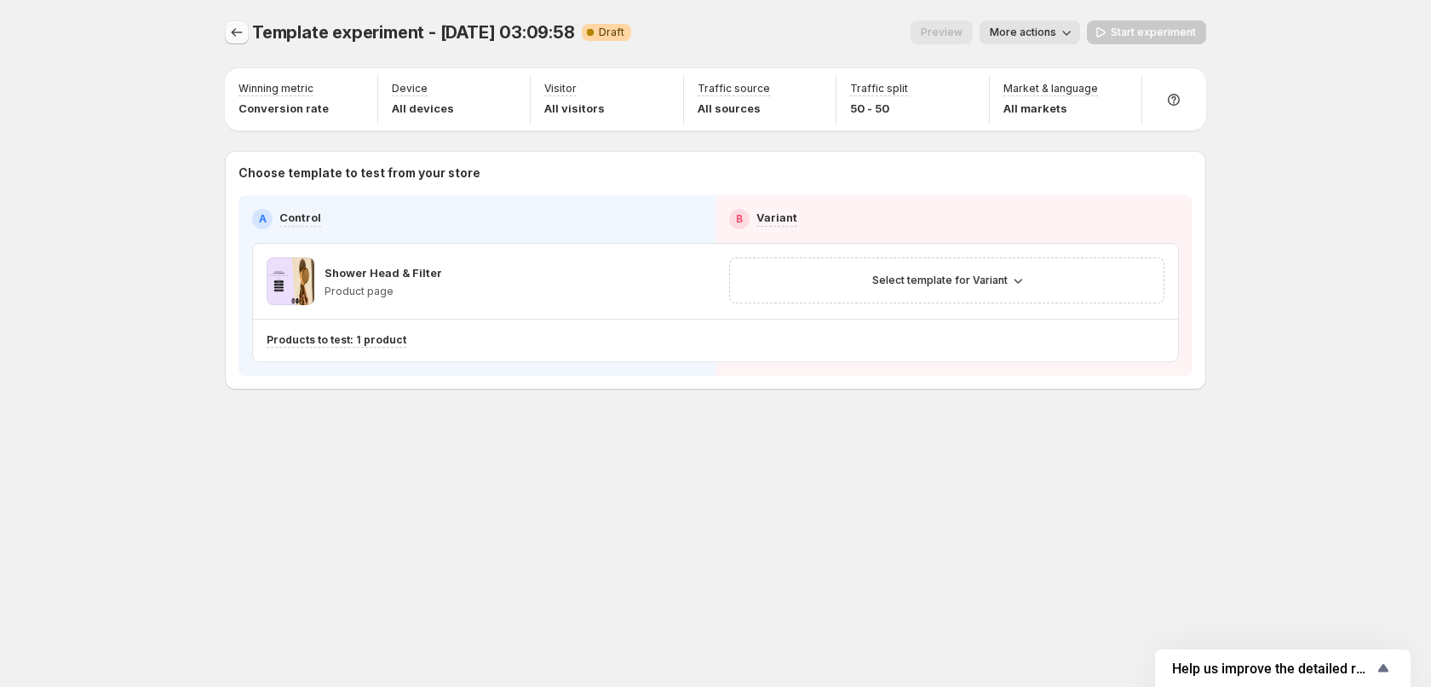
click at [232, 31] on icon "Experiments" at bounding box center [236, 32] width 17 height 17
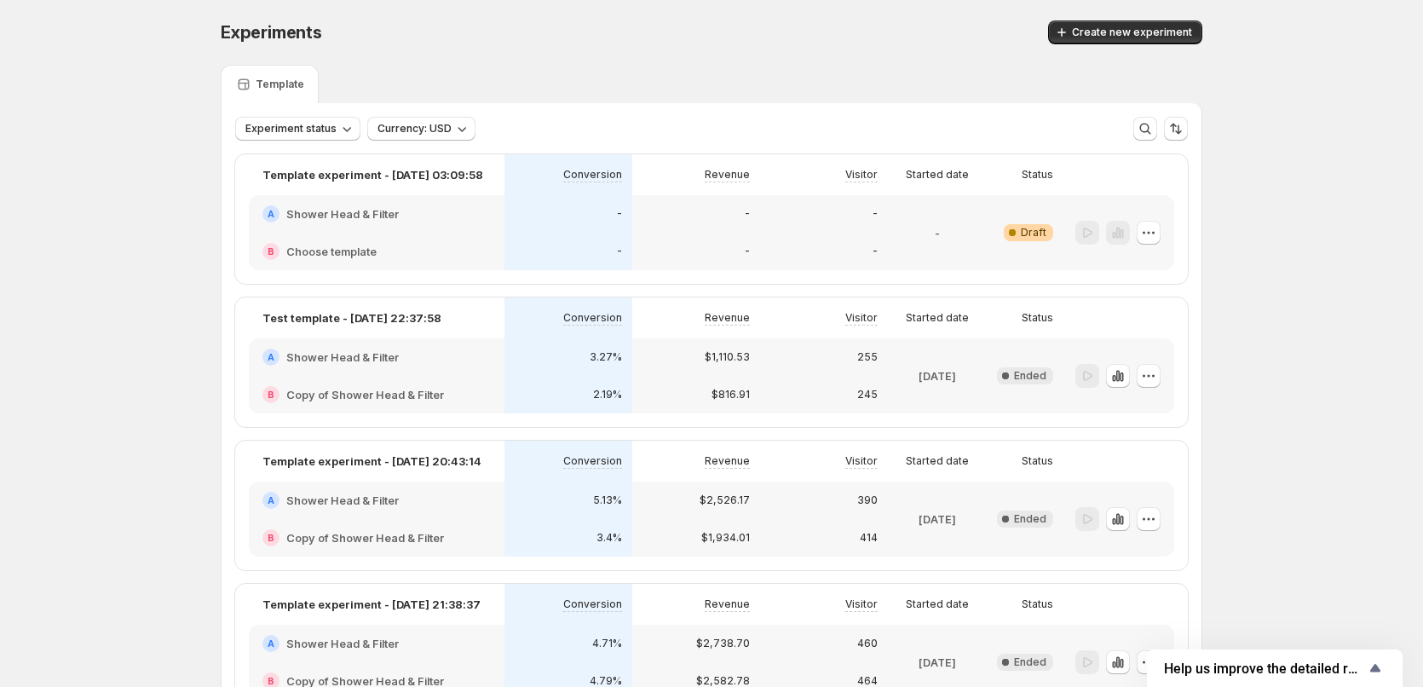
scroll to position [276, 0]
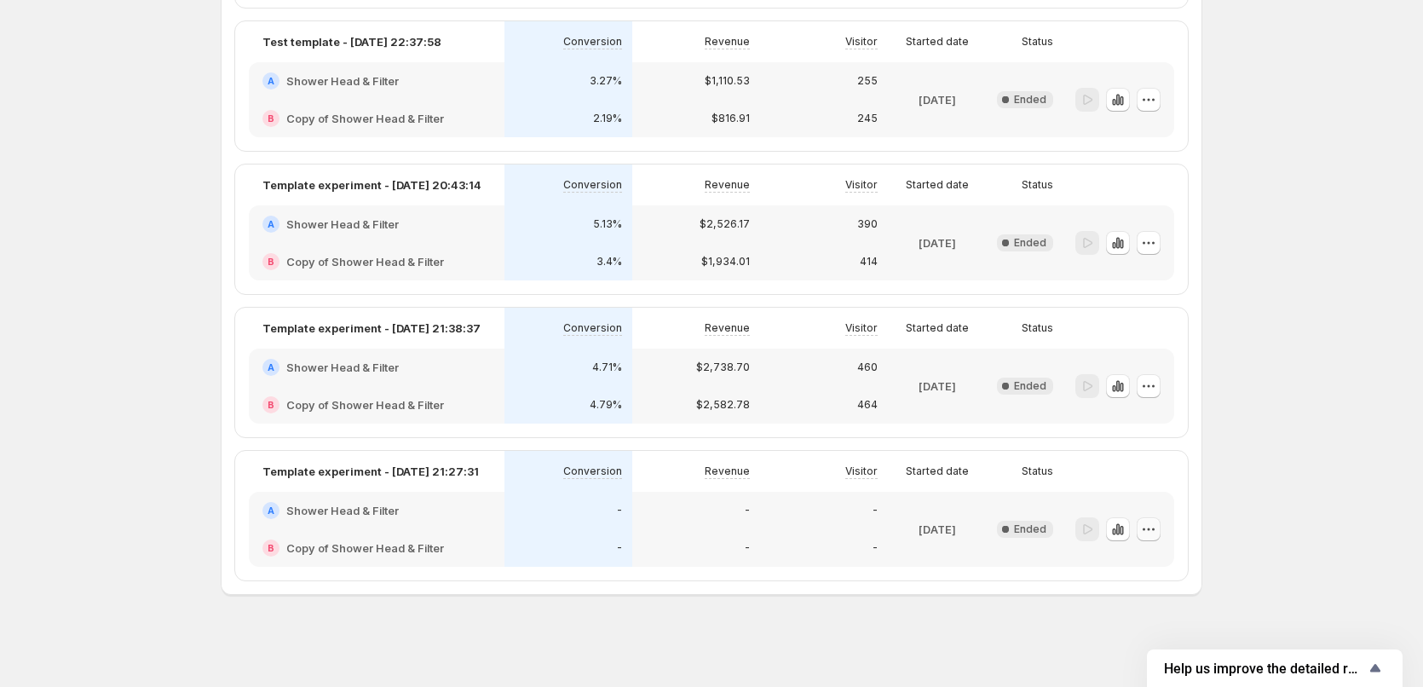
click at [1160, 525] on button "button" at bounding box center [1149, 529] width 24 height 24
click at [1145, 559] on span "Edit" at bounding box center [1164, 564] width 83 height 17
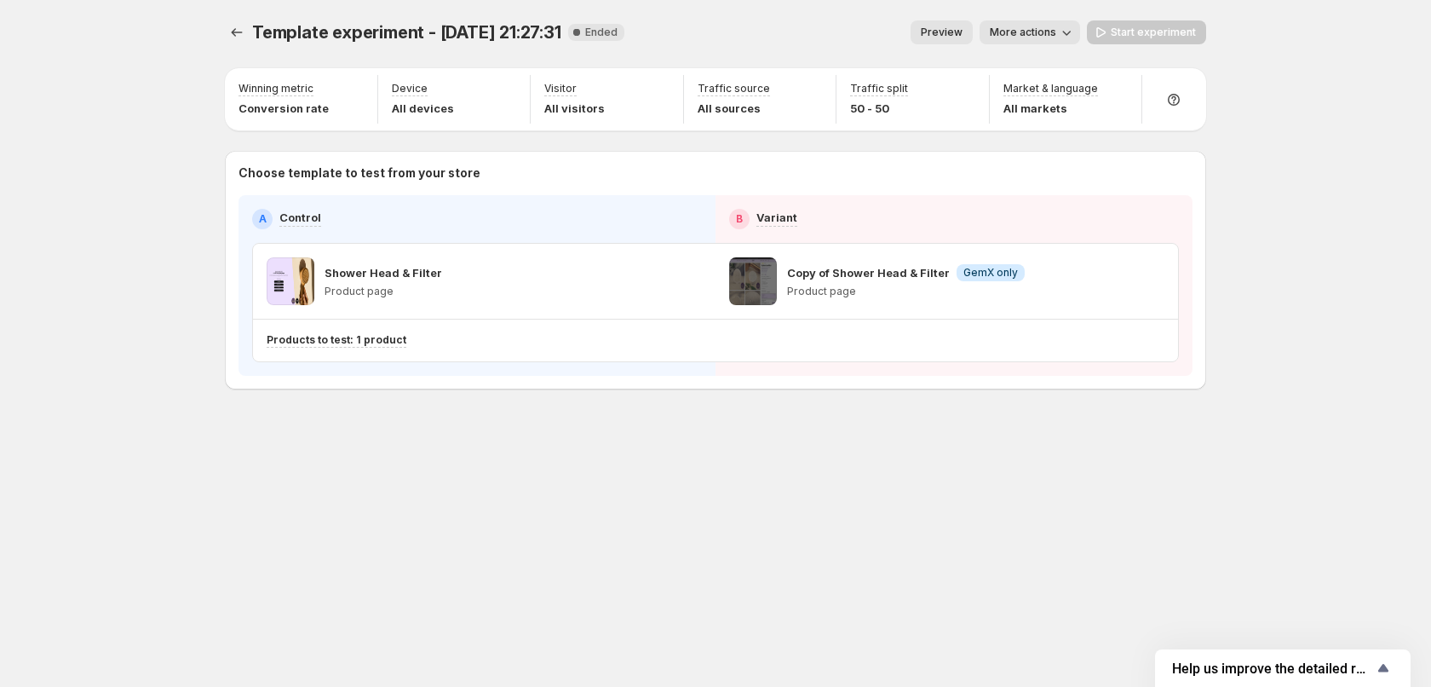
click at [913, 280] on p "Copy of Shower Head & Filter" at bounding box center [868, 272] width 163 height 17
click at [780, 274] on div "Copy of Shower Head & Filter Info GemX only Product page" at bounding box center [877, 281] width 296 height 48
click at [959, 31] on span "Preview" at bounding box center [942, 33] width 42 height 14
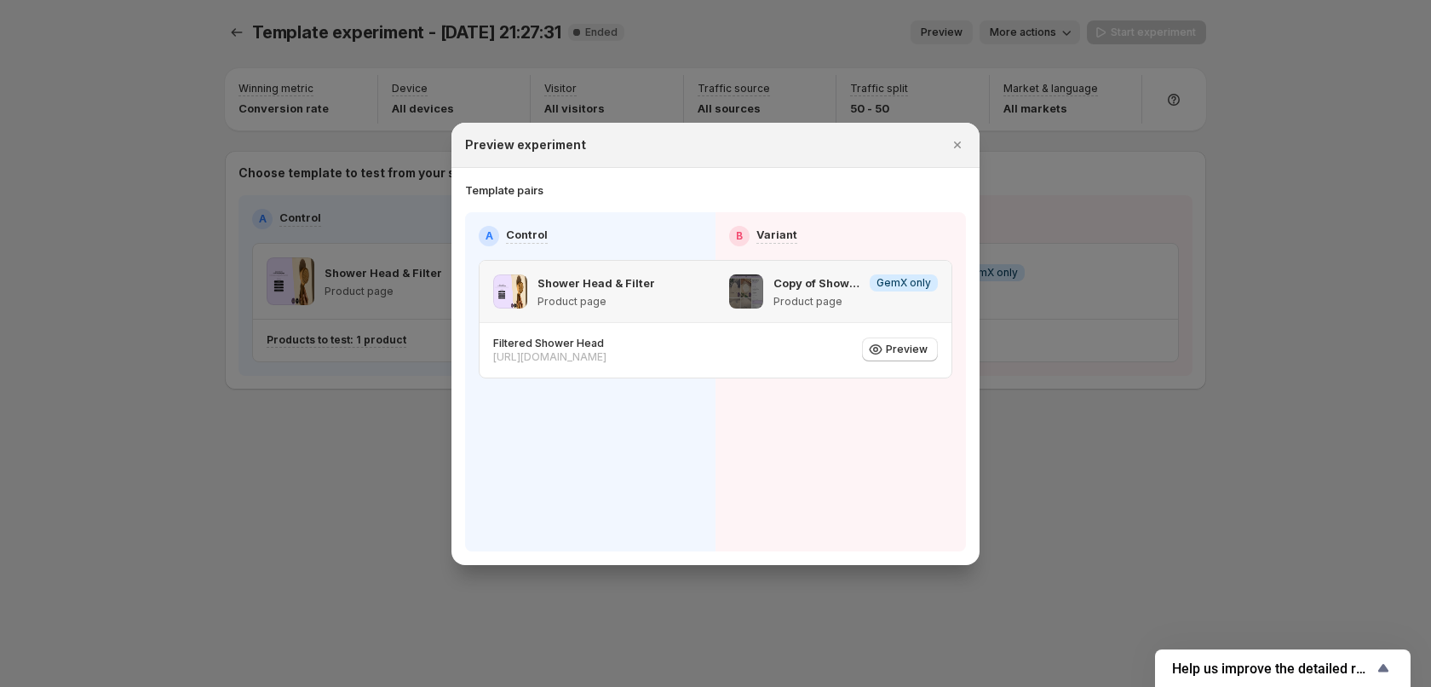
click at [839, 281] on p "Copy of Shower Head & Filter" at bounding box center [818, 282] width 89 height 17
click at [915, 355] on span "Preview" at bounding box center [907, 350] width 42 height 14
click at [961, 146] on icon "Close" at bounding box center [957, 144] width 17 height 17
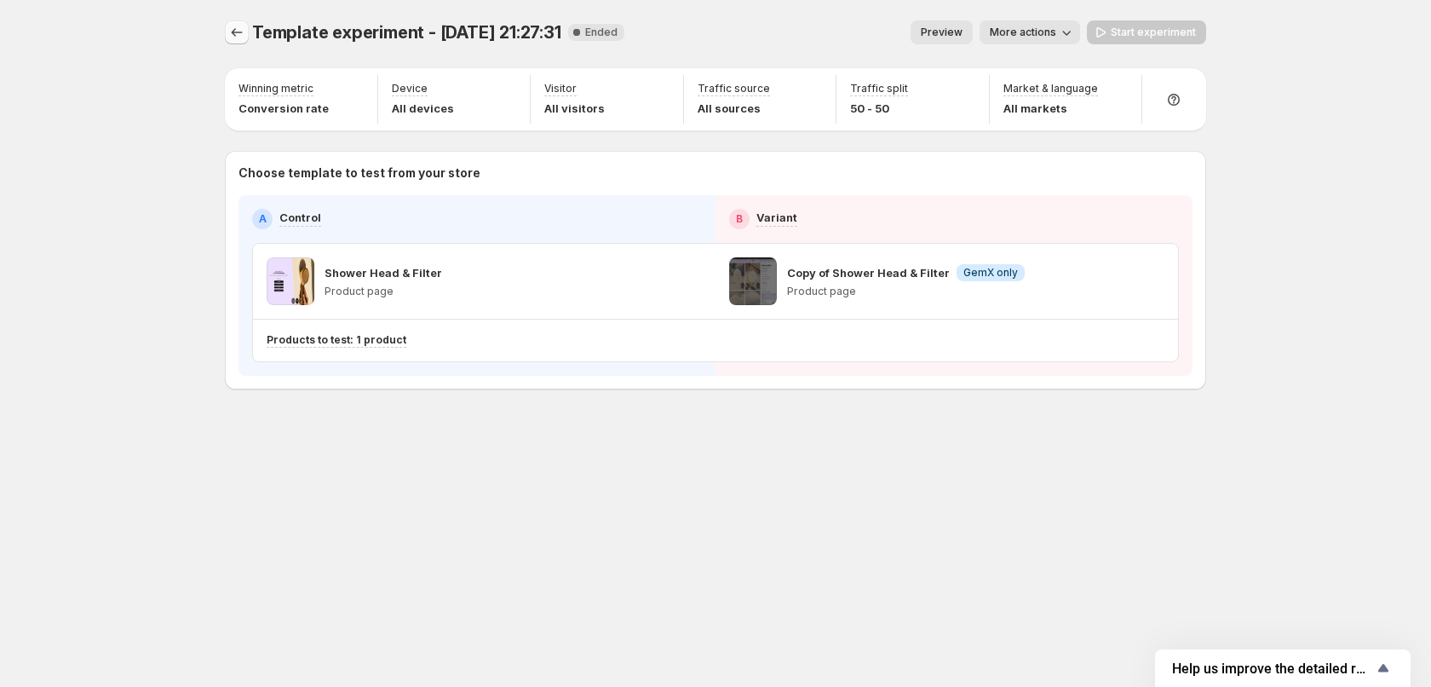
click at [239, 33] on icon "Experiments" at bounding box center [236, 32] width 17 height 17
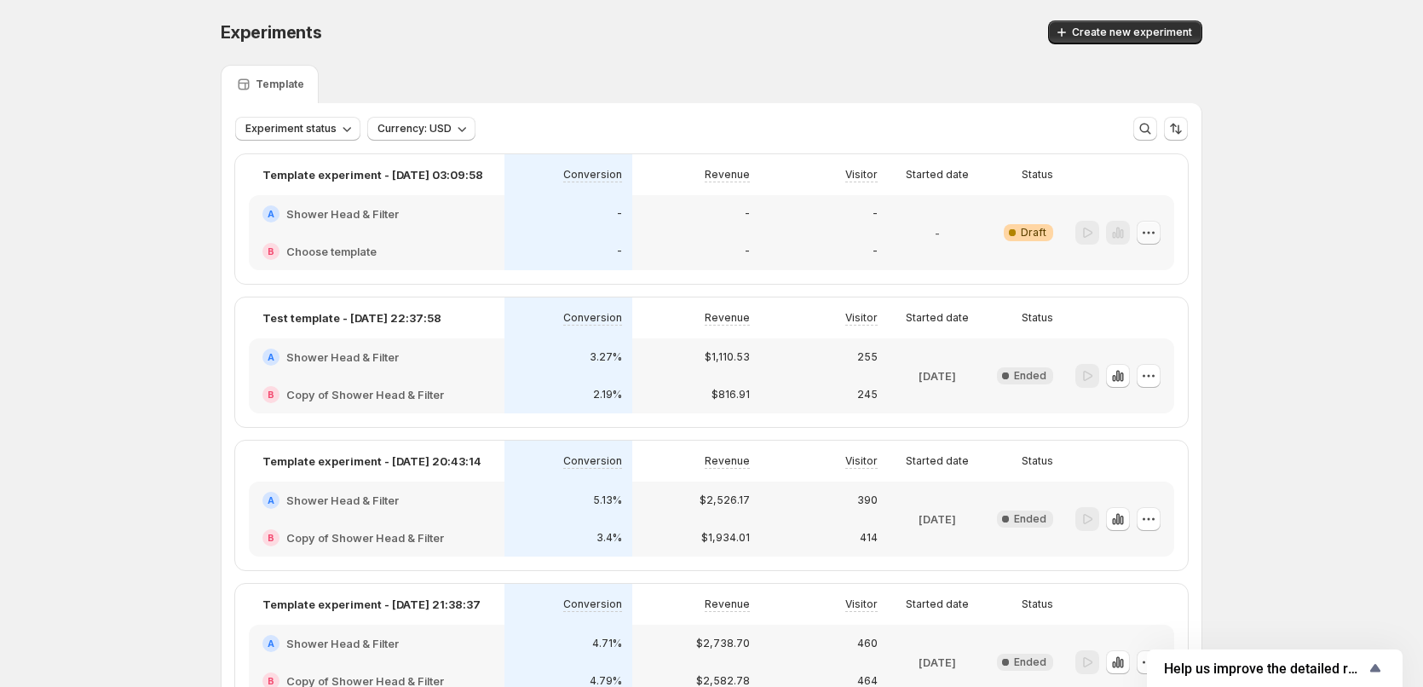
click at [1160, 230] on button "button" at bounding box center [1149, 233] width 24 height 24
click at [1147, 349] on span "Delete" at bounding box center [1140, 355] width 34 height 14
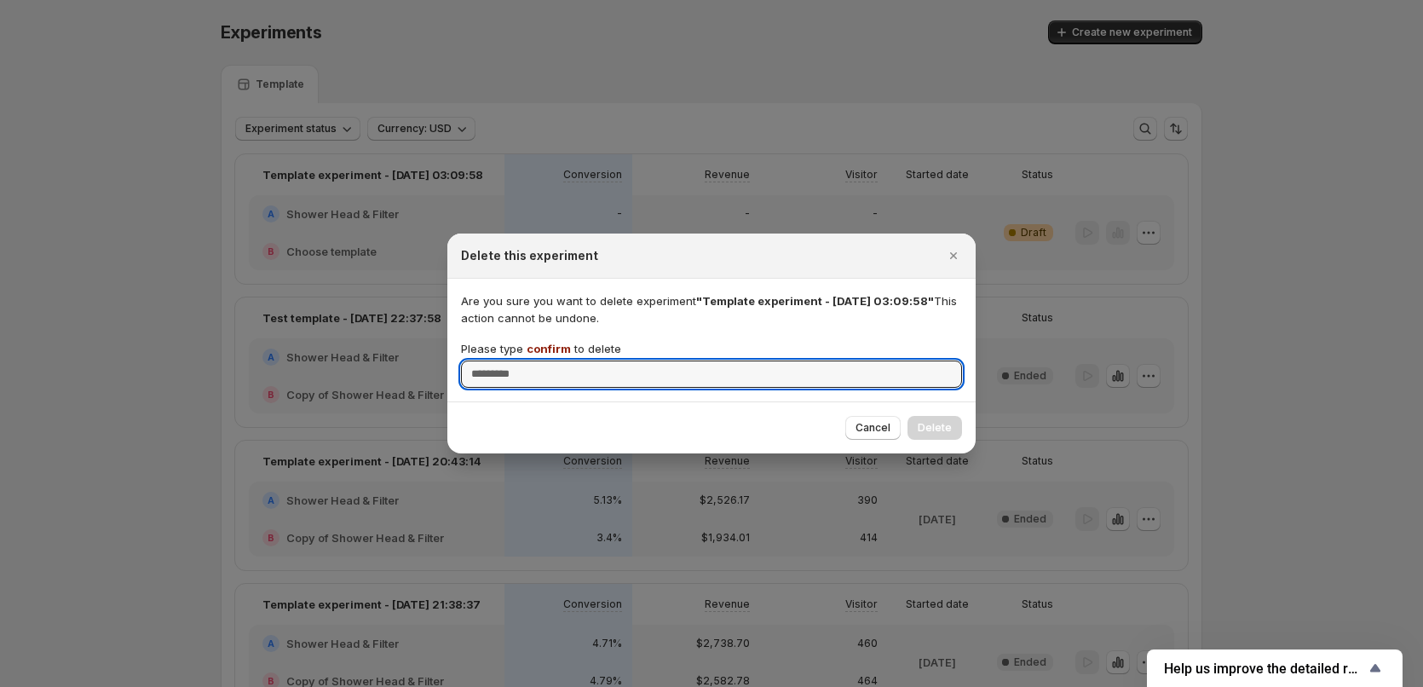
click at [544, 344] on span "confirm" at bounding box center [549, 349] width 44 height 14
click at [544, 360] on input "Please type confirm to delete" at bounding box center [711, 373] width 501 height 27
click at [544, 344] on span "confirm" at bounding box center [549, 349] width 44 height 14
click at [544, 360] on input "Please type confirm to delete" at bounding box center [711, 373] width 501 height 27
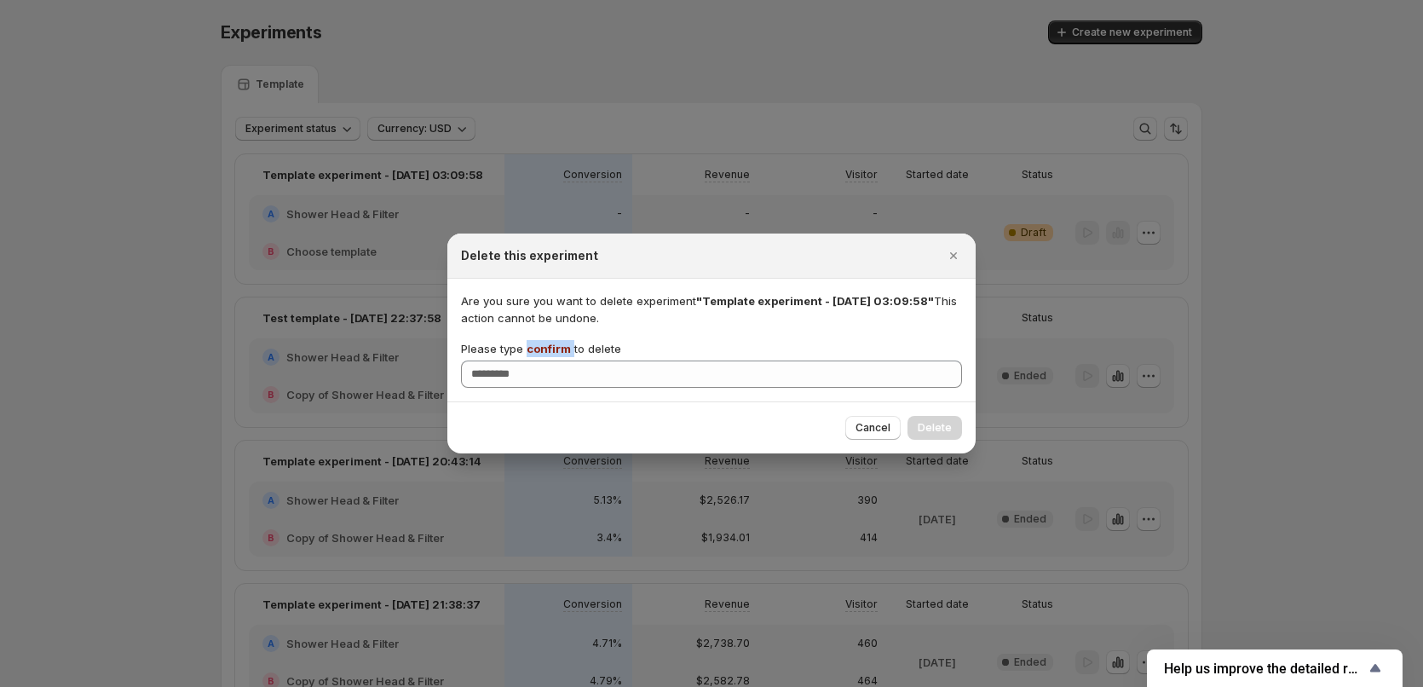
copy p "confirm"
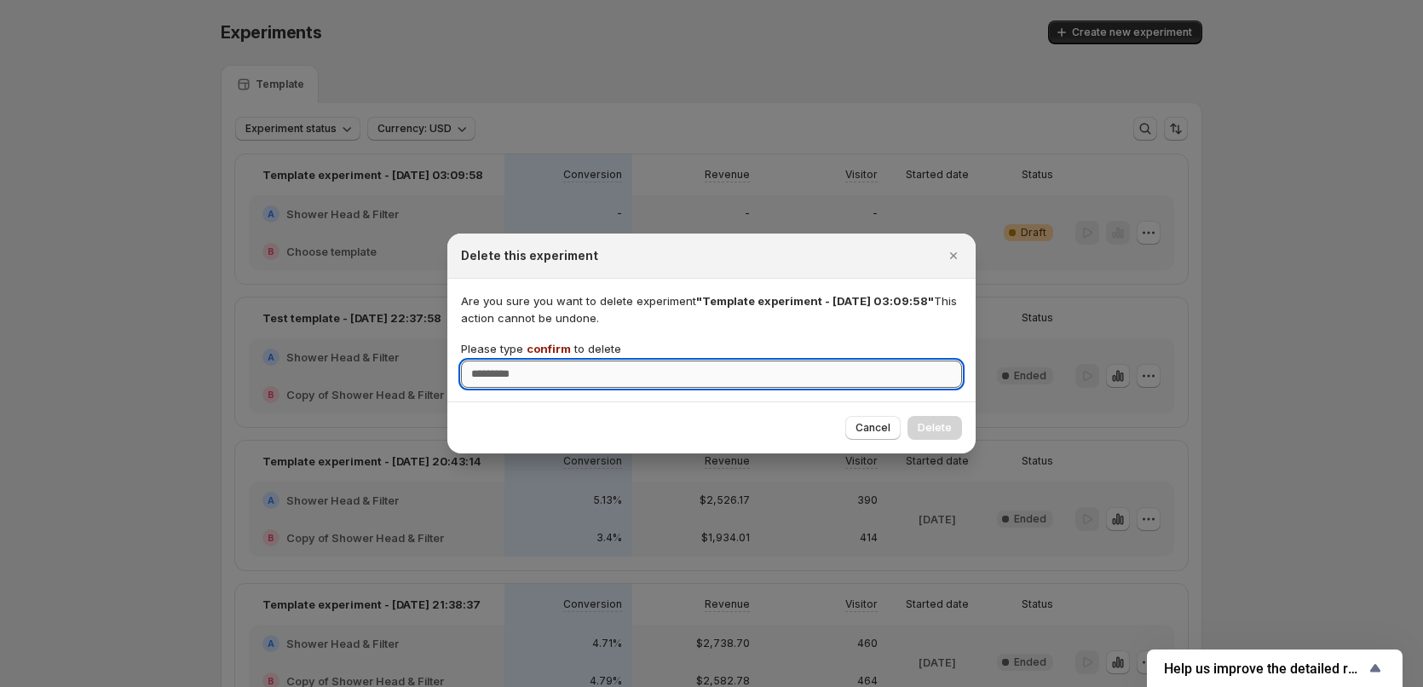
click at [505, 376] on input "Please type confirm to delete" at bounding box center [711, 373] width 501 height 27
paste input "*******"
type input "*******"
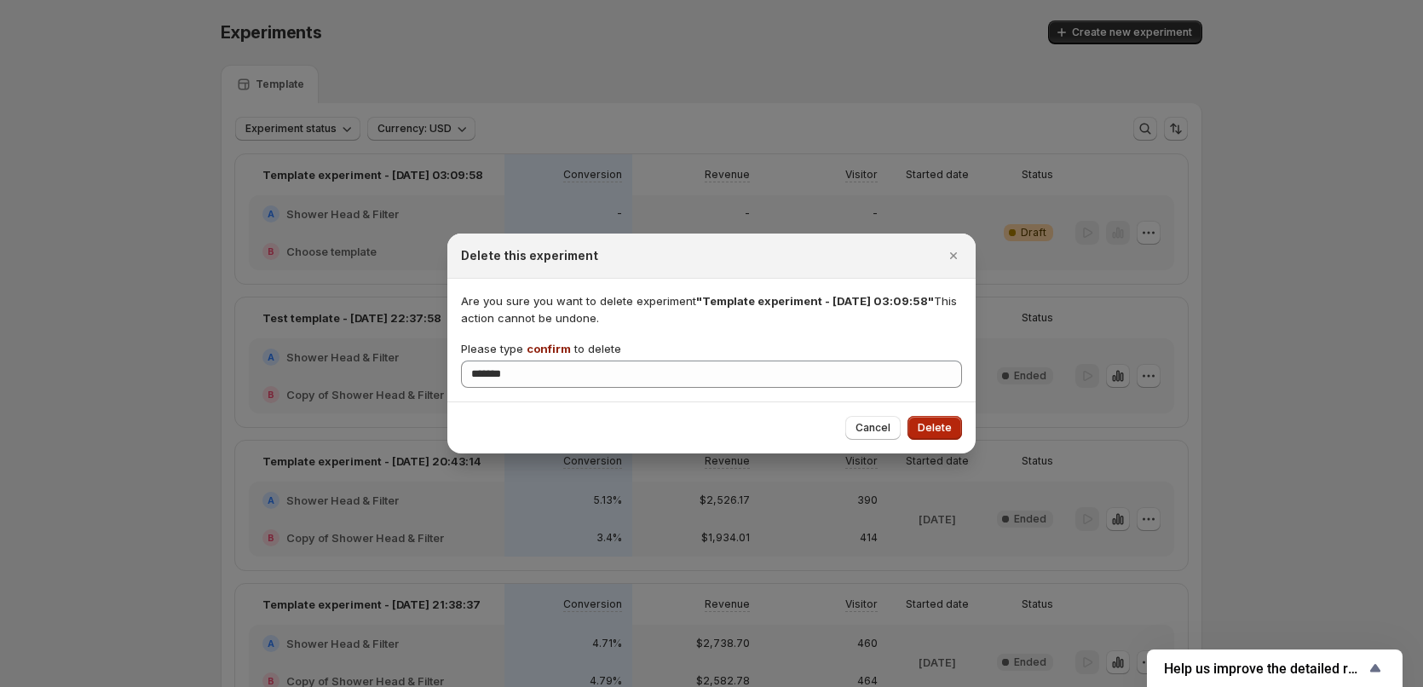
click at [949, 429] on span "Delete" at bounding box center [935, 428] width 34 height 14
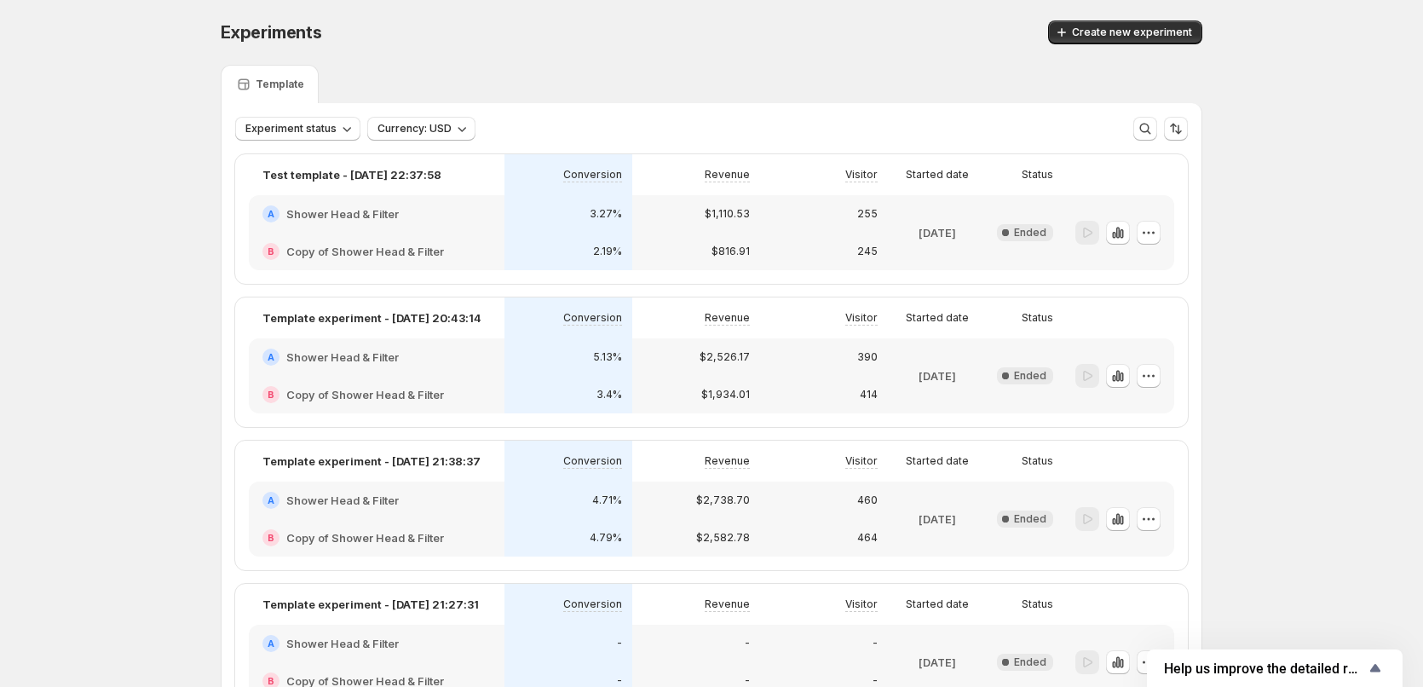
scroll to position [133, 0]
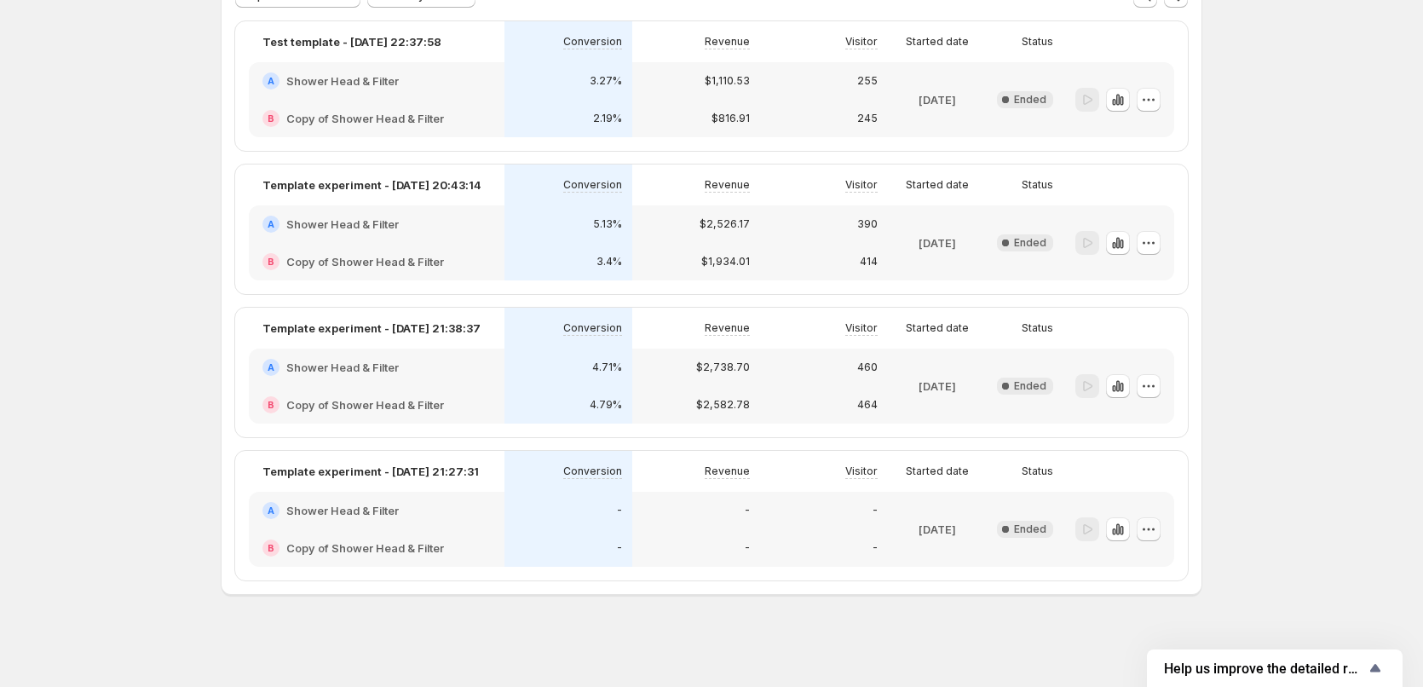
click at [1152, 526] on icon "button" at bounding box center [1148, 529] width 17 height 17
click at [1148, 557] on span "Edit" at bounding box center [1164, 564] width 83 height 17
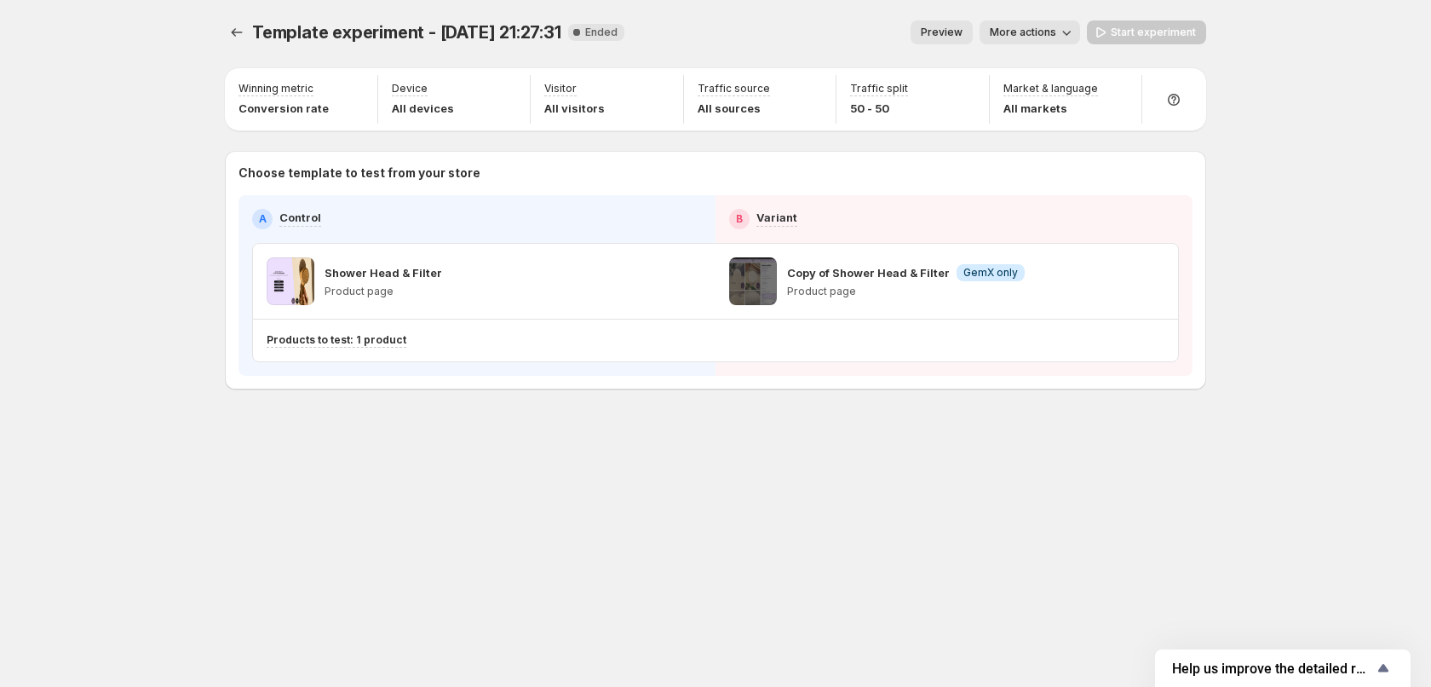
click at [693, 574] on div "Template experiment - [DATE] 21:27:31. This page is ready Template experiment -…" at bounding box center [715, 343] width 1022 height 687
click at [233, 26] on icon "Experiments" at bounding box center [236, 32] width 17 height 17
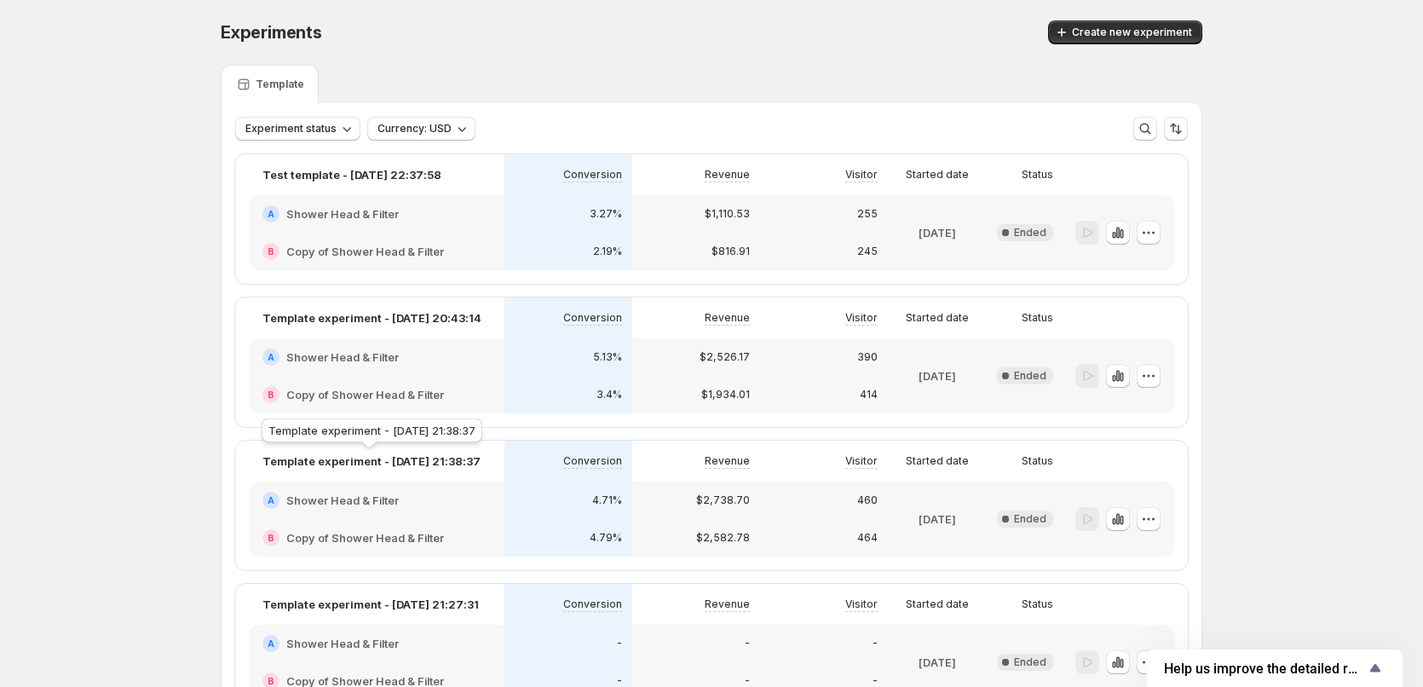
scroll to position [85, 0]
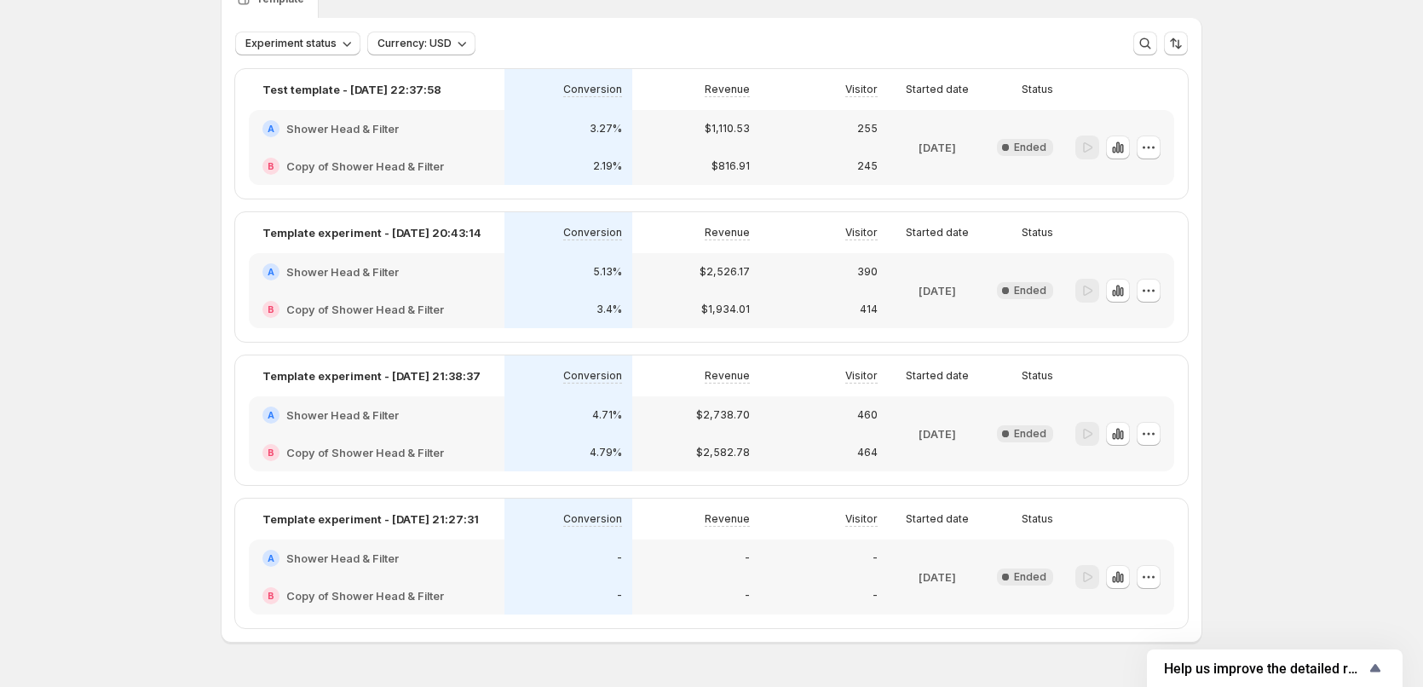
drag, startPoint x: 1288, startPoint y: 265, endPoint x: 1268, endPoint y: 239, distance: 32.7
click at [1288, 265] on div "Experiments. This page is ready Experiments Create new experiment Template Expe…" at bounding box center [711, 325] width 1423 height 820
click at [1292, 401] on div "Experiments. This page is ready Experiments Create new experiment Template Expe…" at bounding box center [711, 325] width 1423 height 820
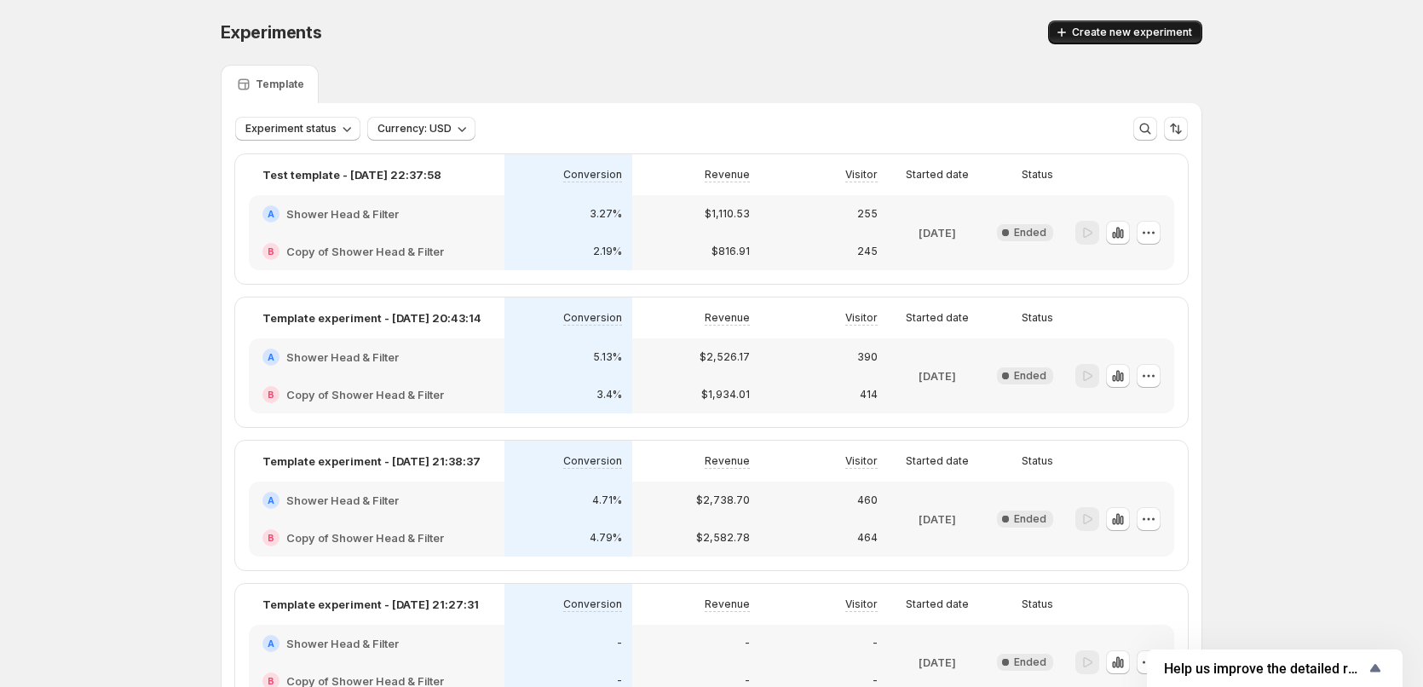
click at [1102, 39] on button "Create new experiment" at bounding box center [1125, 32] width 154 height 24
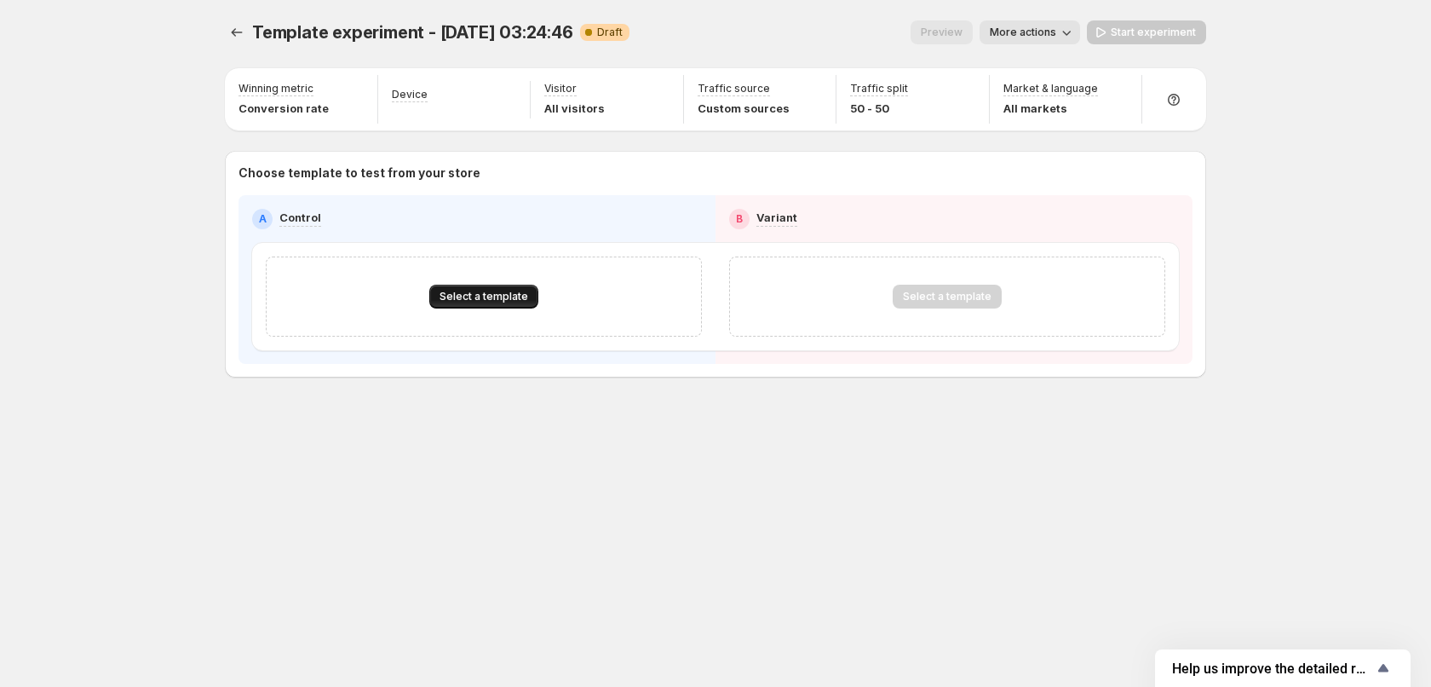
click at [515, 298] on span "Select a template" at bounding box center [484, 297] width 89 height 14
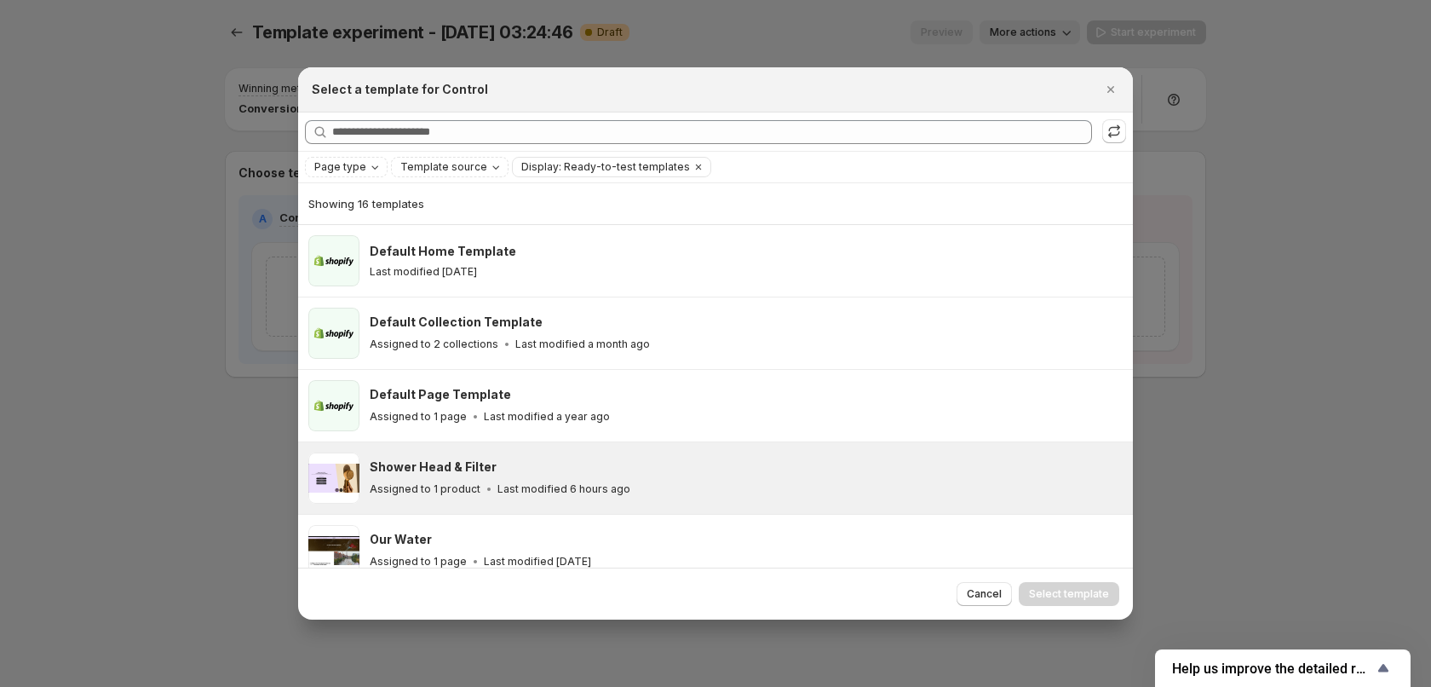
click at [470, 468] on h3 "Shower Head & Filter" at bounding box center [433, 466] width 127 height 17
click at [1078, 584] on button "Select template" at bounding box center [1069, 594] width 101 height 24
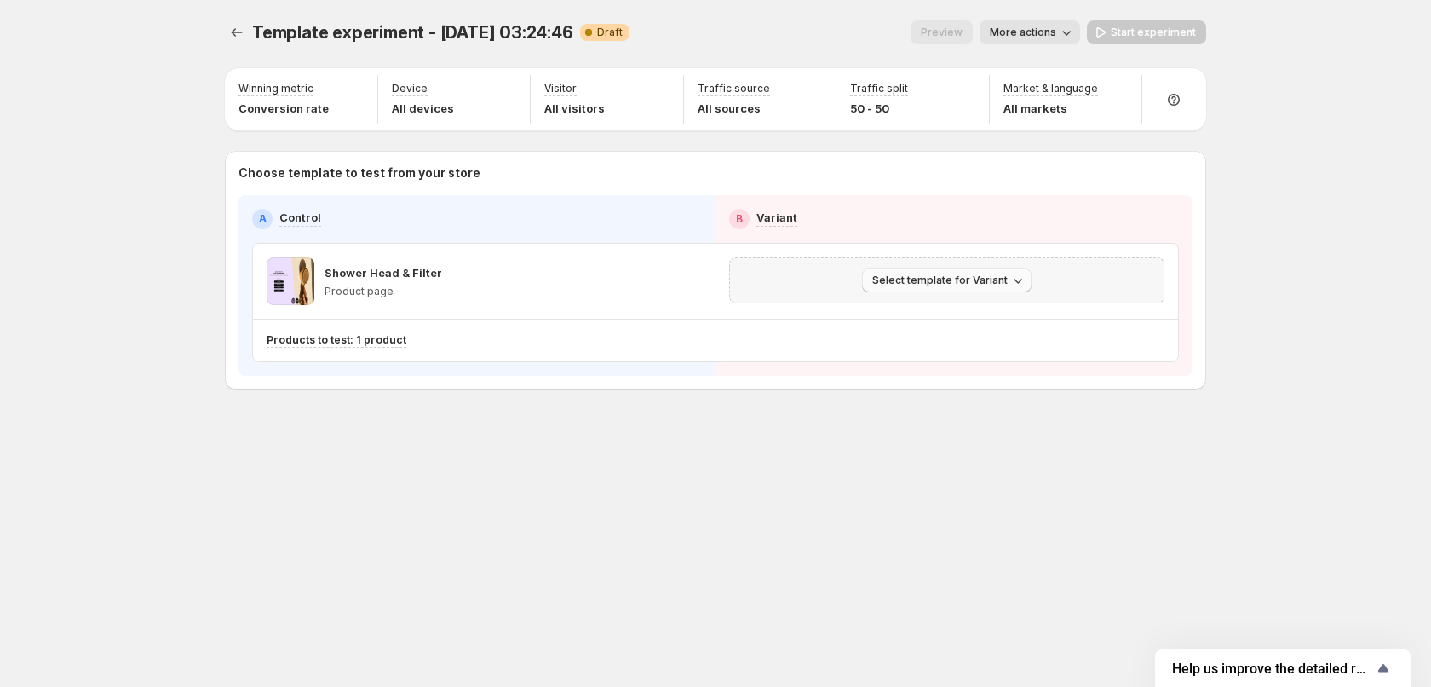
click at [931, 274] on span "Select template for Variant" at bounding box center [939, 281] width 135 height 14
click at [936, 322] on span "Select an existing template" at bounding box center [935, 316] width 144 height 14
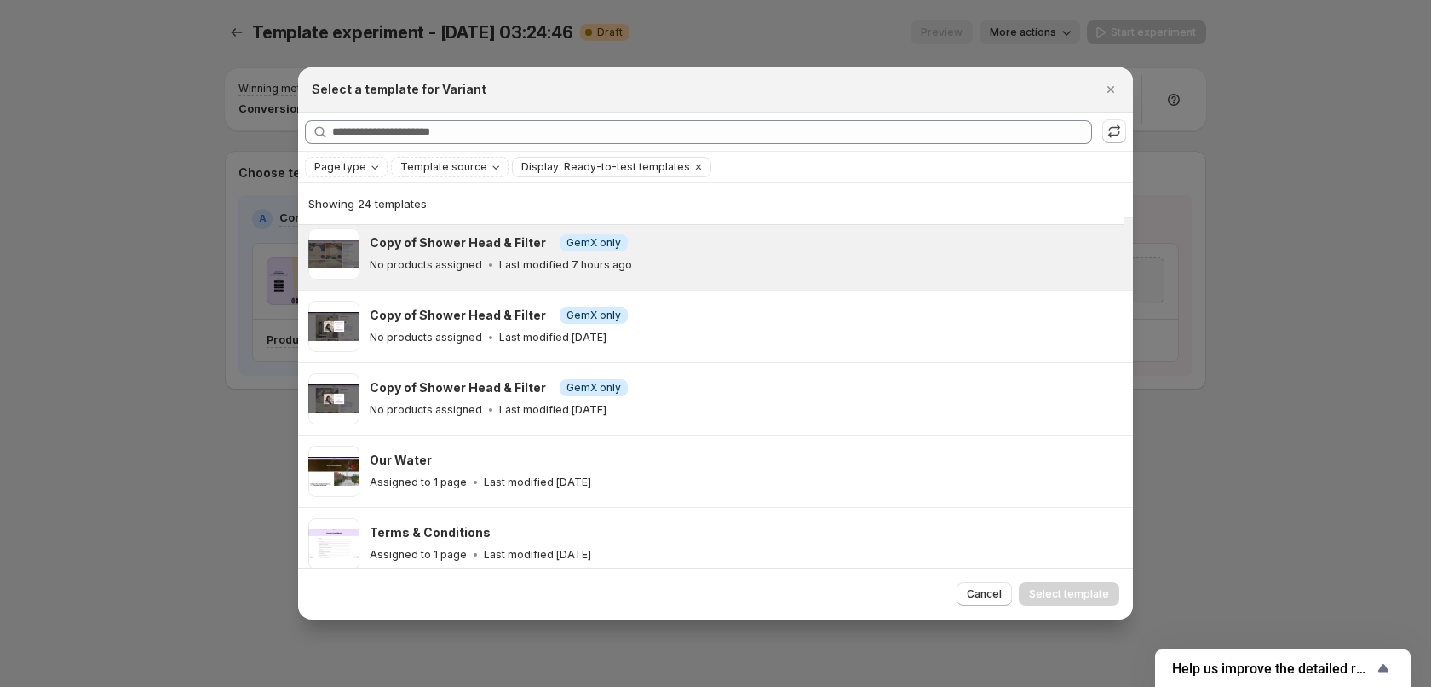
scroll to position [211, 0]
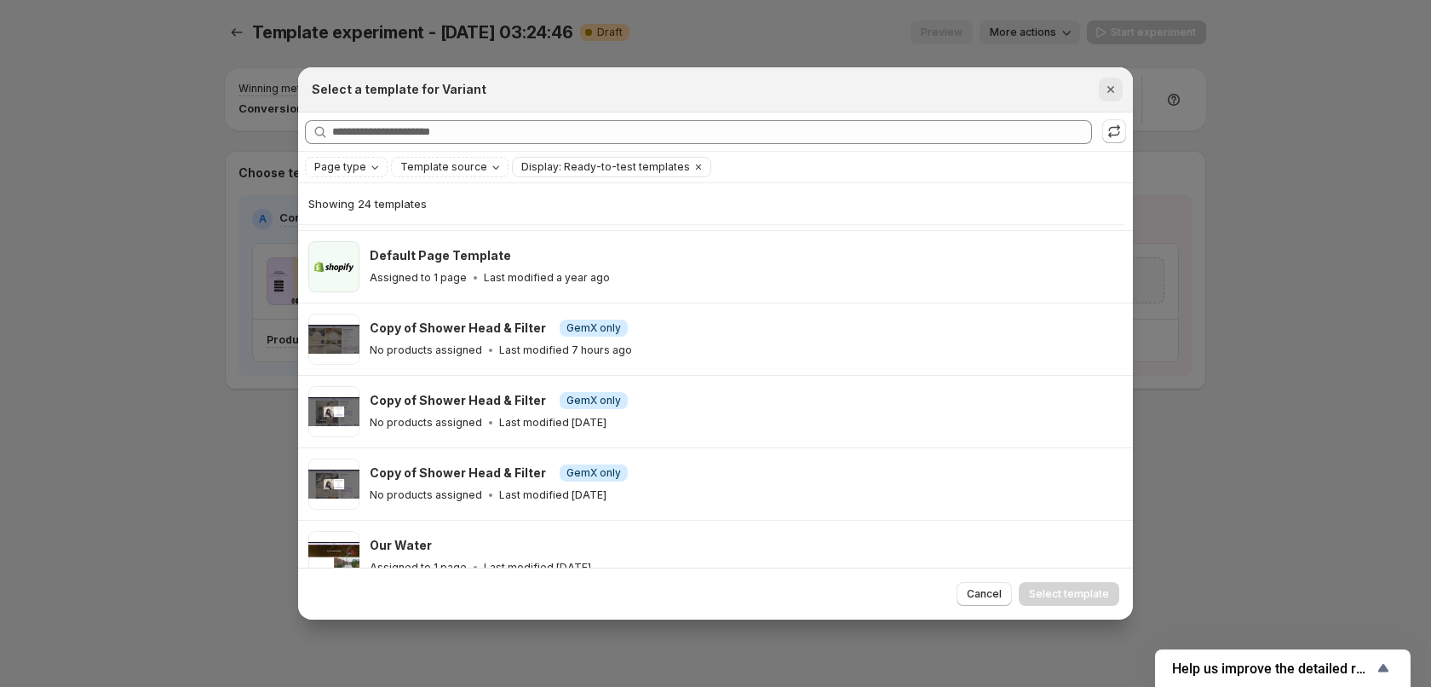
click at [1105, 85] on icon "Close" at bounding box center [1111, 89] width 17 height 17
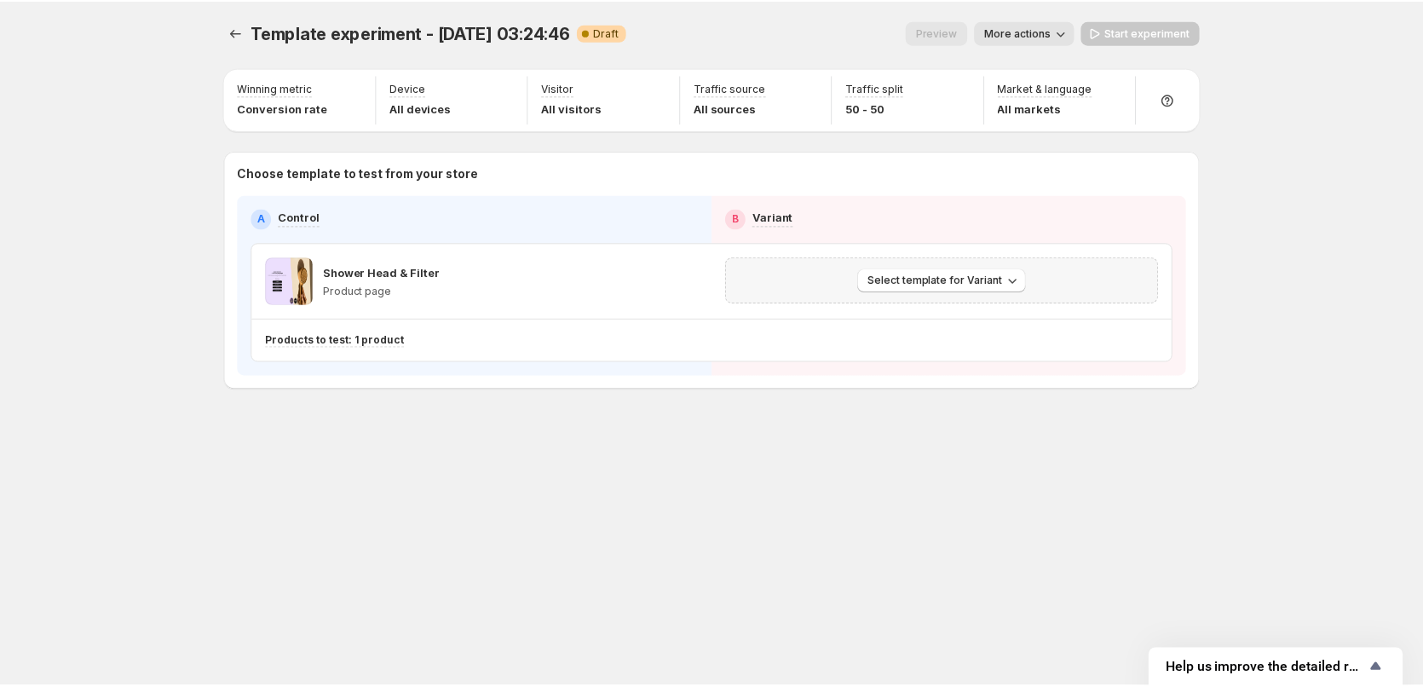
scroll to position [139, 0]
click at [227, 31] on button "Experiments" at bounding box center [237, 32] width 24 height 24
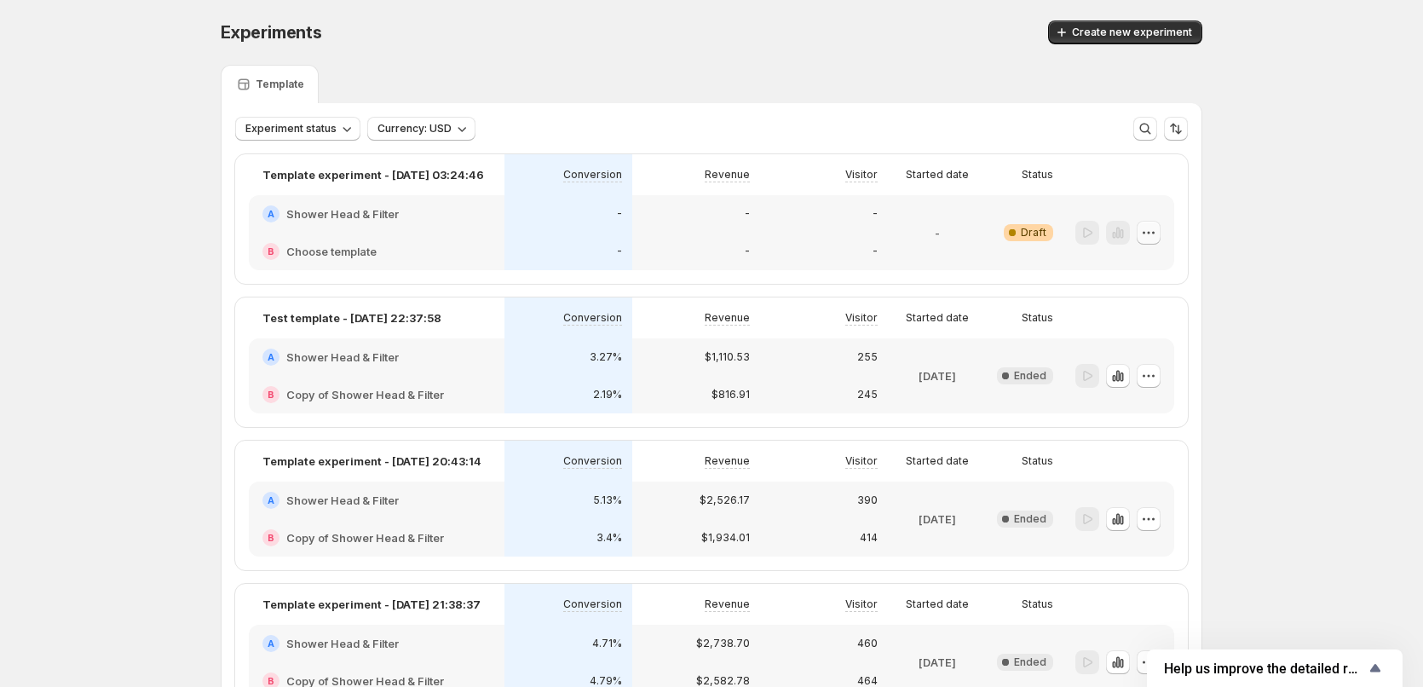
click at [1157, 231] on icon "button" at bounding box center [1148, 232] width 17 height 17
click at [1129, 348] on span "Delete" at bounding box center [1140, 355] width 34 height 14
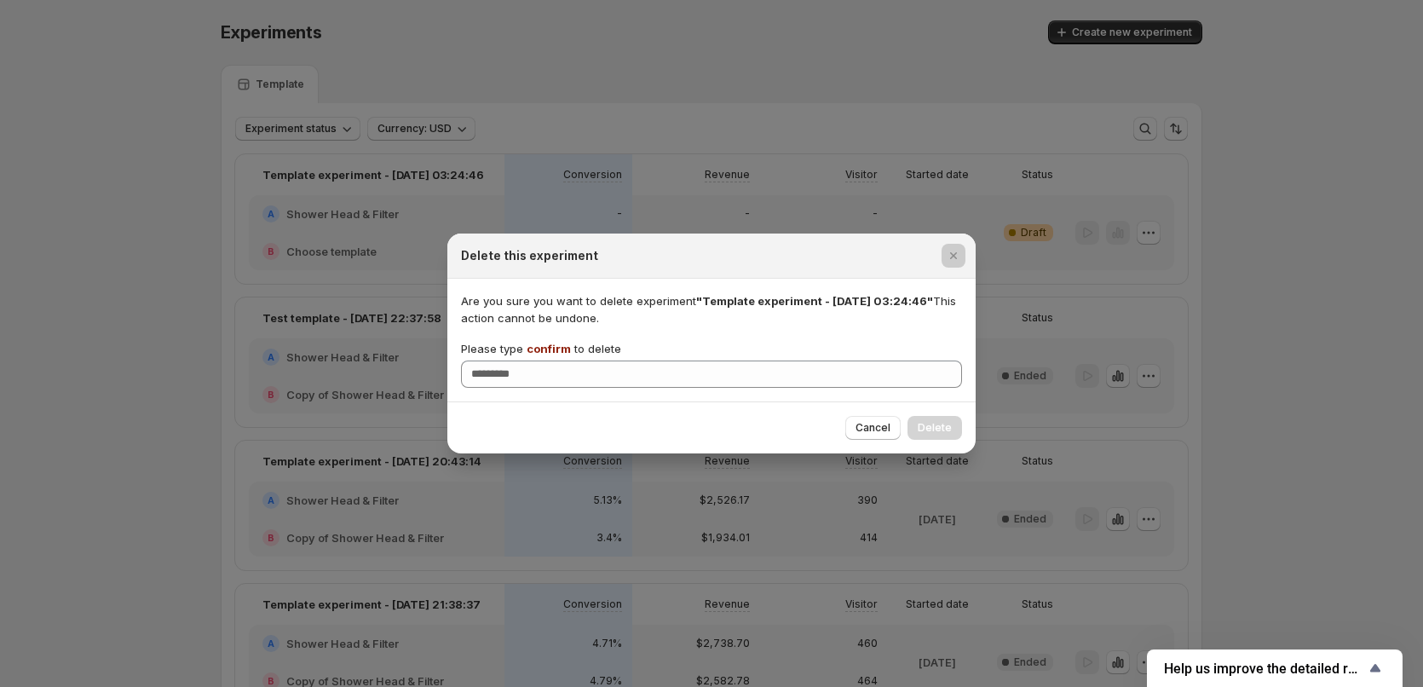
click at [1242, 410] on div at bounding box center [711, 343] width 1423 height 687
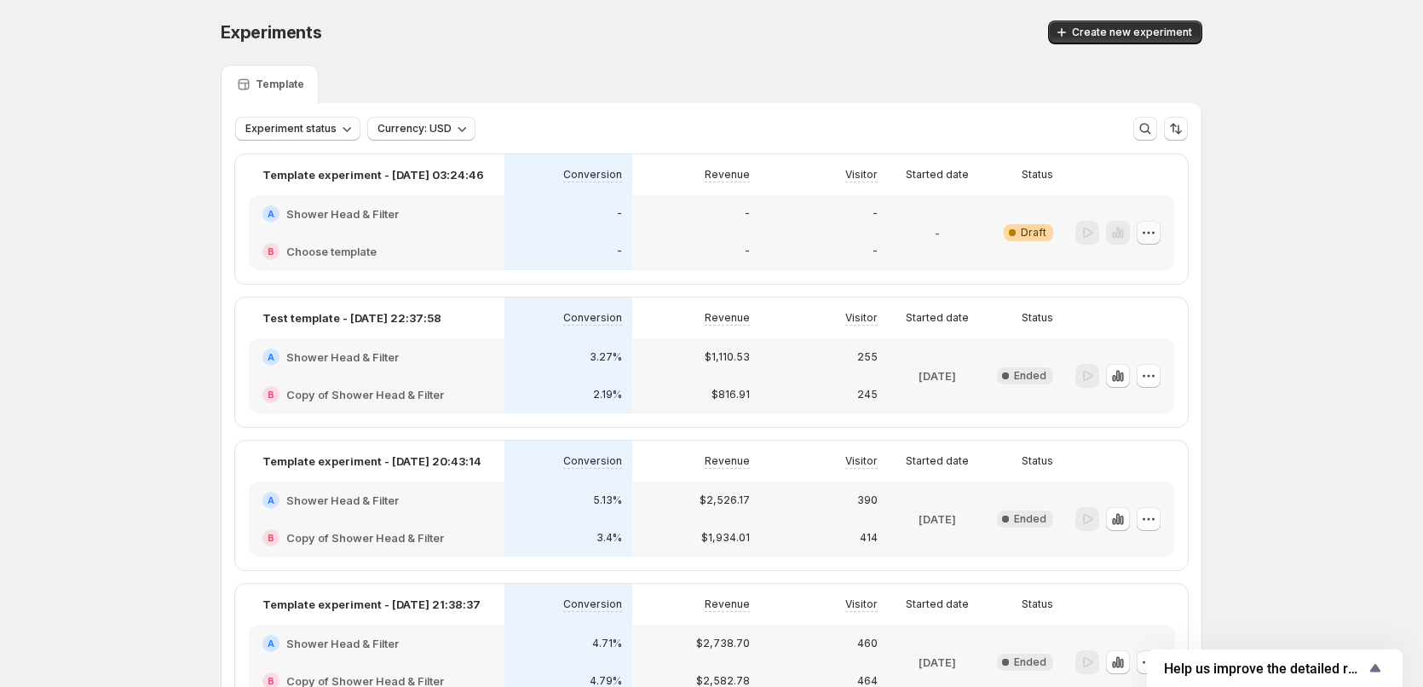
click at [1154, 231] on icon "button" at bounding box center [1148, 232] width 17 height 17
click at [1152, 344] on button "Delete" at bounding box center [1153, 354] width 115 height 27
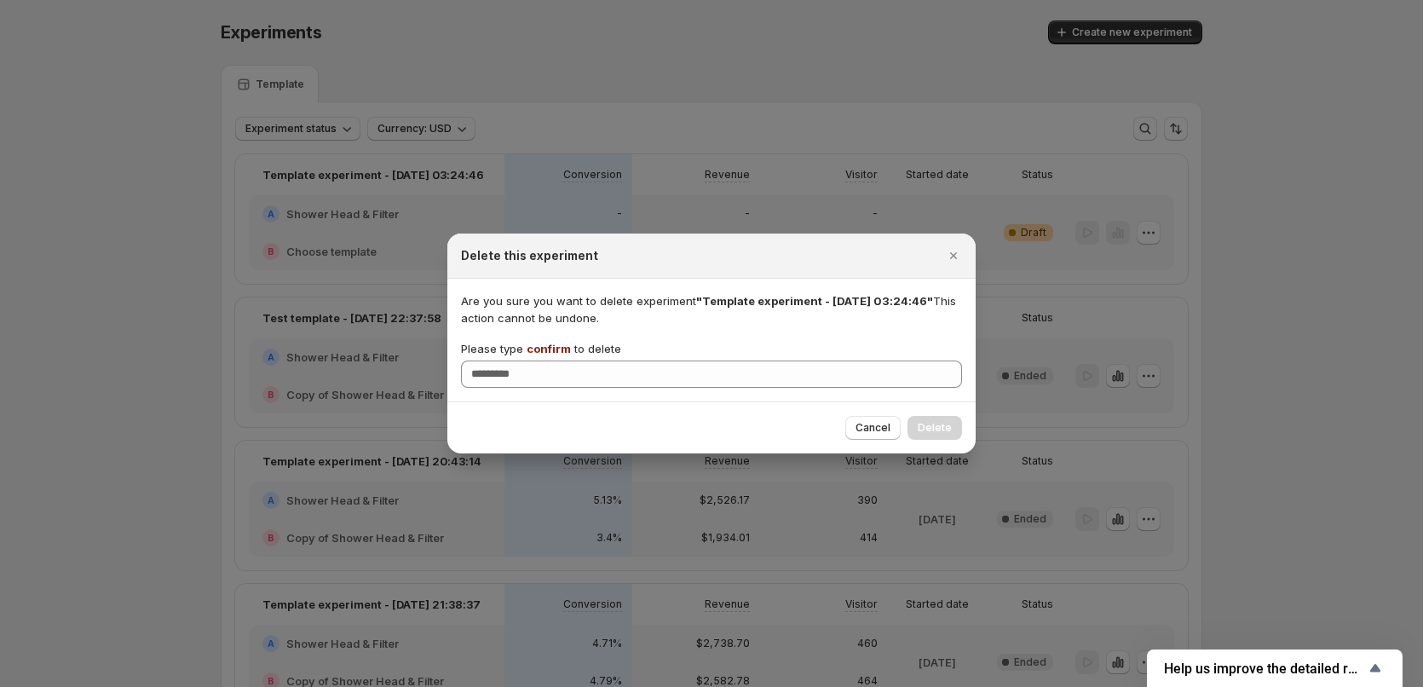
click at [545, 344] on span "confirm" at bounding box center [549, 349] width 44 height 14
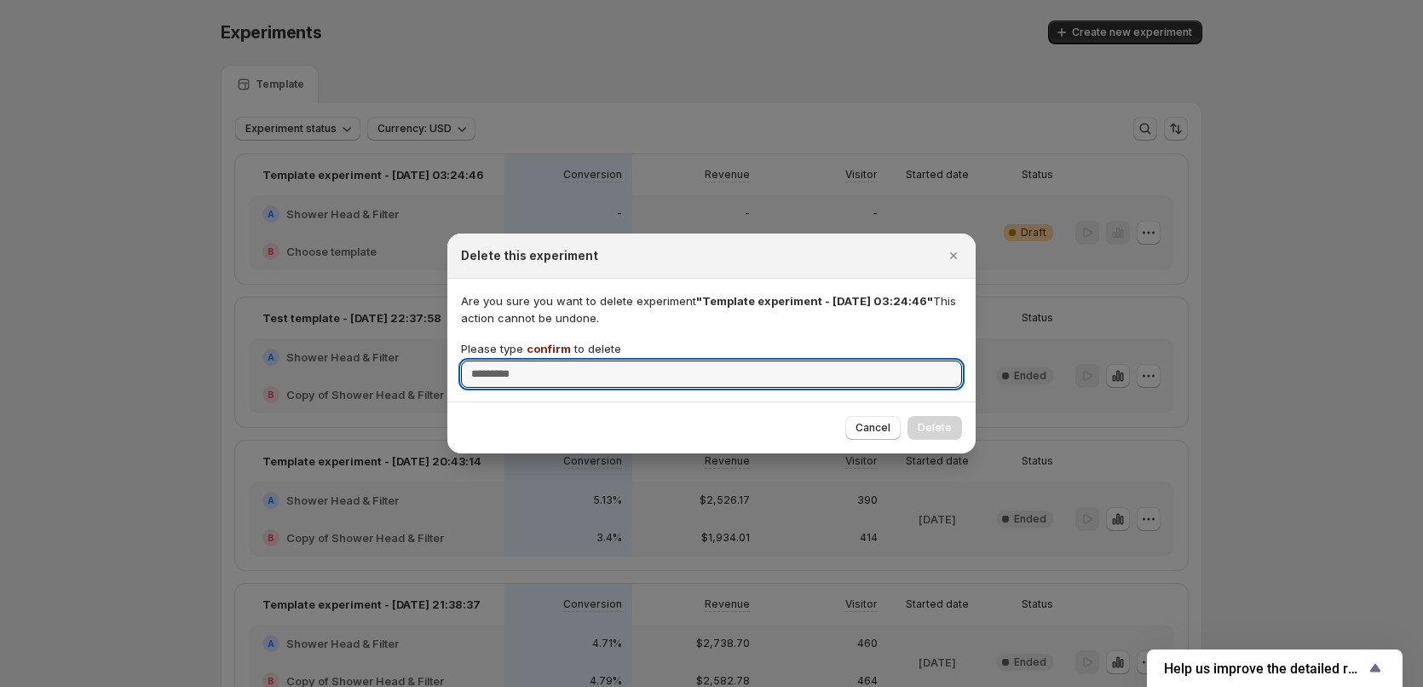
click at [545, 360] on input "Please type confirm to delete" at bounding box center [711, 373] width 501 height 27
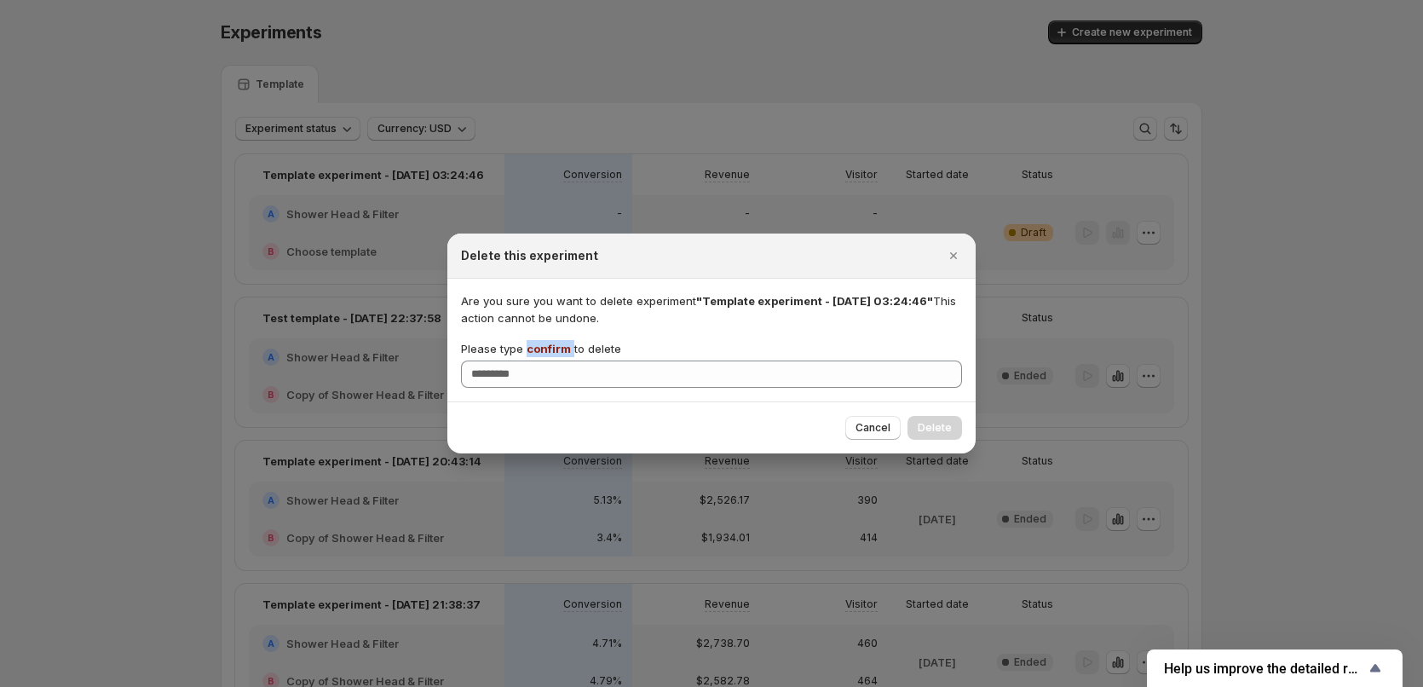
click at [545, 344] on span "confirm" at bounding box center [549, 349] width 44 height 14
click at [545, 360] on input "Please type confirm to delete" at bounding box center [711, 373] width 501 height 27
copy p "confirm"
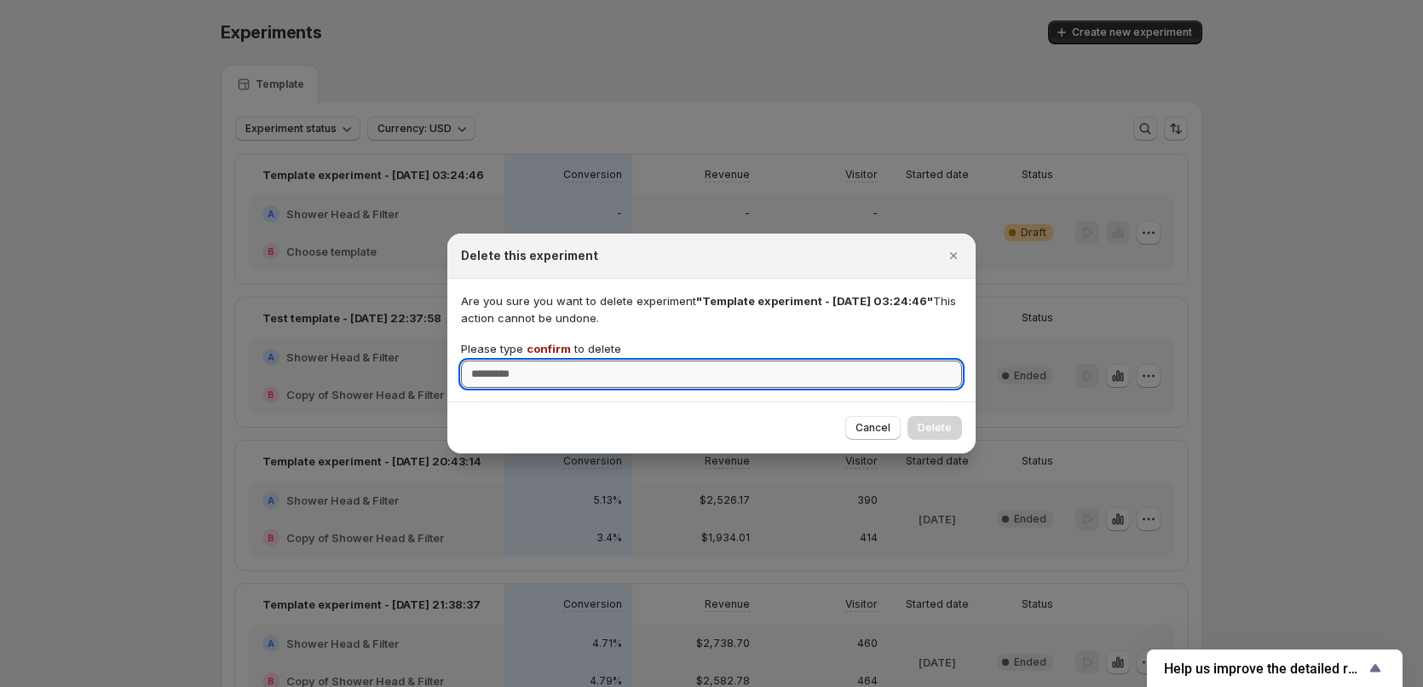
click at [533, 370] on input "Please type confirm to delete" at bounding box center [711, 373] width 501 height 27
paste input "*******"
type input "*******"
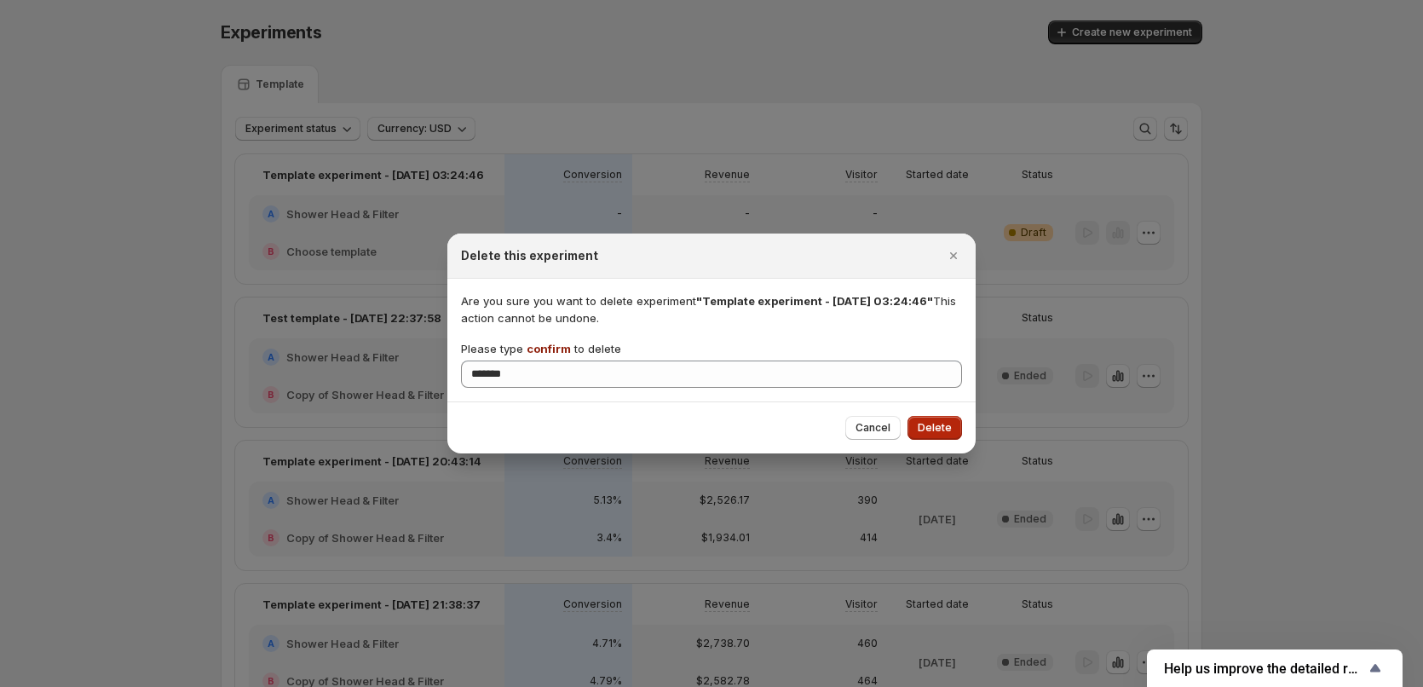
click at [943, 426] on span "Delete" at bounding box center [935, 428] width 34 height 14
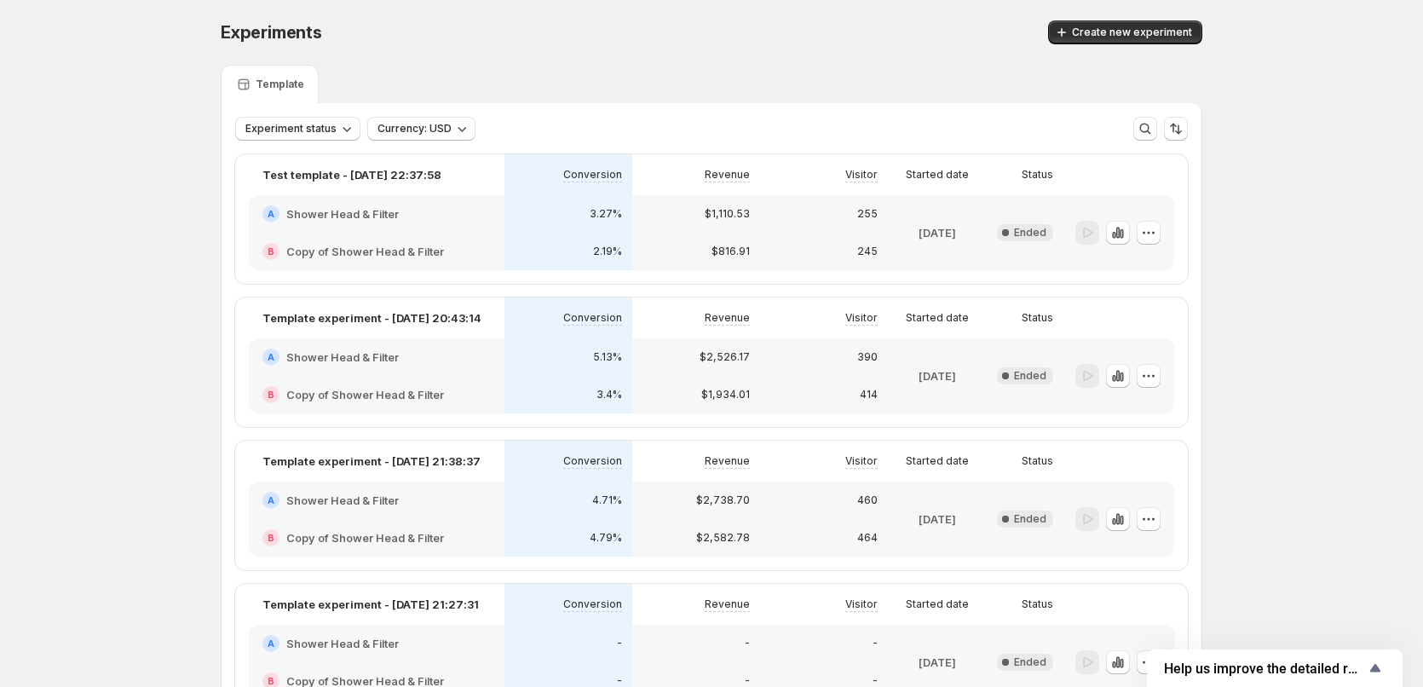
click at [84, 371] on div "Experiments. This page is ready Experiments Create new experiment Template Expe…" at bounding box center [711, 410] width 1423 height 820
